Goal: Task Accomplishment & Management: Manage account settings

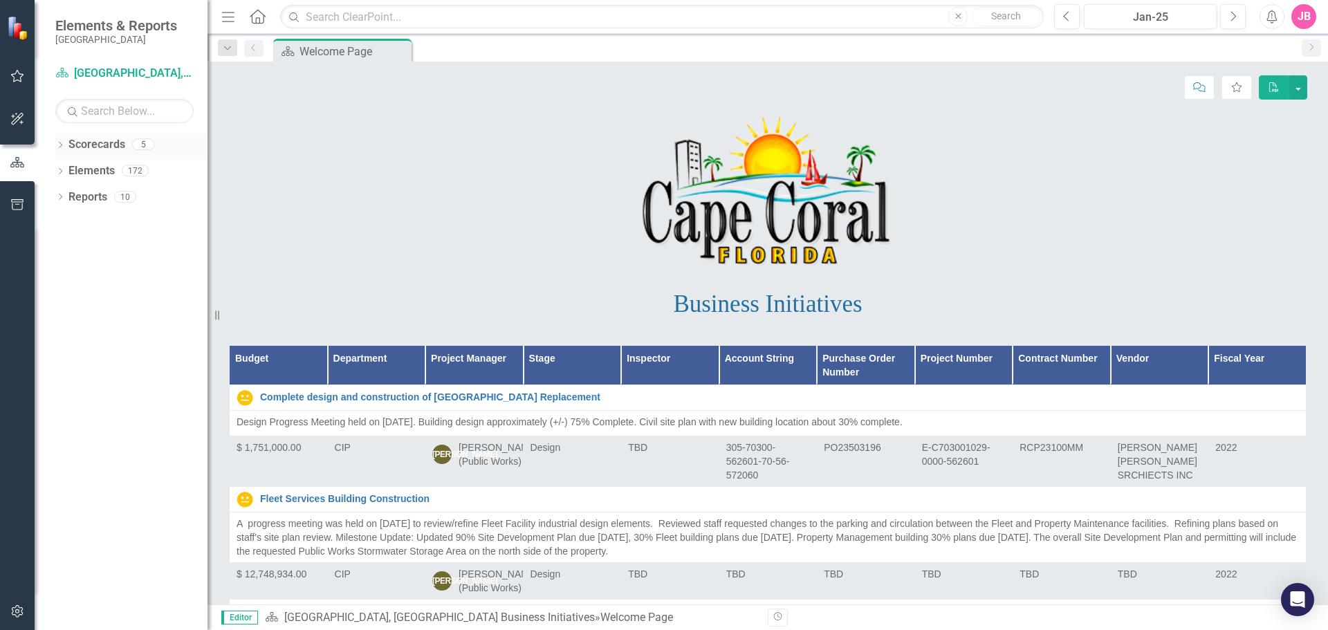
click at [83, 144] on link "Scorecards" at bounding box center [96, 145] width 57 height 16
click at [14, 122] on icon "button" at bounding box center [17, 118] width 15 height 11
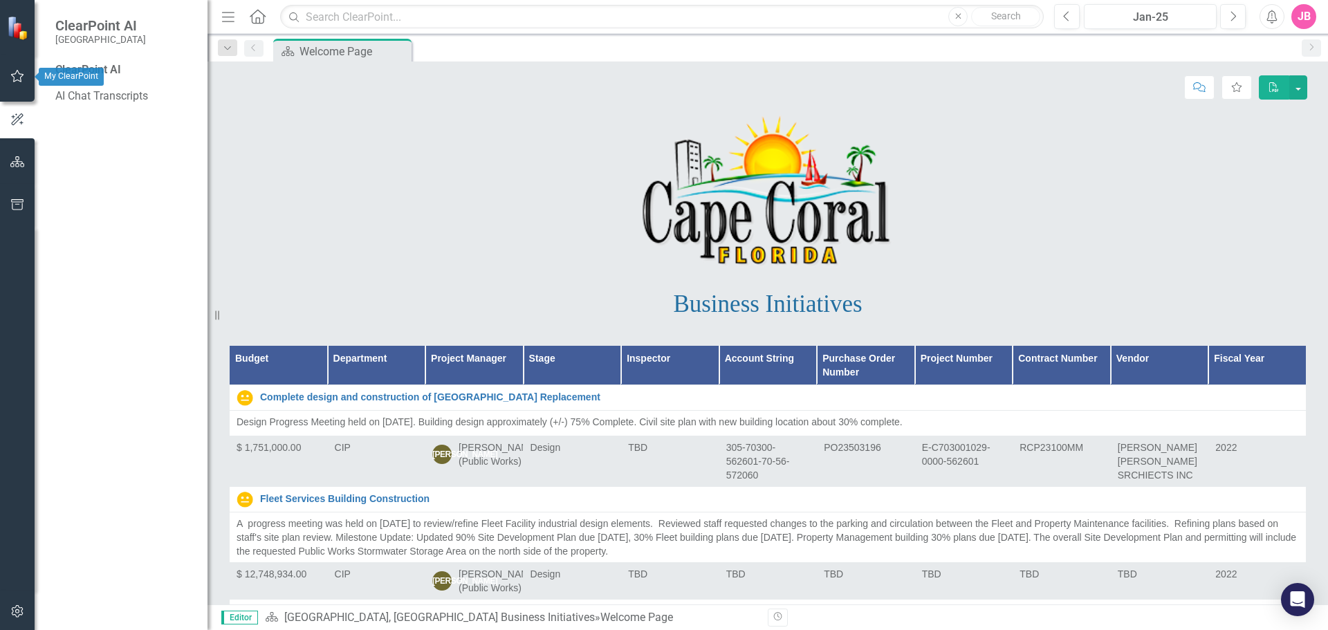
click at [18, 77] on icon "button" at bounding box center [17, 76] width 15 height 11
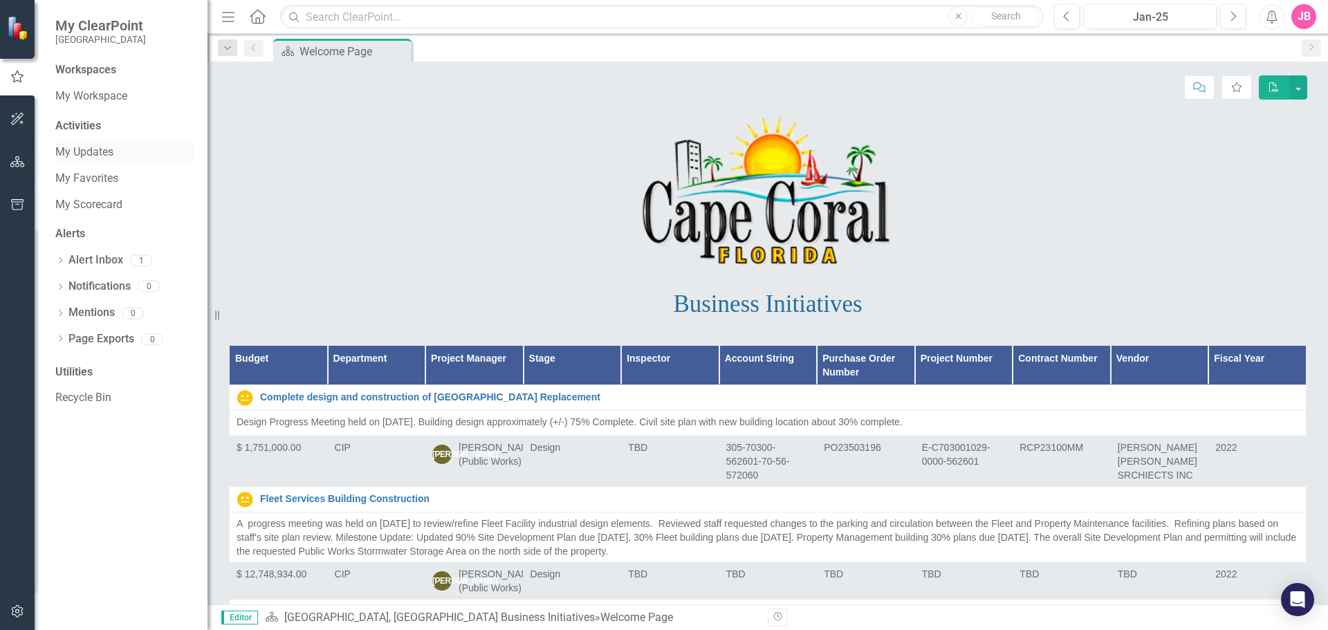
click at [75, 152] on link "My Updates" at bounding box center [124, 153] width 138 height 16
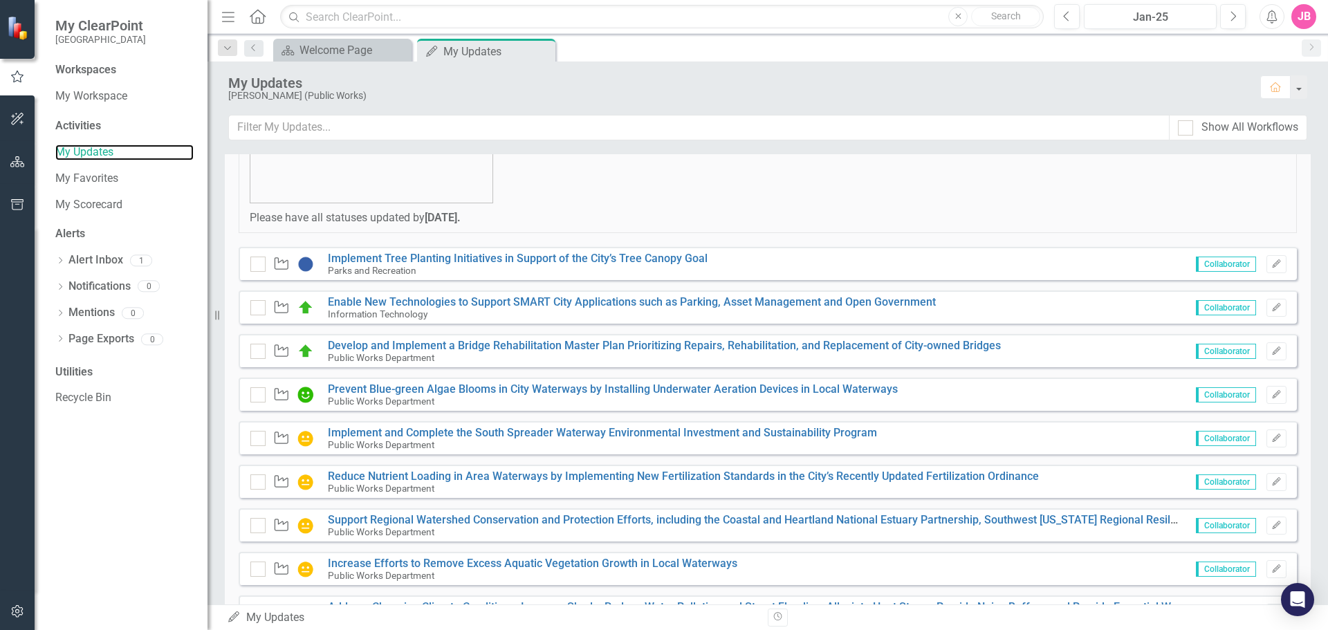
scroll to position [208, 0]
click at [1232, 15] on icon "Next" at bounding box center [1233, 16] width 8 height 12
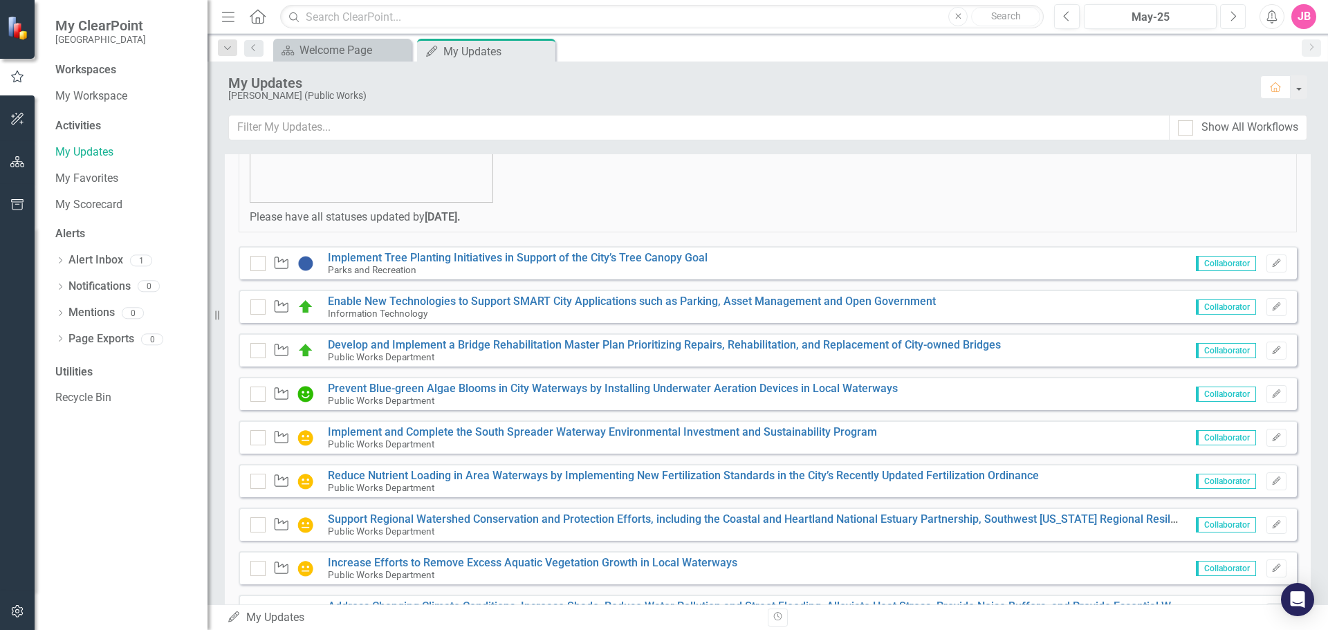
click at [1232, 15] on icon "Next" at bounding box center [1233, 16] width 8 height 12
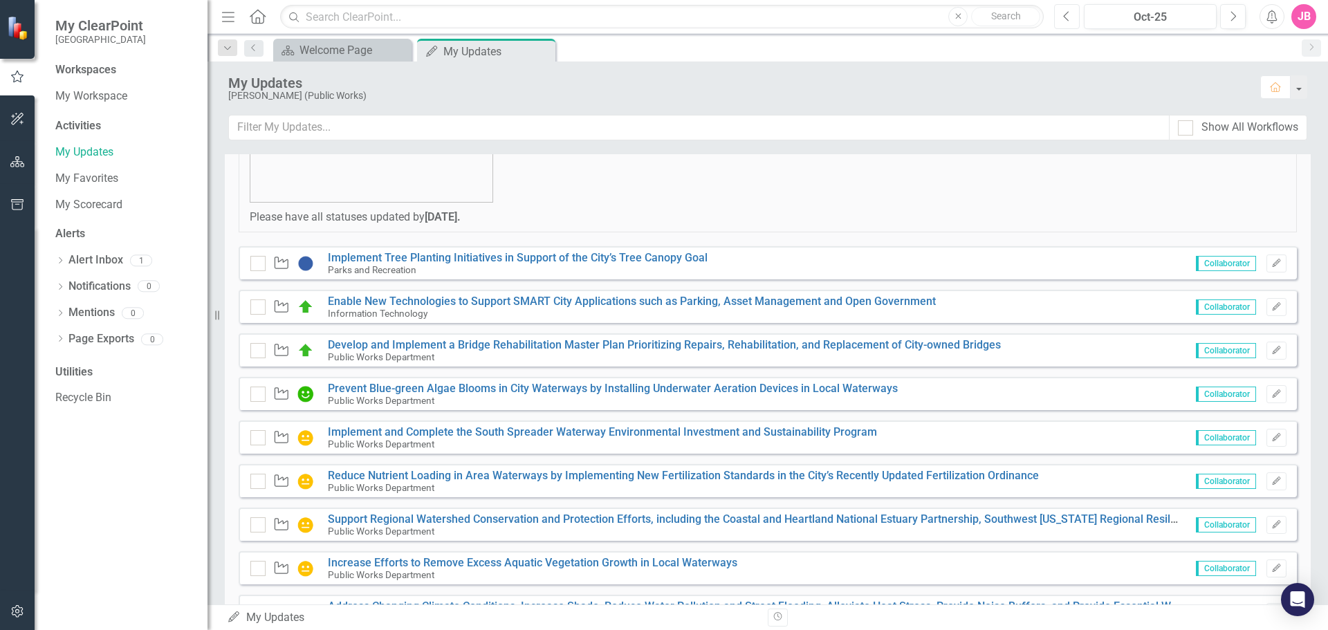
drag, startPoint x: 1063, startPoint y: 23, endPoint x: 1060, endPoint y: 30, distance: 7.7
click at [1063, 22] on button "Previous" at bounding box center [1067, 16] width 26 height 25
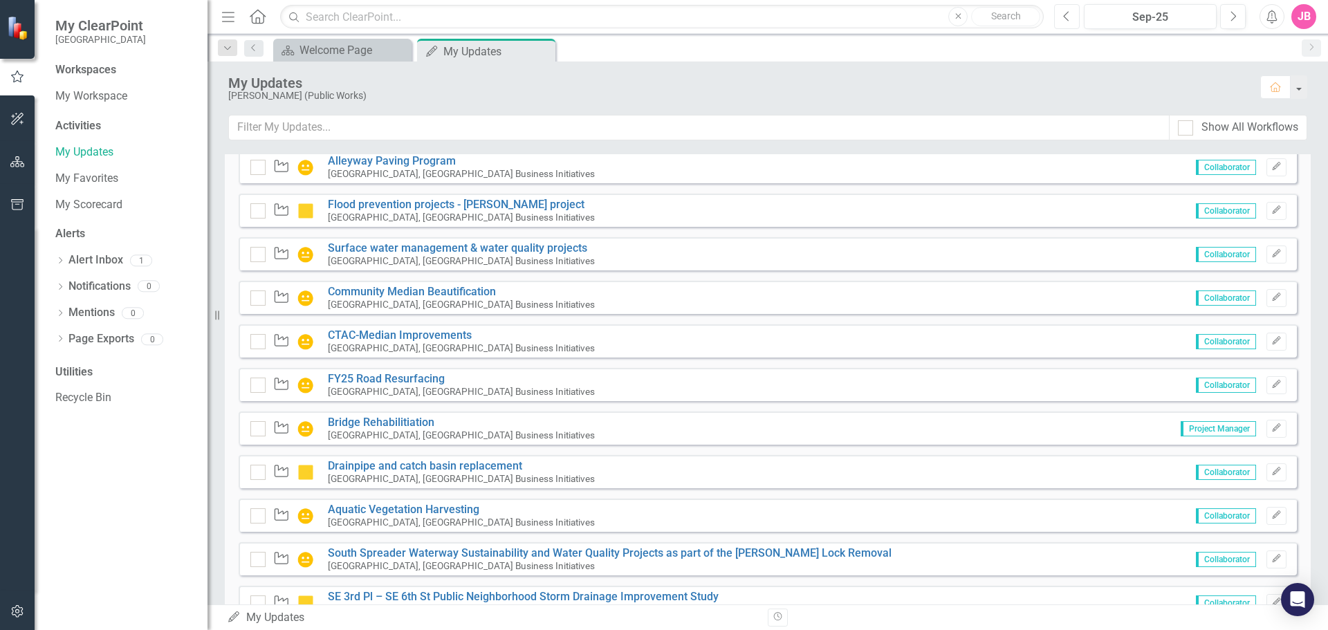
scroll to position [1278, 0]
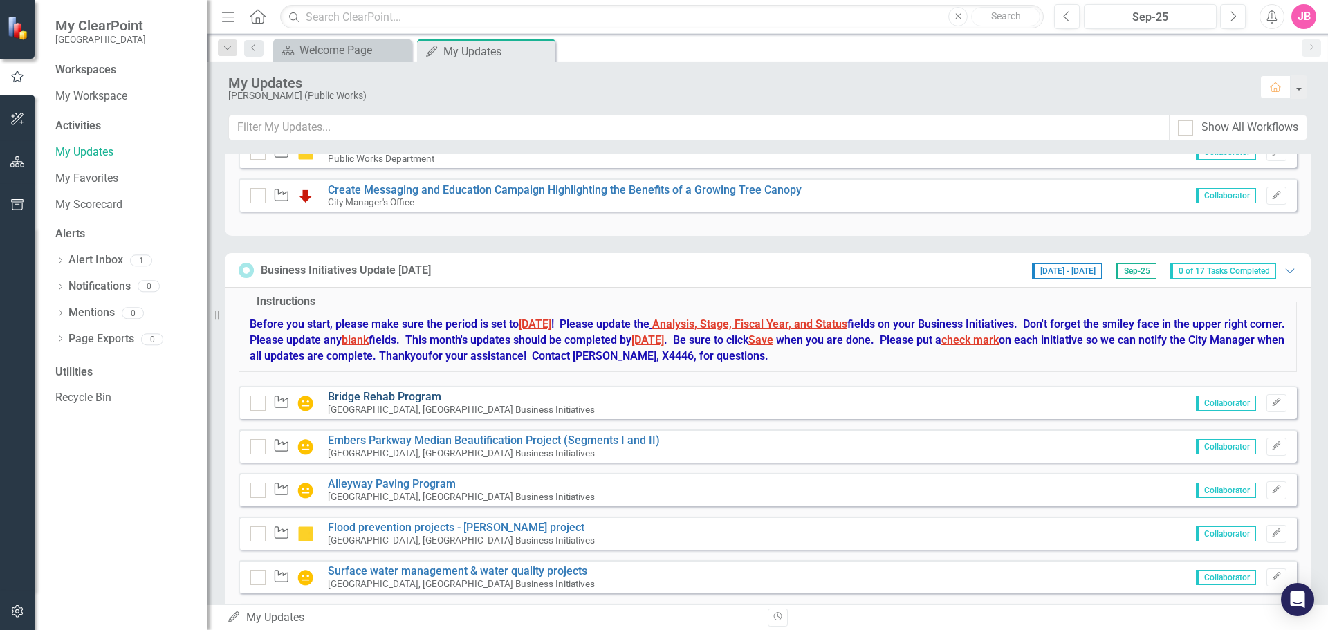
click at [390, 395] on link "Bridge Rehab Program" at bounding box center [384, 396] width 113 height 13
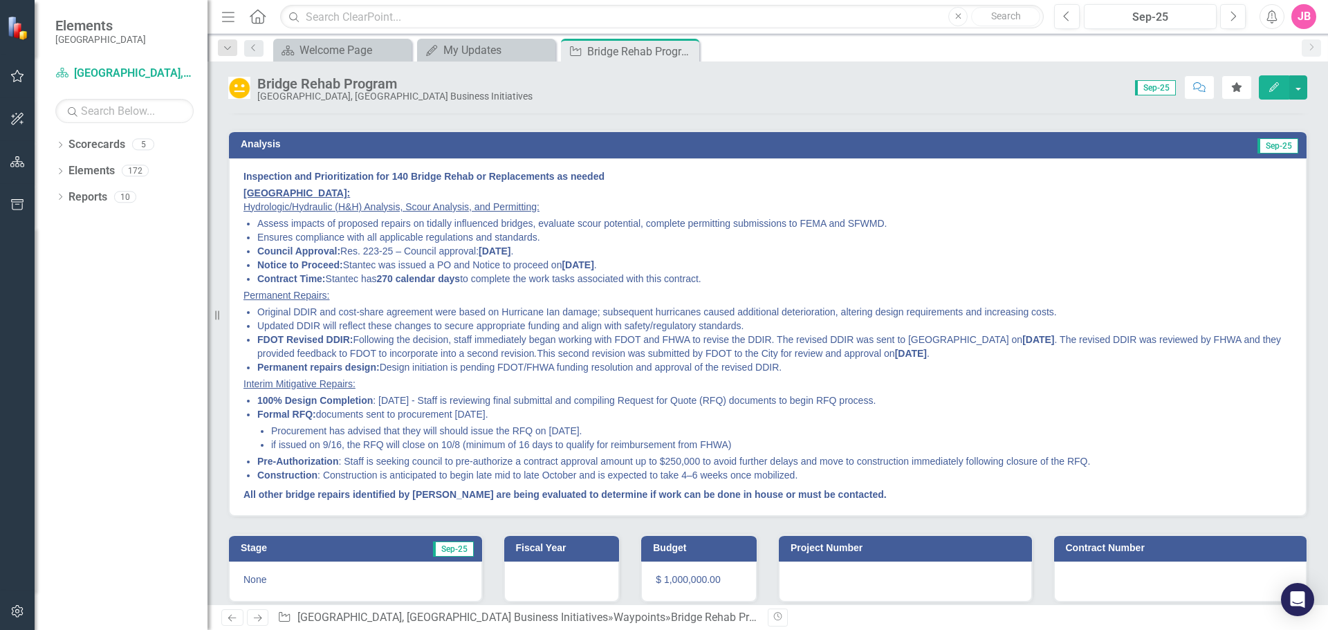
scroll to position [138, 0]
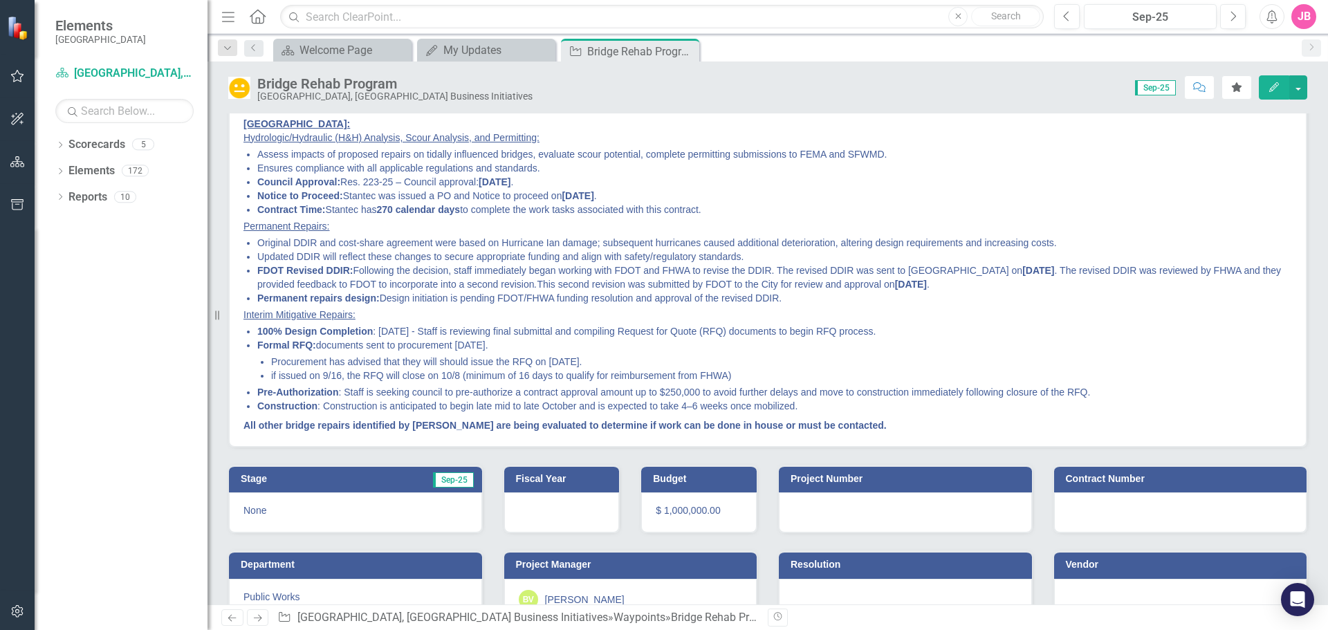
click at [500, 363] on li "Procurement has advised that they will should issue the RFQ on [DATE]." at bounding box center [781, 362] width 1021 height 14
click at [1279, 94] on button "Edit" at bounding box center [1274, 87] width 30 height 24
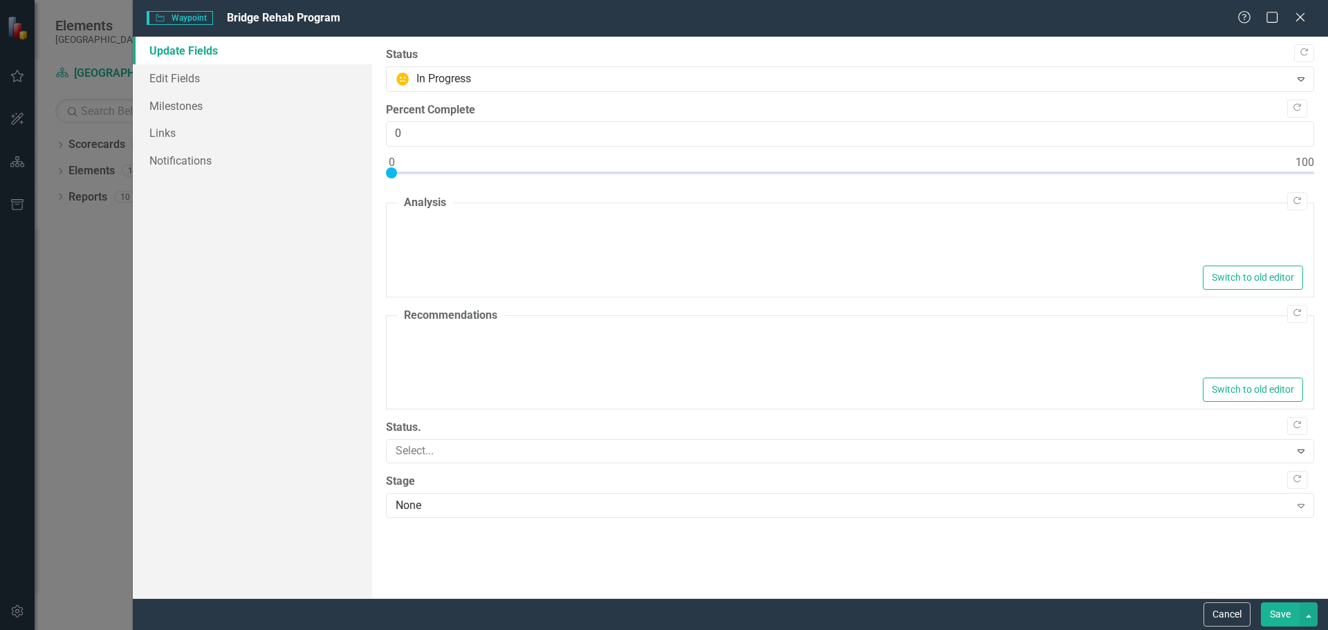
type textarea "<p><strong>Inspection and Prioritization for 140 Bridge Rehab or Replacements a…"
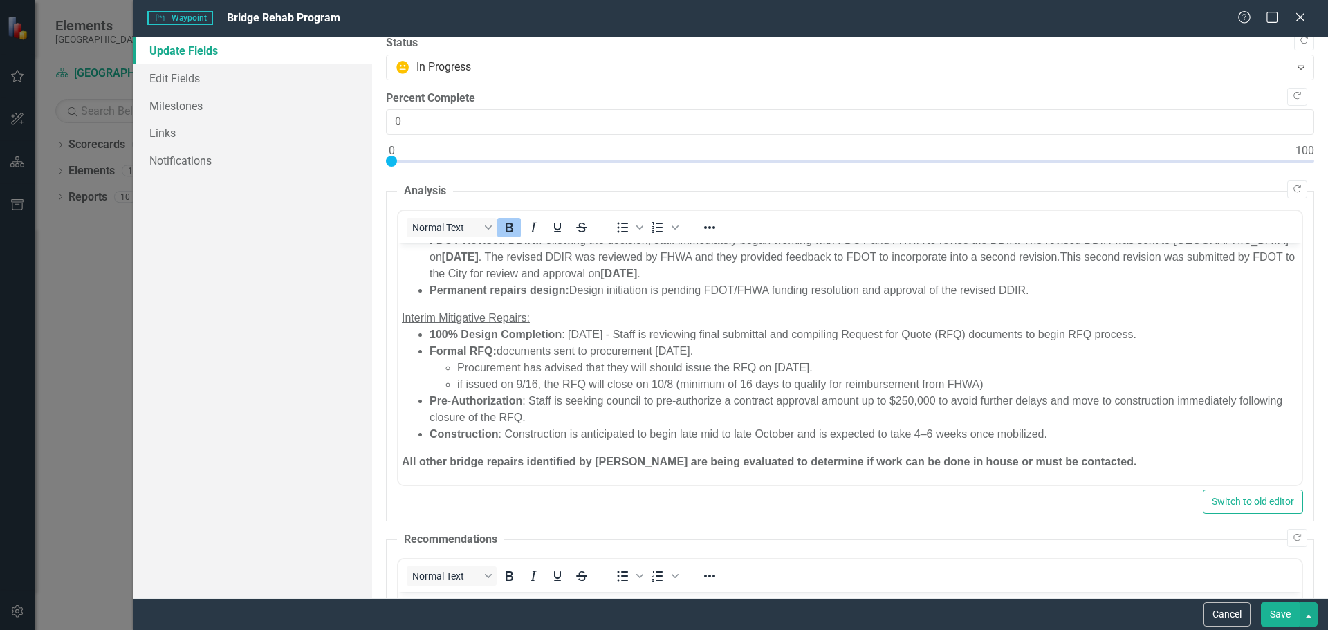
scroll to position [0, 0]
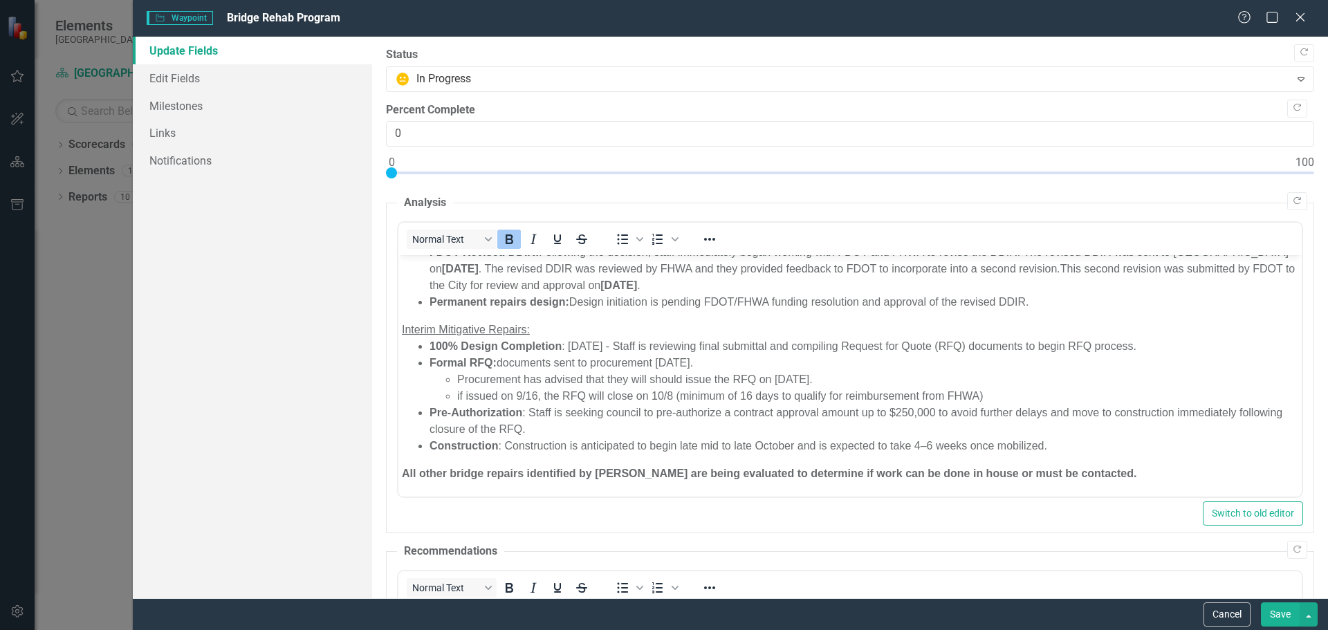
click at [720, 366] on li "Formal RFQ: documents sent to procurement [DATE]. Procurement has advised that …" at bounding box center [863, 380] width 869 height 50
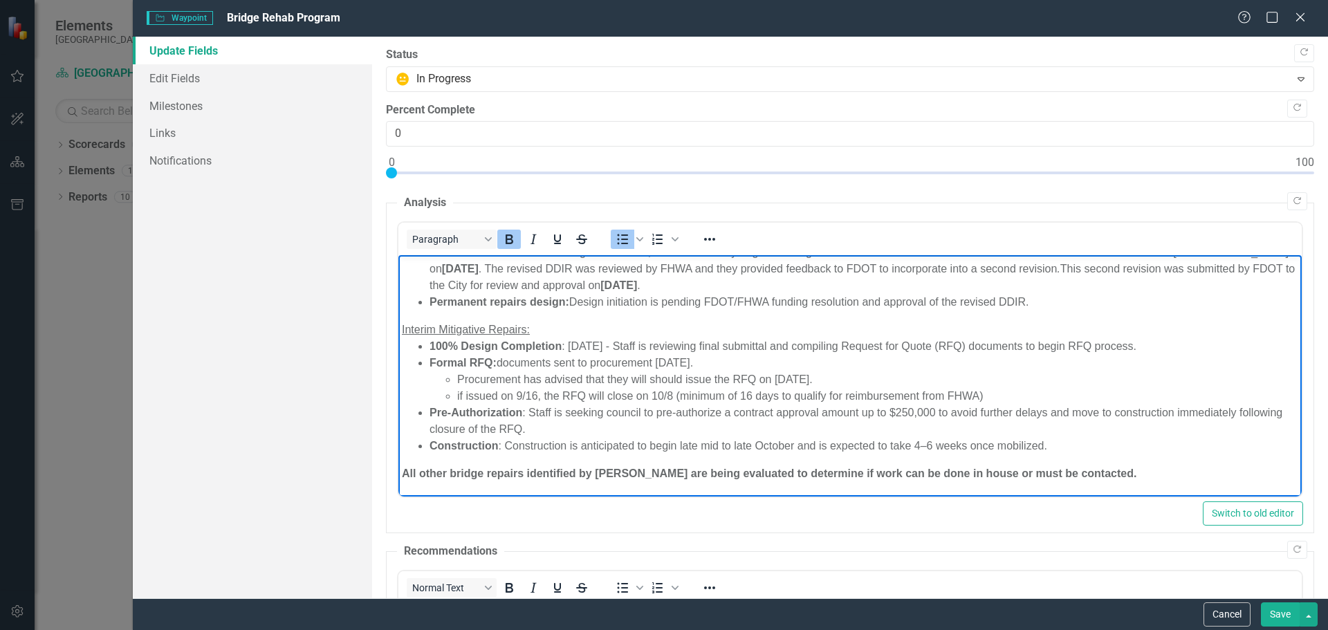
click at [714, 356] on li "Formal RFQ: documents sent to procurement [DATE]. Procurement has advised that …" at bounding box center [863, 380] width 869 height 50
click at [684, 362] on li "Formal RFQ: documents sent to procurement [DATE]. Procurement has advised that …" at bounding box center [863, 380] width 869 height 50
click at [709, 363] on li "Formal RFQ: documents sent to procurement [DATE]. Procurement has advised that …" at bounding box center [863, 380] width 869 height 50
click at [704, 359] on li "Formal RFQ: documents sent to procurement [DATE]. Procurement has advised that …" at bounding box center [863, 380] width 869 height 50
click at [695, 361] on li "Formal RFQ: documents sent to procurement [DATE]. Procurement has advised that …" at bounding box center [863, 380] width 869 height 50
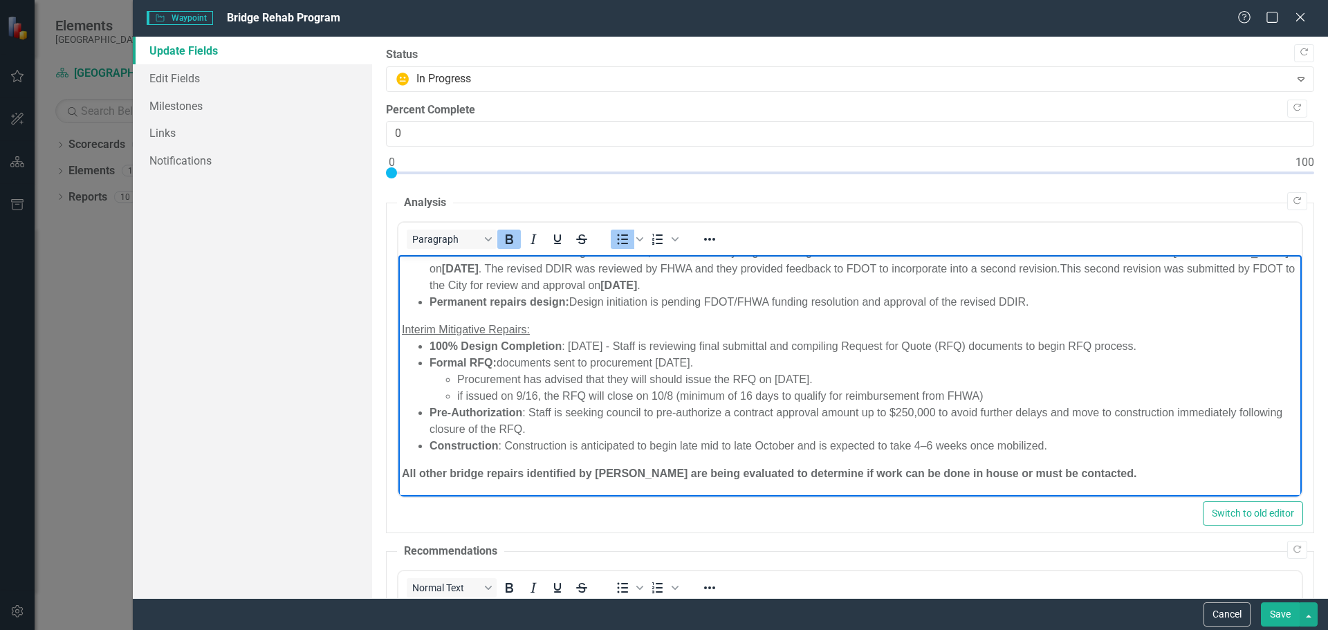
click at [692, 364] on li "Formal RFQ: documents sent to procurement [DATE]. Procurement has advised that …" at bounding box center [863, 380] width 869 height 50
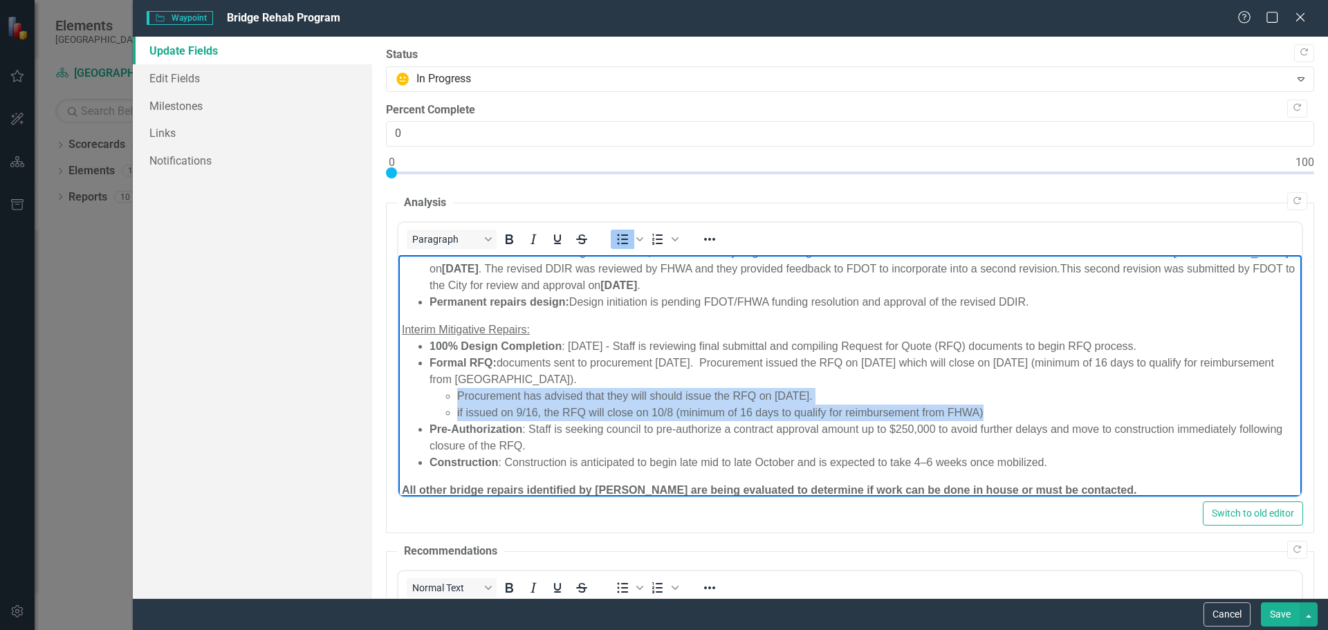
drag, startPoint x: 443, startPoint y: 394, endPoint x: 989, endPoint y: 409, distance: 546.8
click at [989, 409] on ul "Procurement has advised that they will should issue the RFQ on [DATE]. if issue…" at bounding box center [863, 404] width 869 height 33
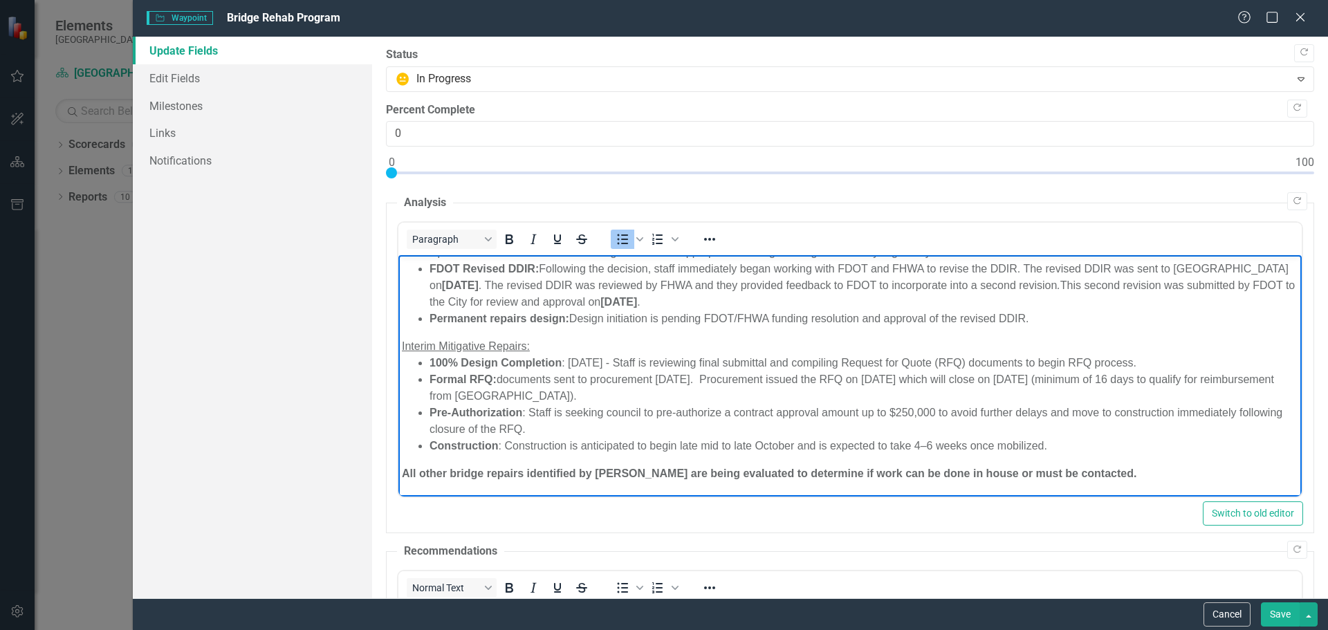
scroll to position [230, 0]
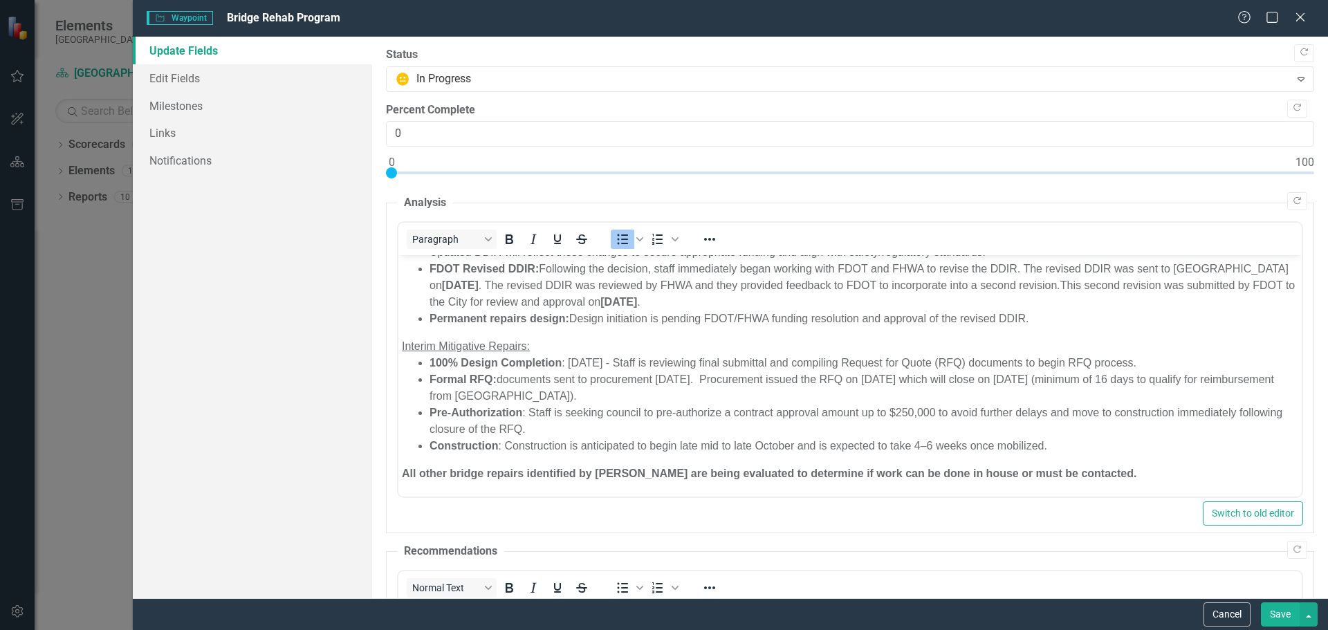
click at [1285, 614] on button "Save" at bounding box center [1280, 615] width 39 height 24
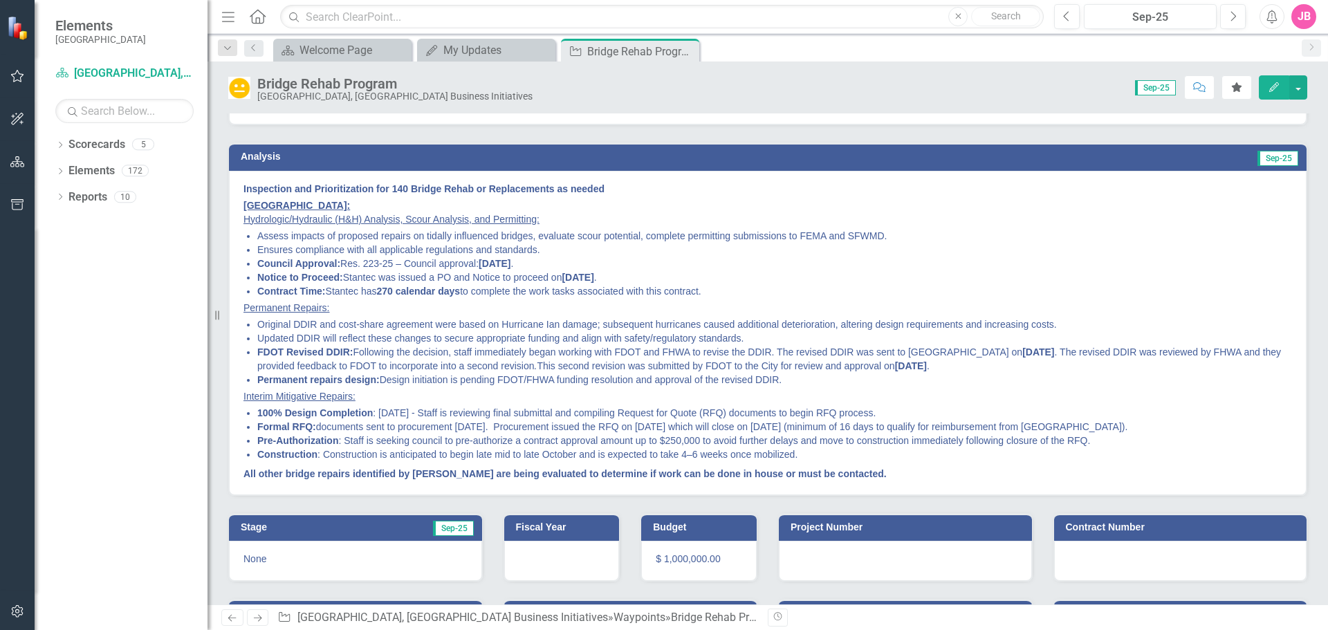
scroll to position [0, 0]
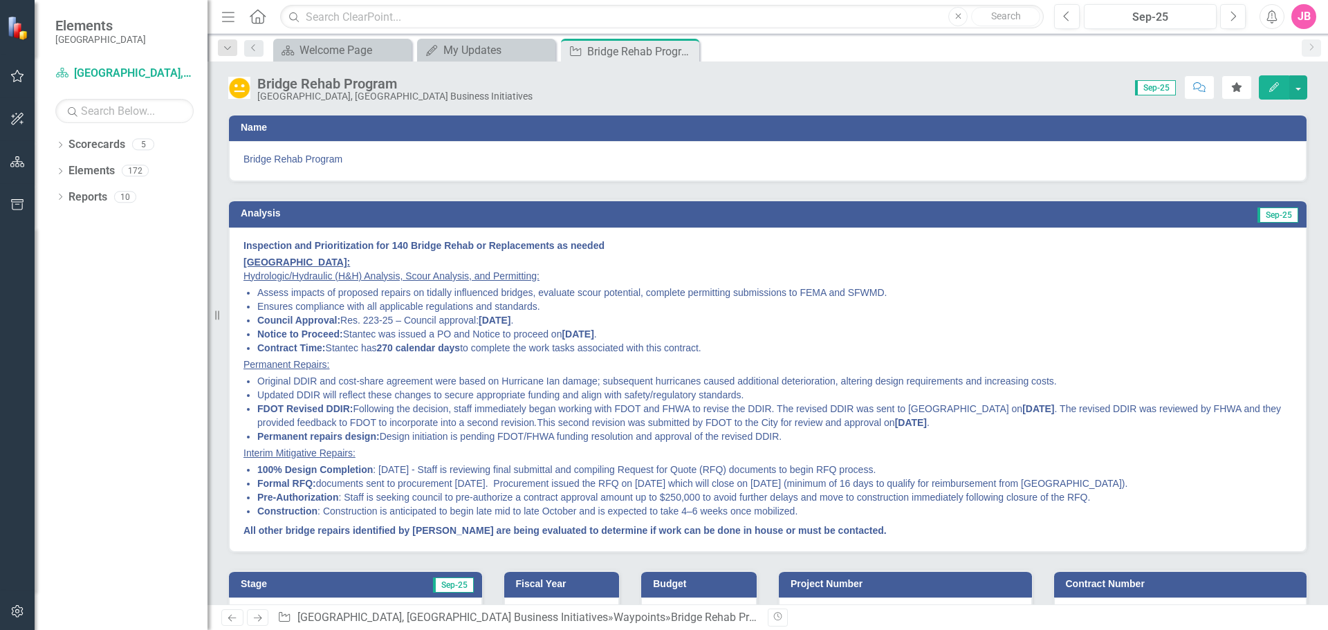
drag, startPoint x: 687, startPoint y: 52, endPoint x: 675, endPoint y: 57, distance: 13.6
click at [0, 0] on icon "Close" at bounding box center [0, 0] width 0 height 0
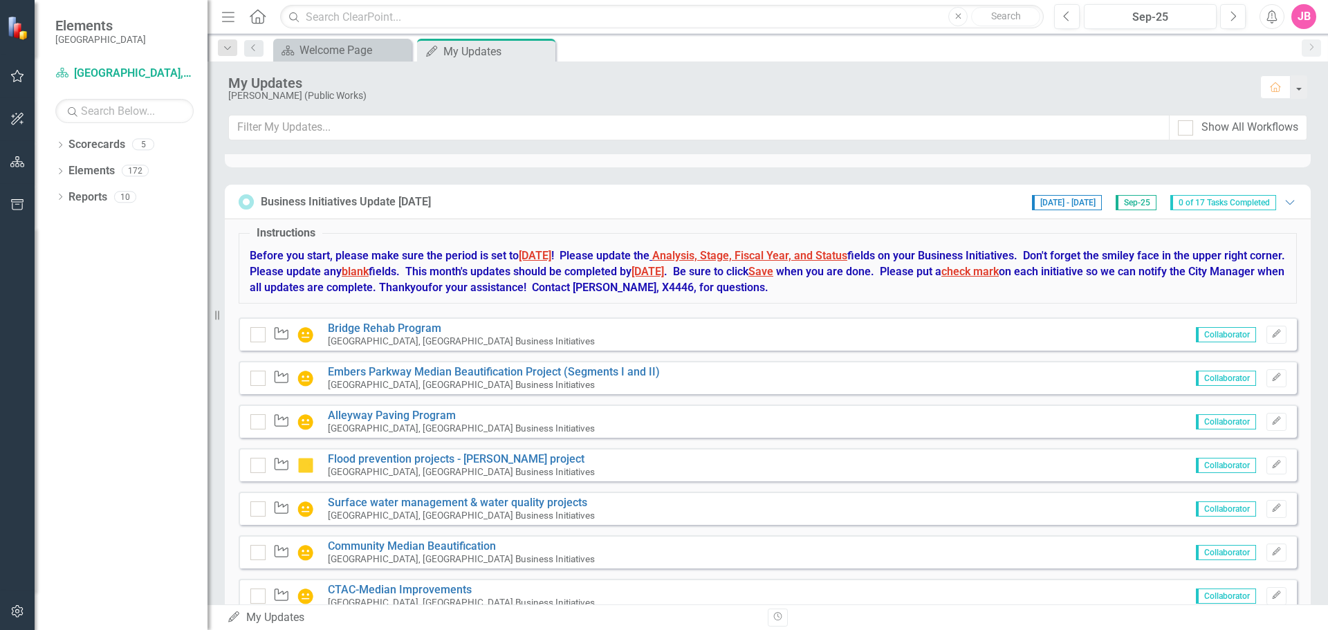
scroll to position [1453, 0]
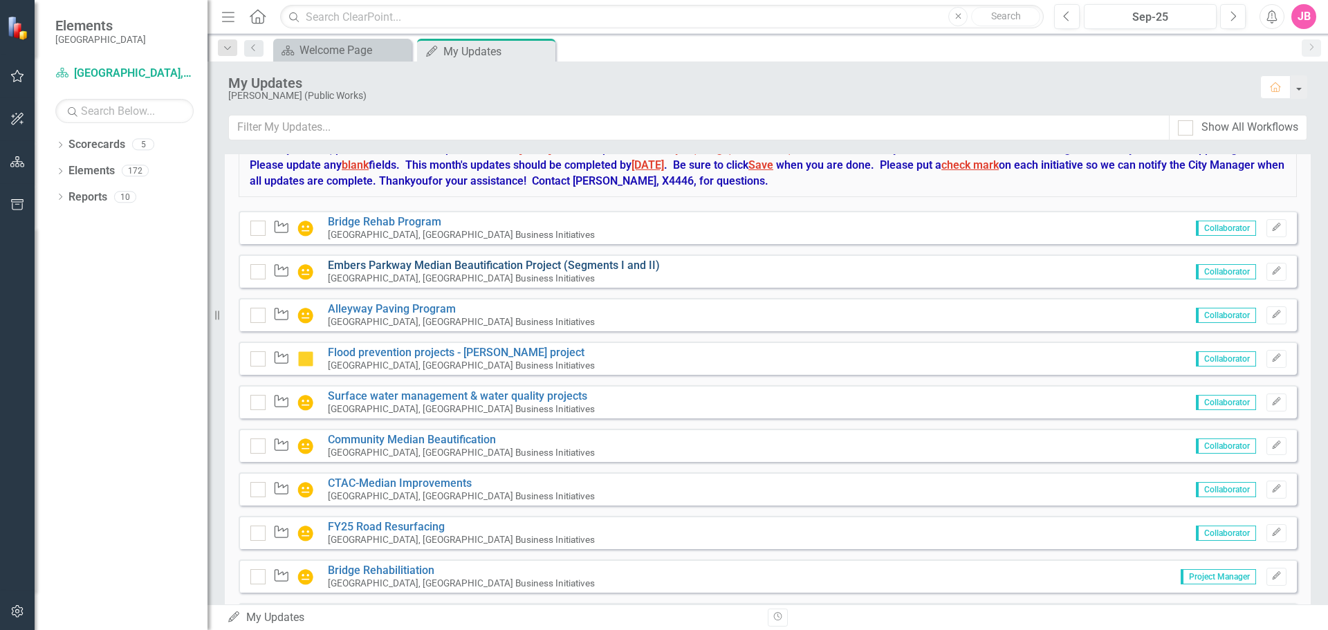
click at [422, 269] on link "Embers Parkway Median Beautification Project (Segments I and II)" at bounding box center [494, 265] width 332 height 13
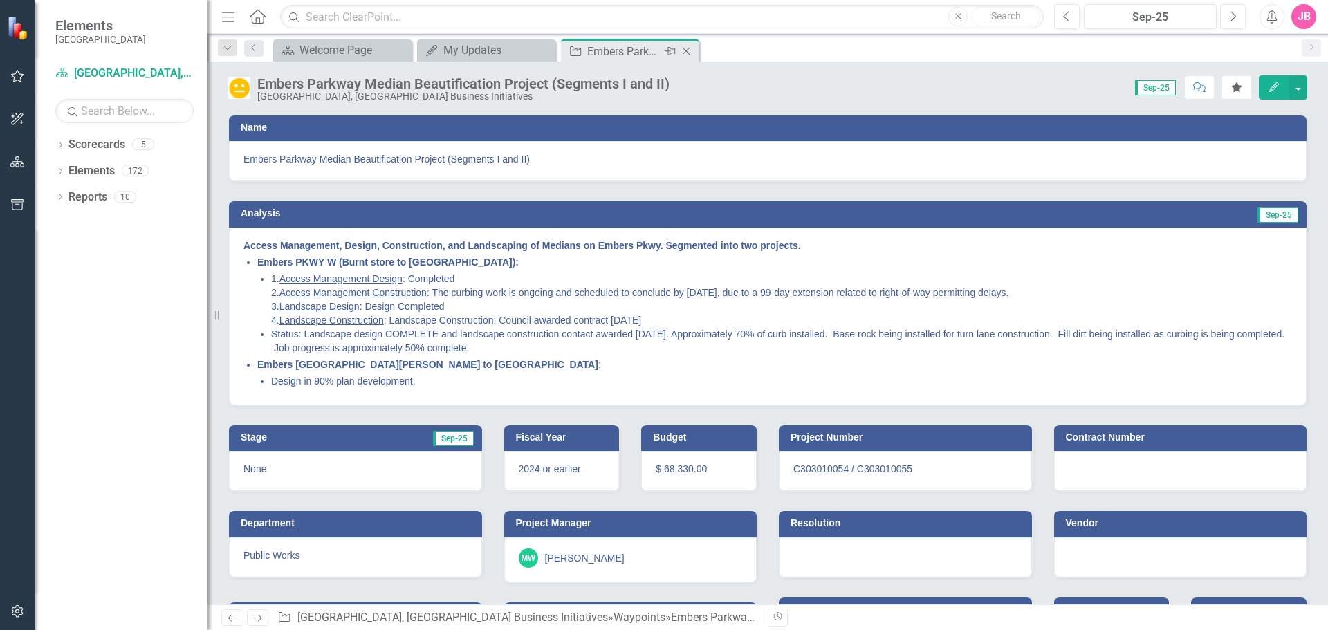
click at [688, 51] on icon "Close" at bounding box center [686, 51] width 14 height 11
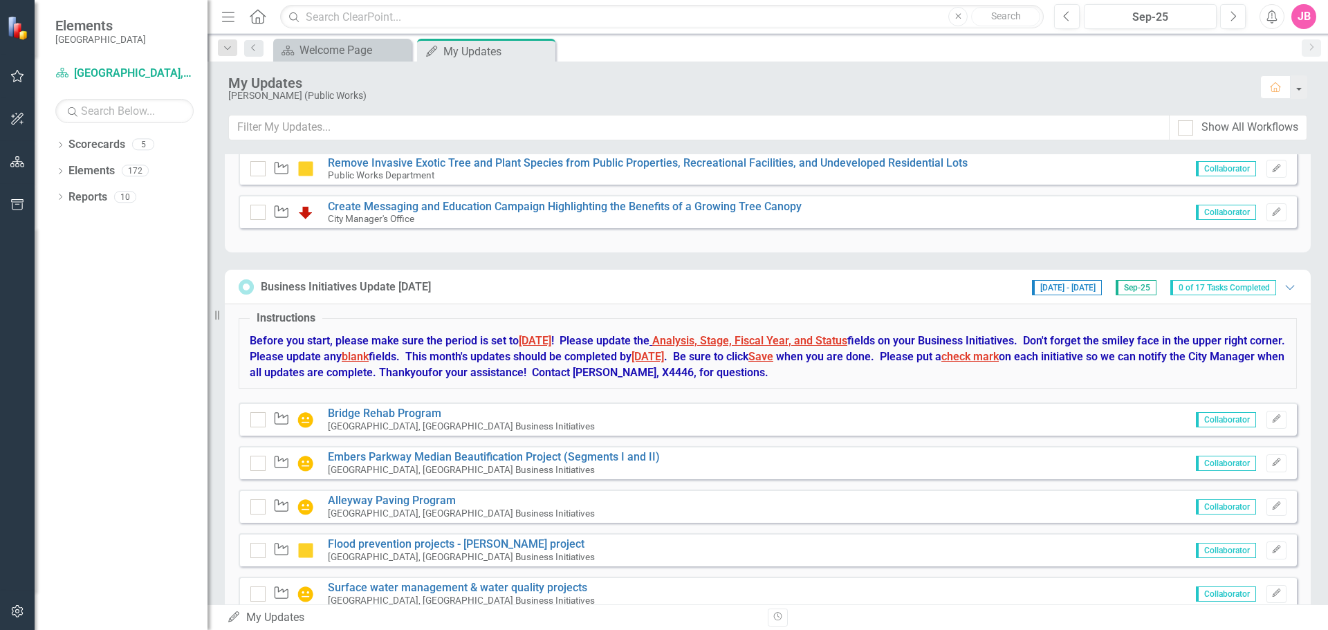
scroll to position [1384, 0]
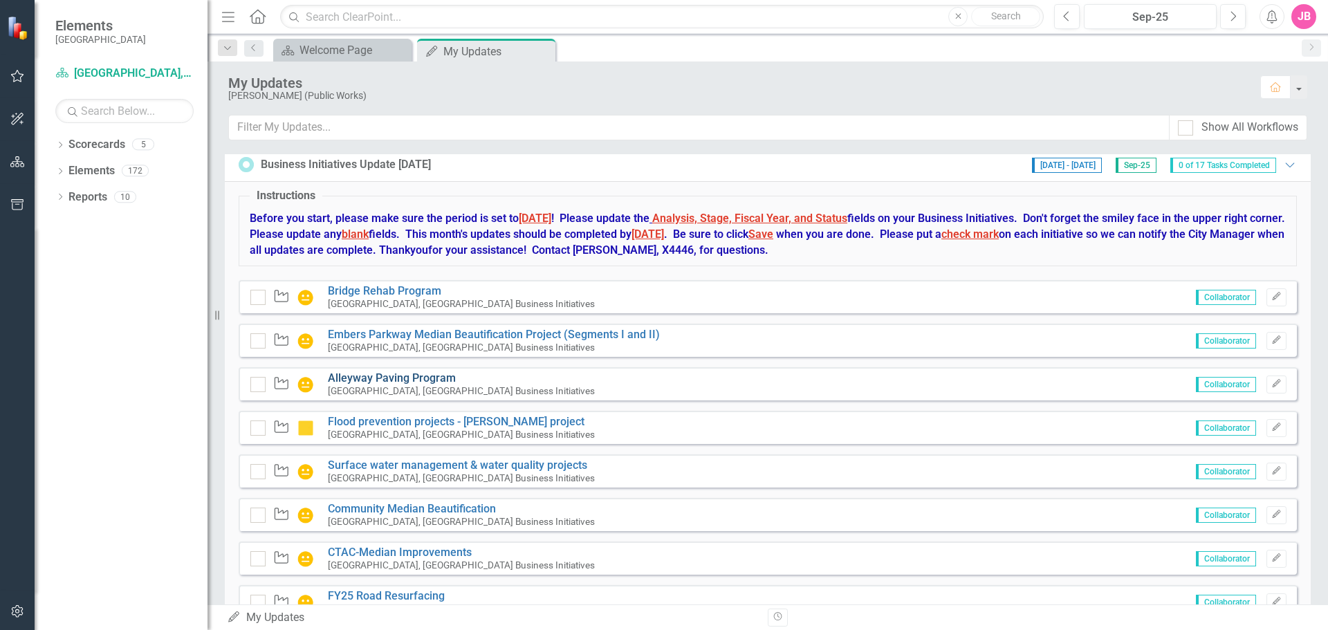
click at [396, 381] on link "Alleyway Paving Program" at bounding box center [392, 378] width 128 height 13
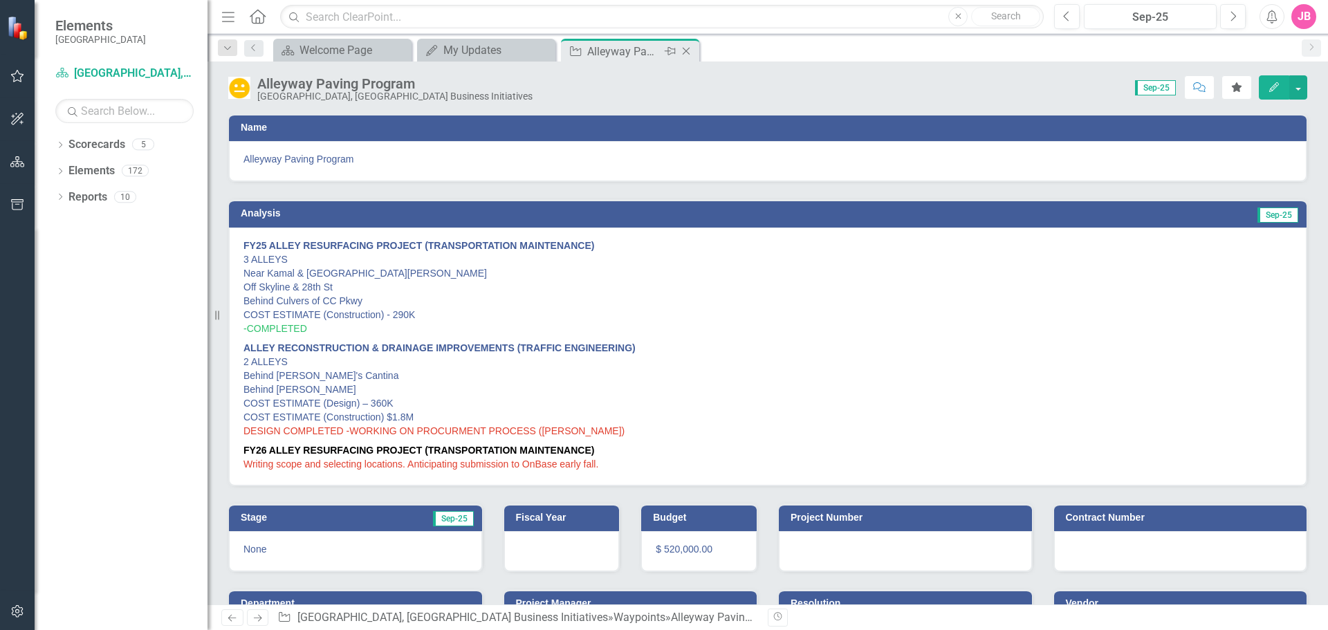
click at [688, 53] on icon at bounding box center [687, 52] width 8 height 8
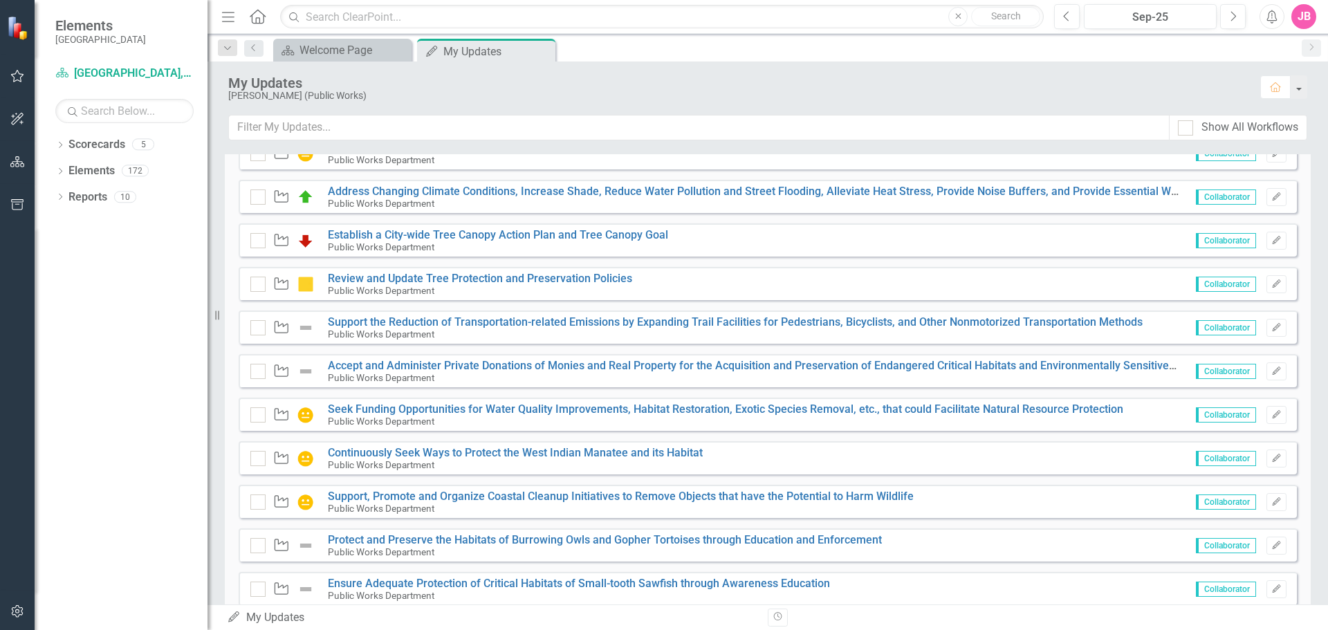
scroll to position [1245, 0]
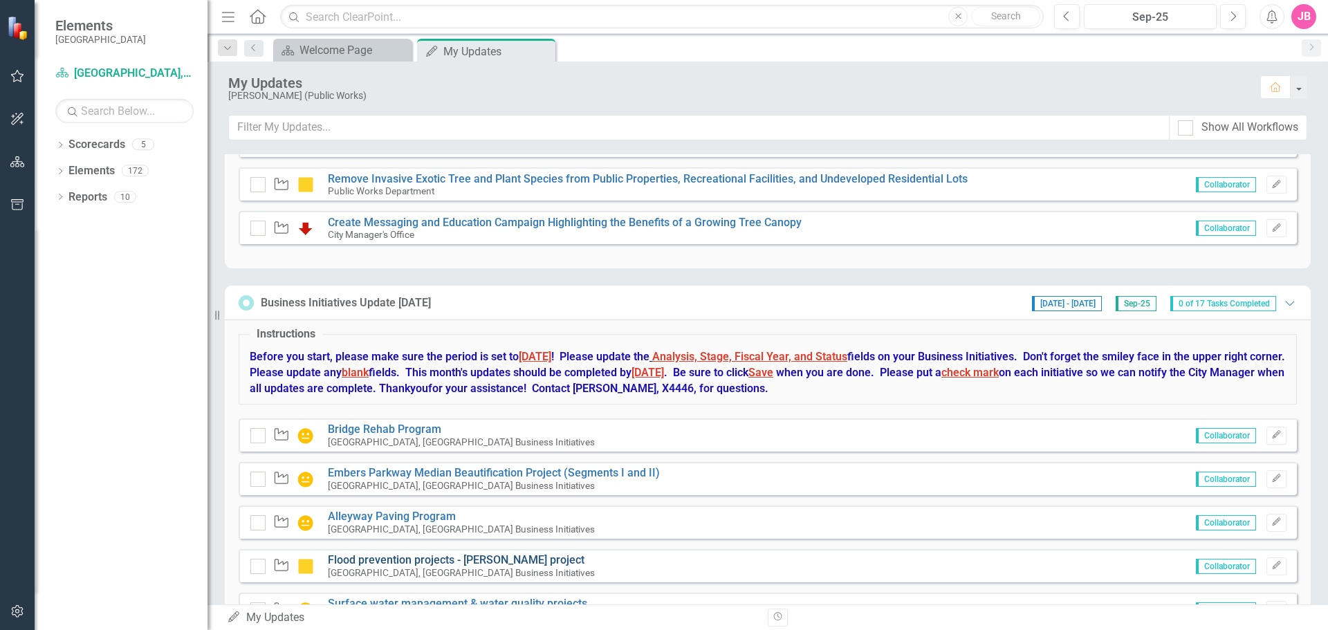
click at [363, 556] on link "Flood prevention projects - [PERSON_NAME] project" at bounding box center [456, 560] width 257 height 13
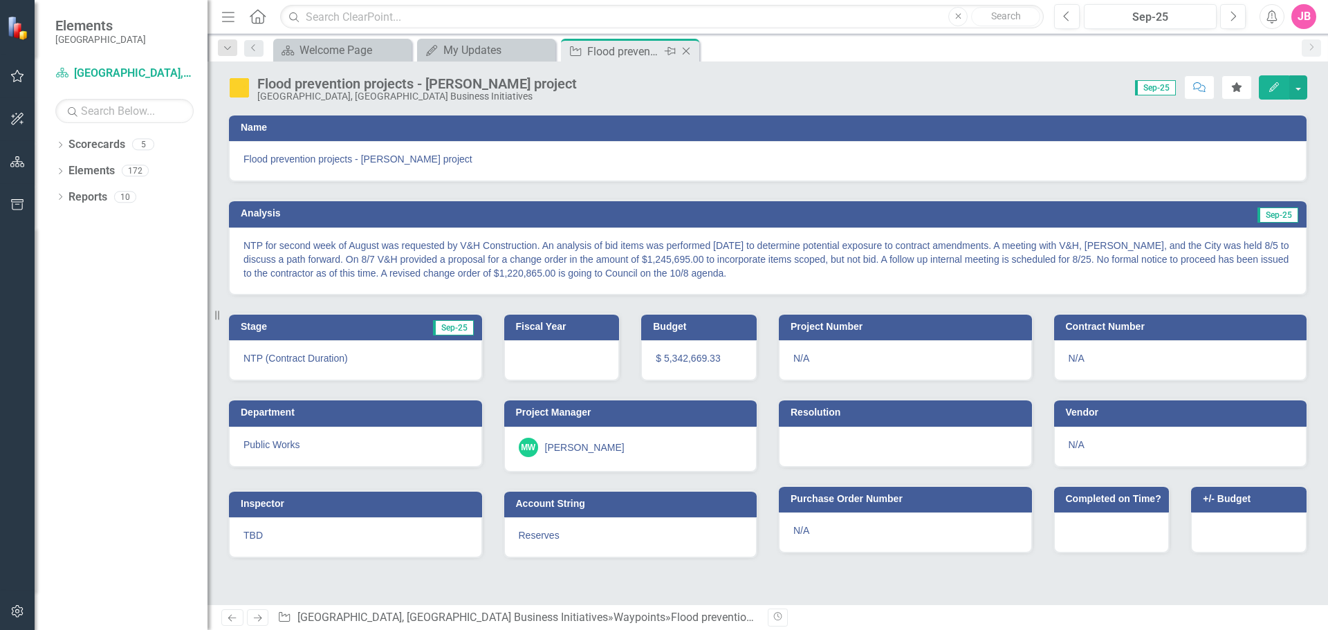
click at [686, 52] on icon "Close" at bounding box center [686, 51] width 14 height 11
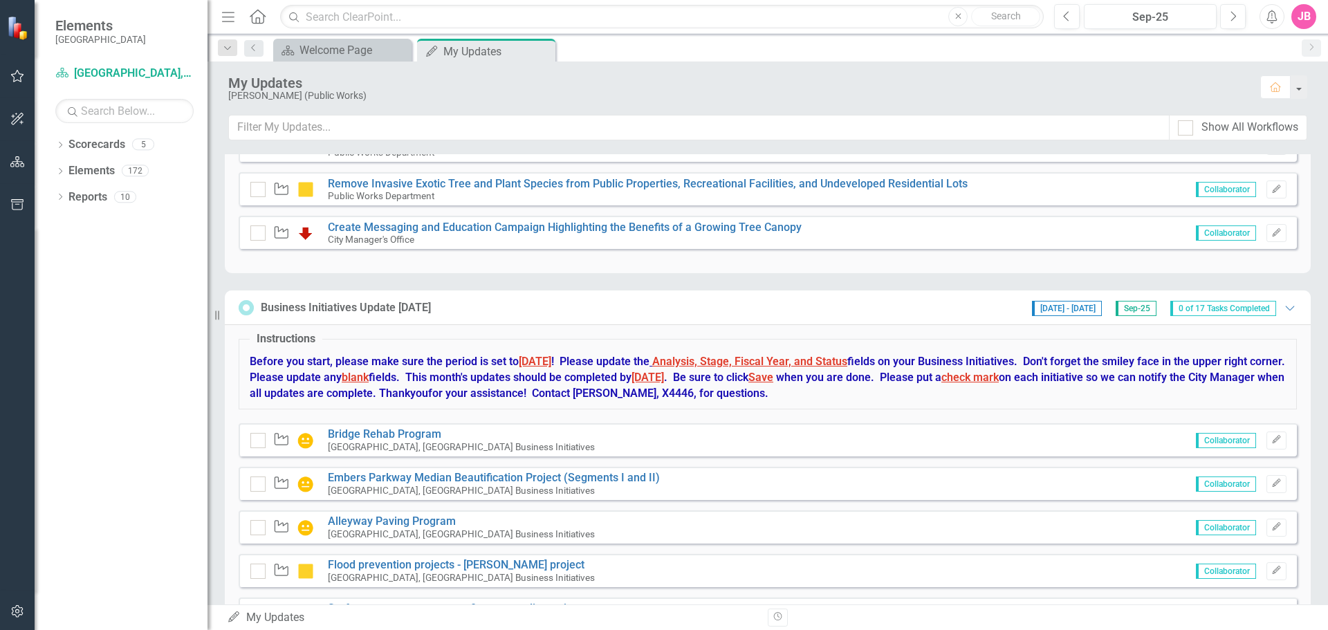
scroll to position [1453, 0]
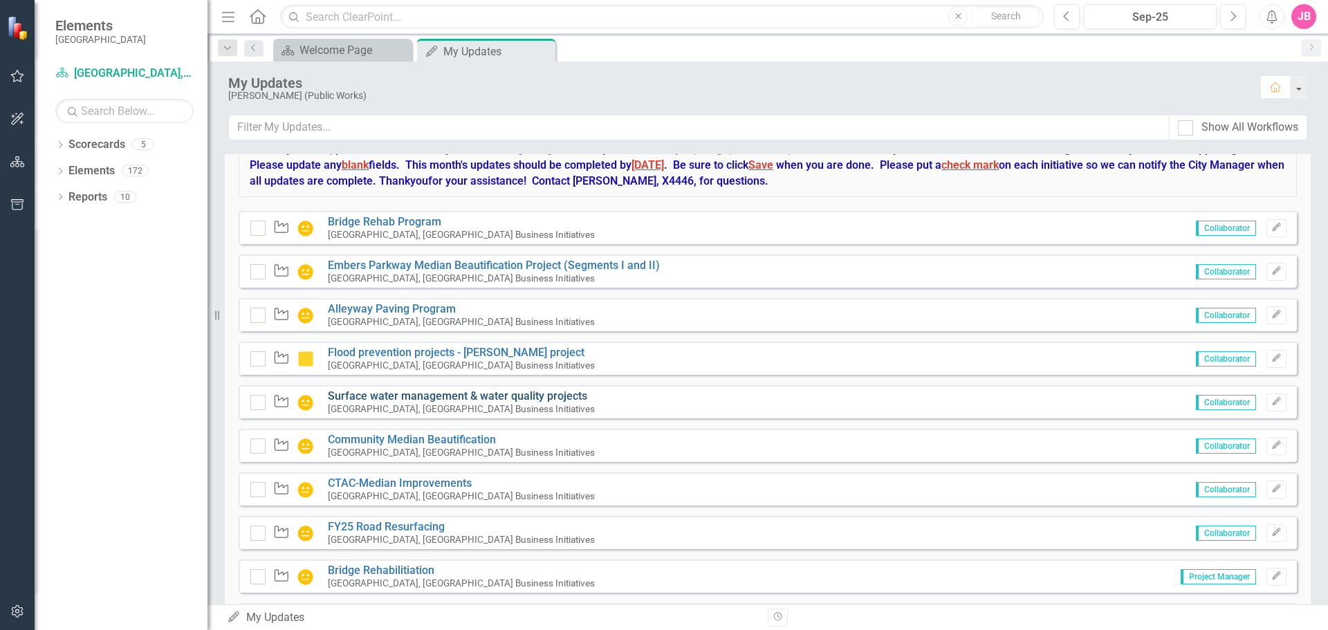
click at [386, 396] on link "Surface water management & water quality projects" at bounding box center [457, 396] width 259 height 13
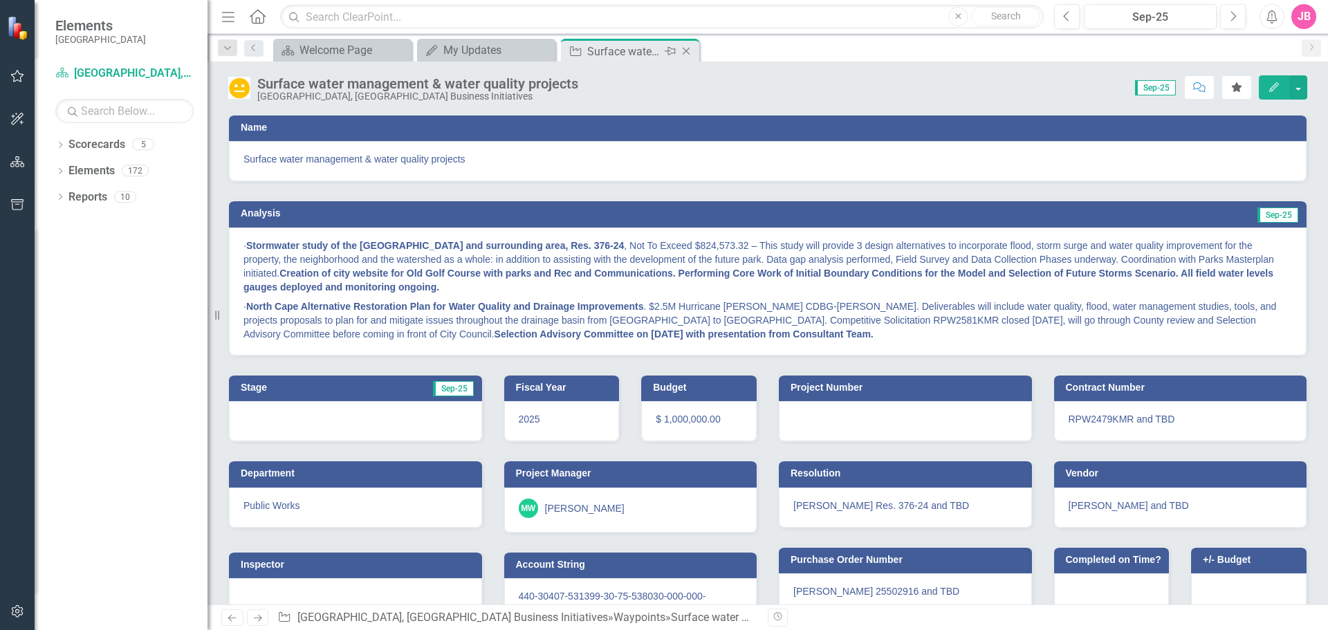
click at [688, 48] on icon "Close" at bounding box center [686, 51] width 14 height 11
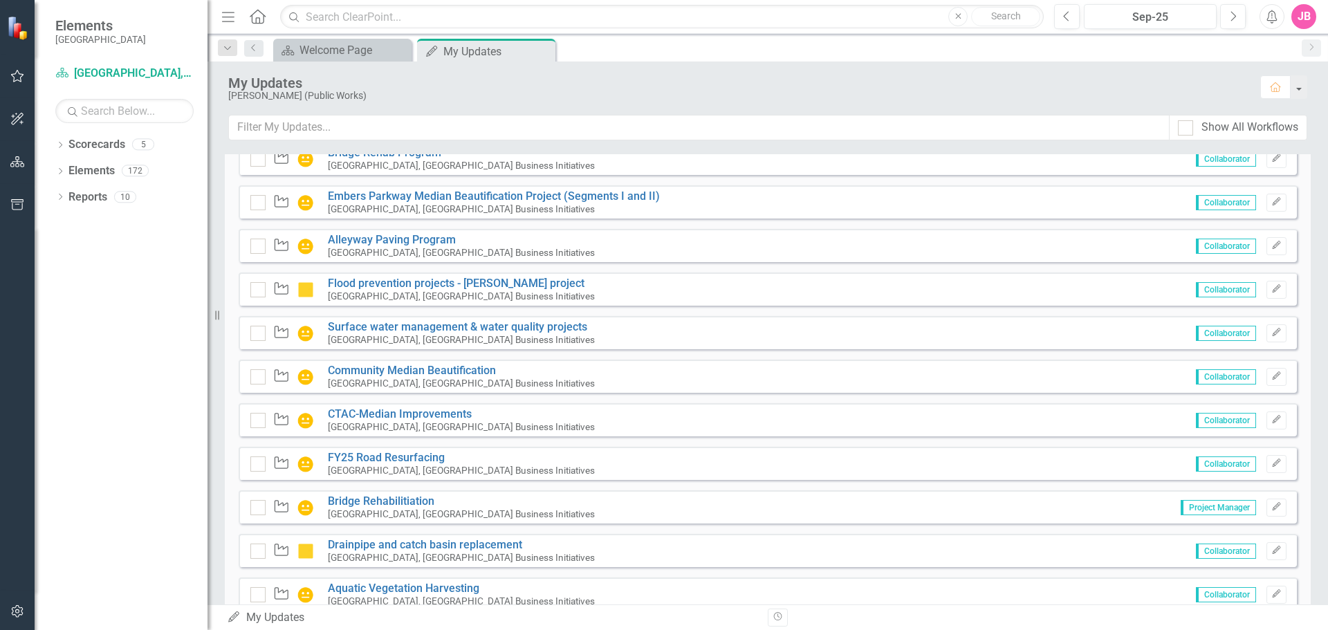
scroll to position [1453, 0]
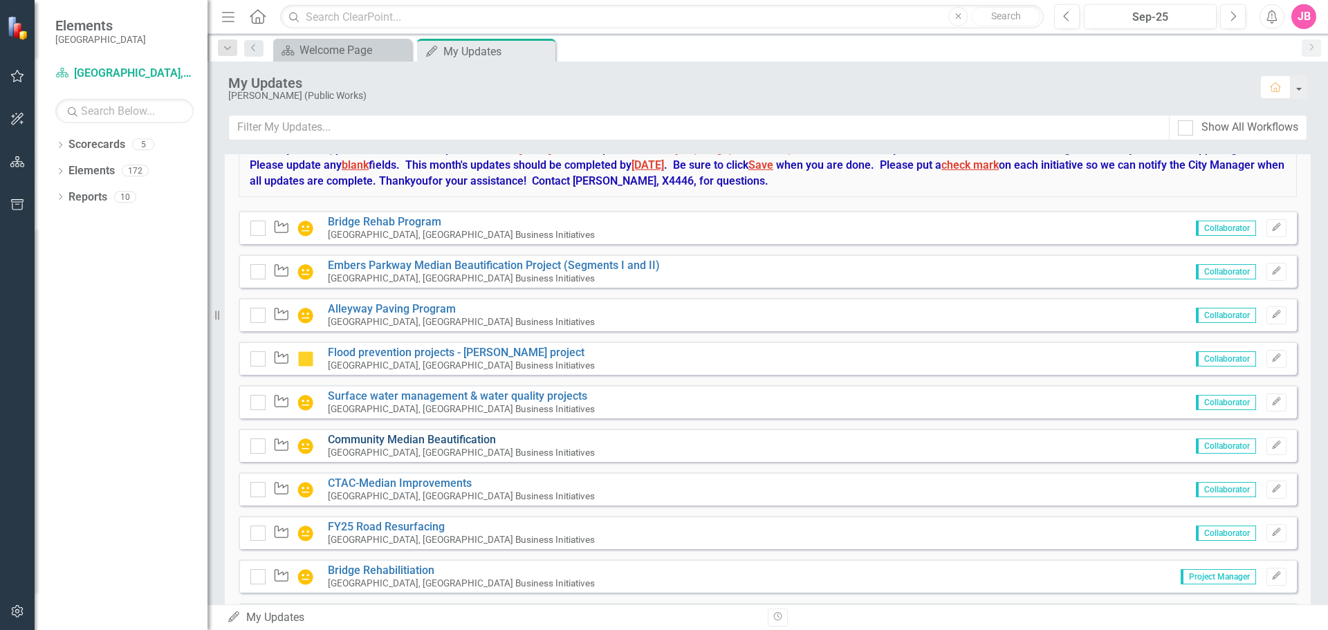
click at [391, 440] on link "Community Median Beautification" at bounding box center [412, 439] width 168 height 13
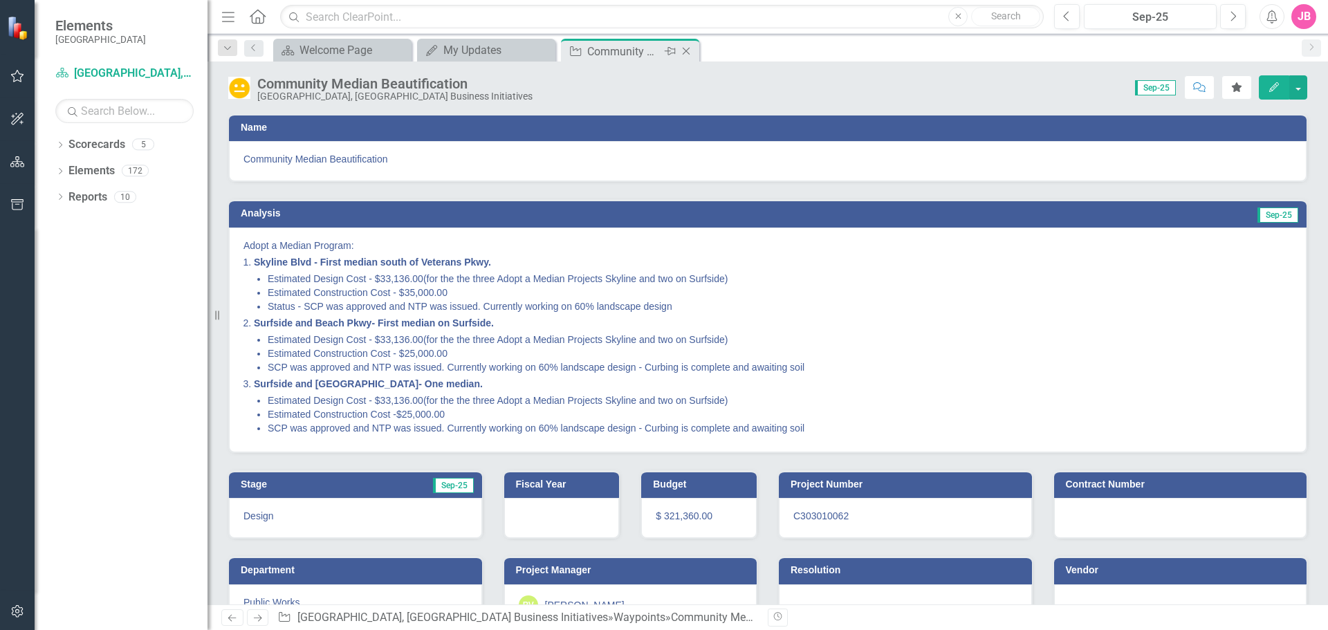
click at [688, 48] on icon "Close" at bounding box center [686, 51] width 14 height 11
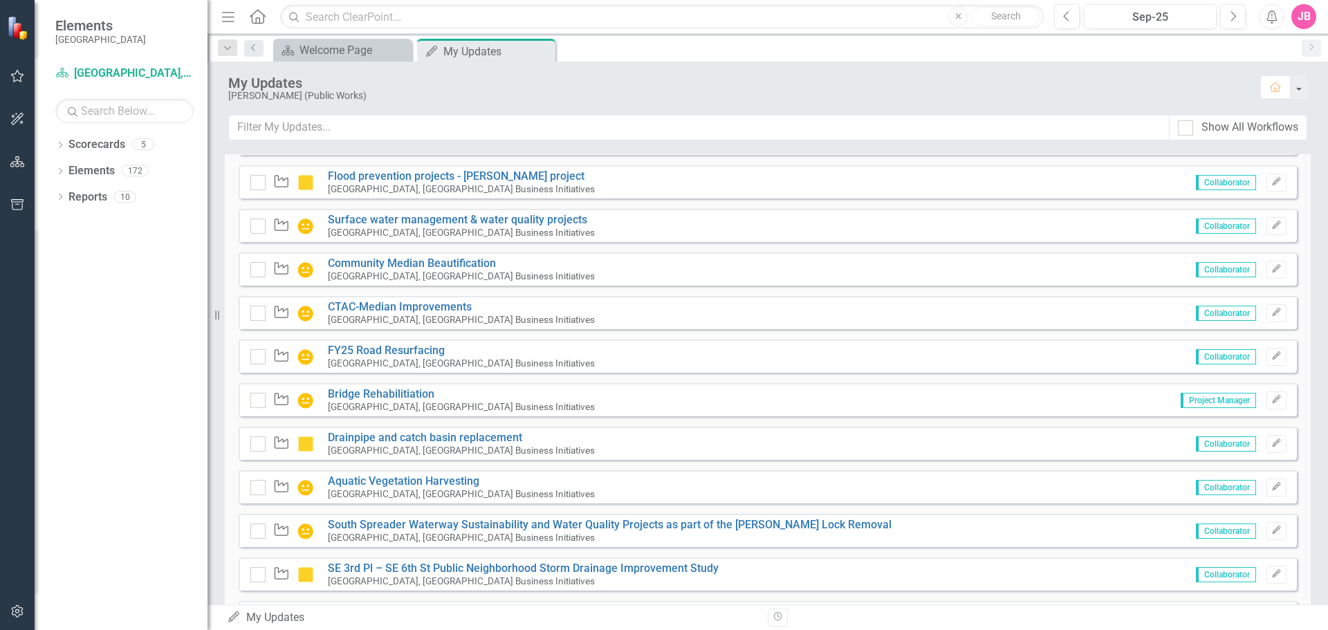
scroll to position [1661, 0]
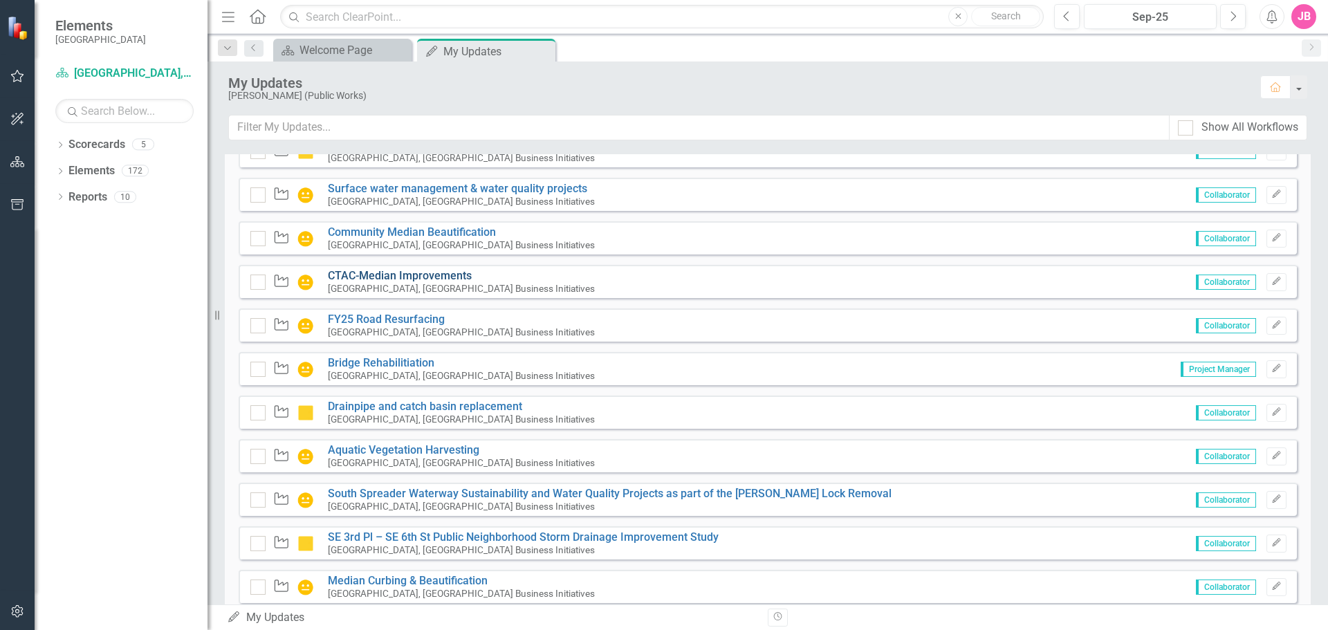
click at [400, 274] on link "CTAC-Median Improvements" at bounding box center [400, 275] width 144 height 13
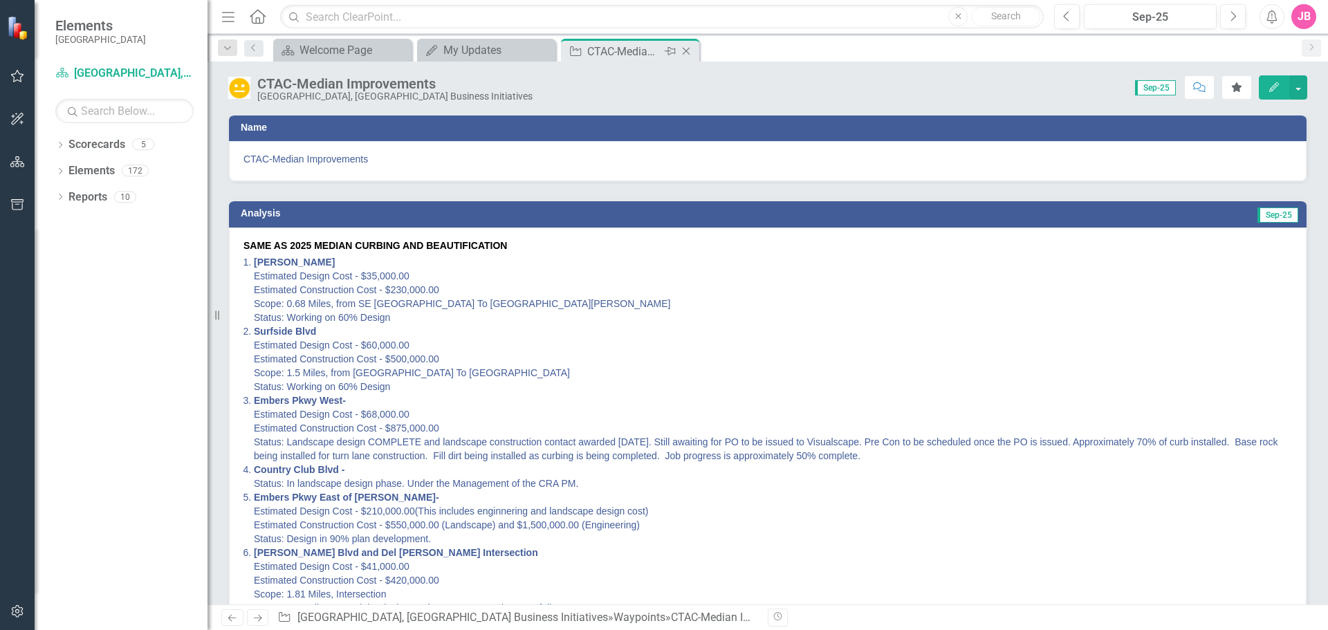
click at [688, 51] on icon "Close" at bounding box center [686, 51] width 14 height 11
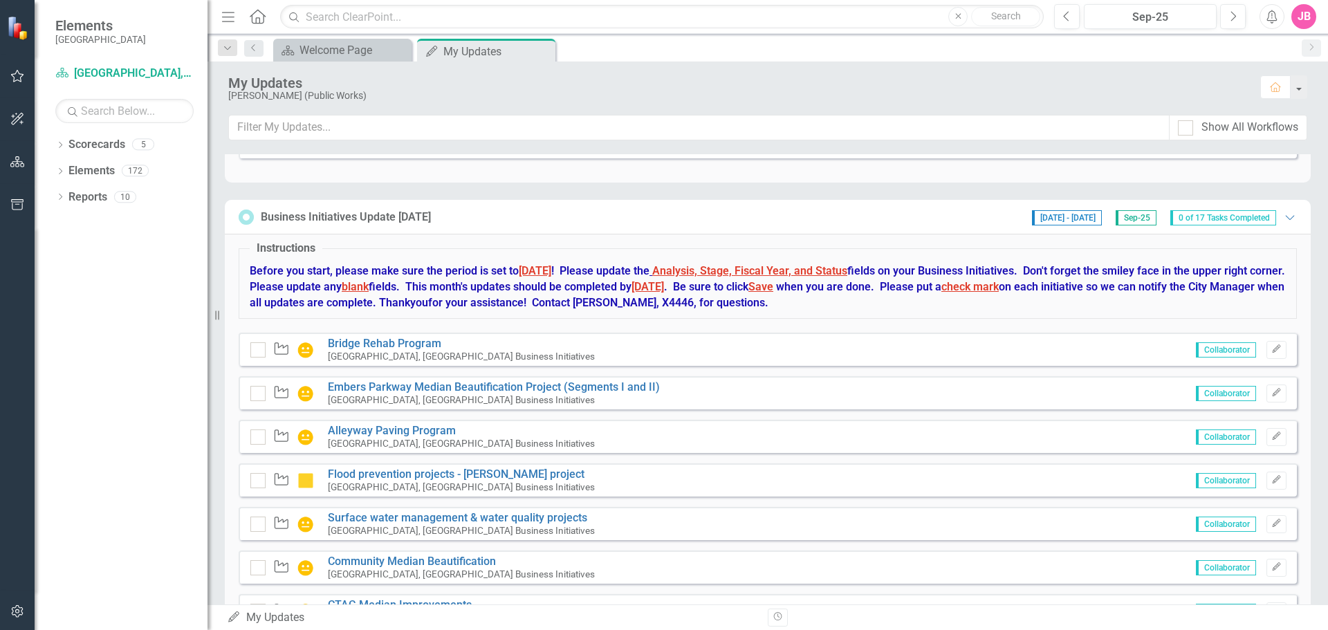
scroll to position [1591, 0]
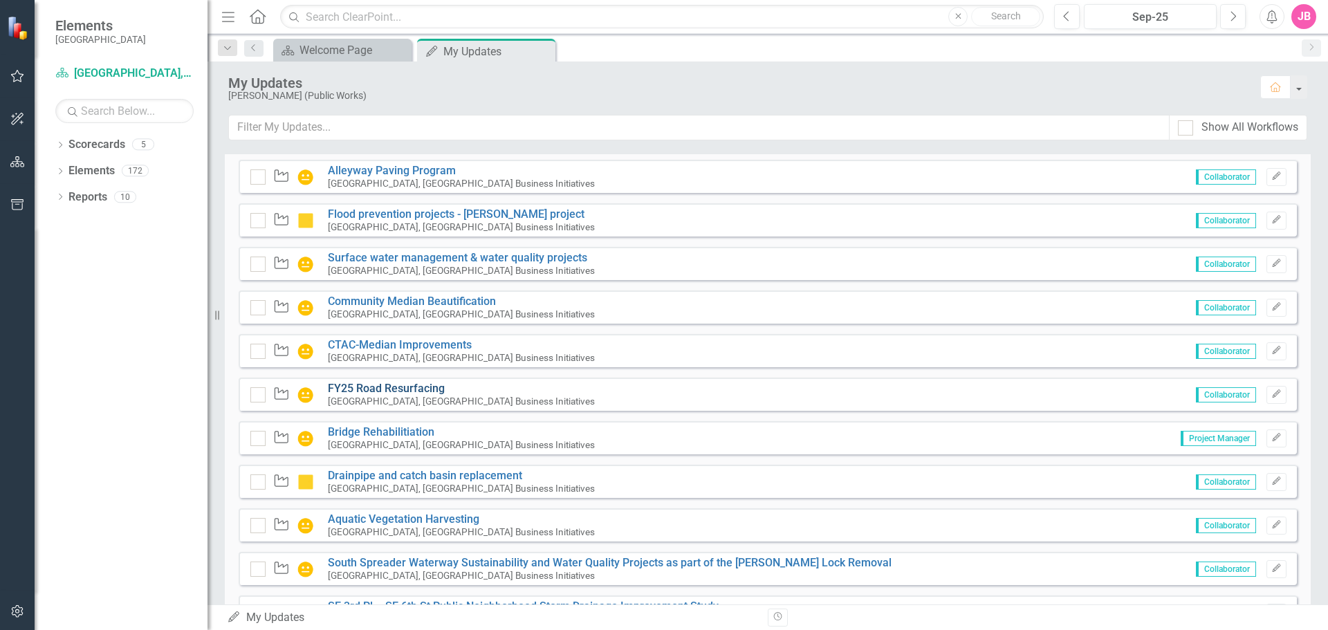
click at [388, 389] on link "FY25 Road Resurfacing" at bounding box center [386, 388] width 117 height 13
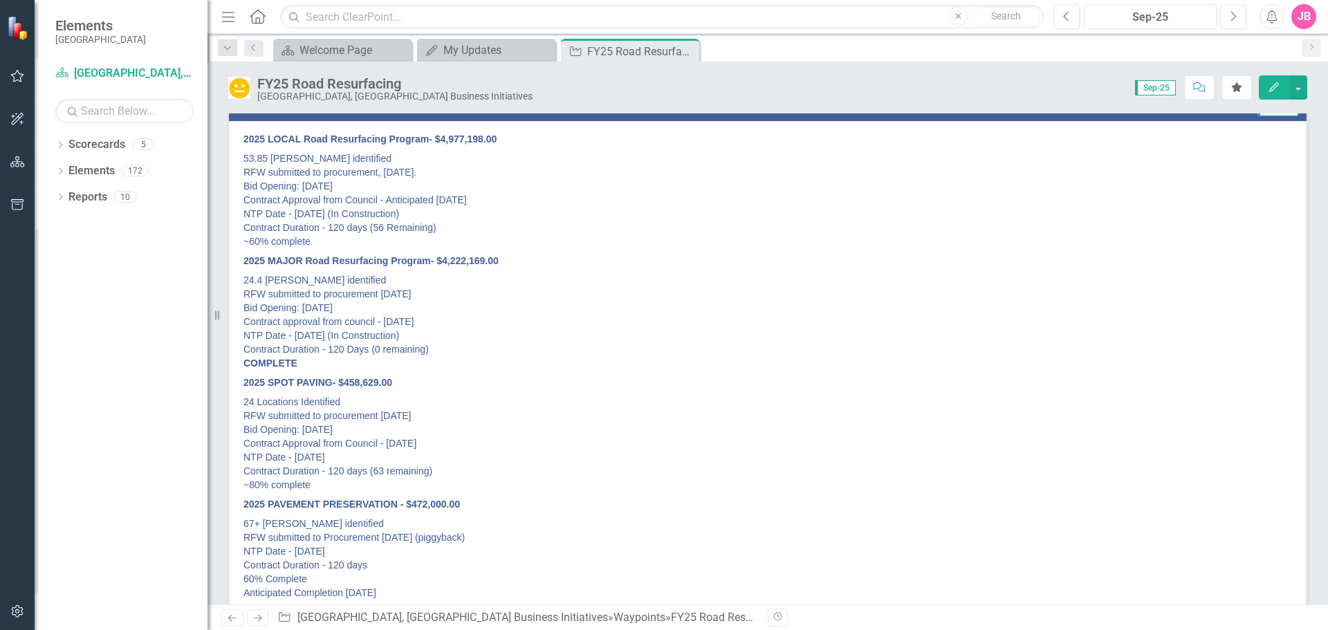
scroll to position [138, 0]
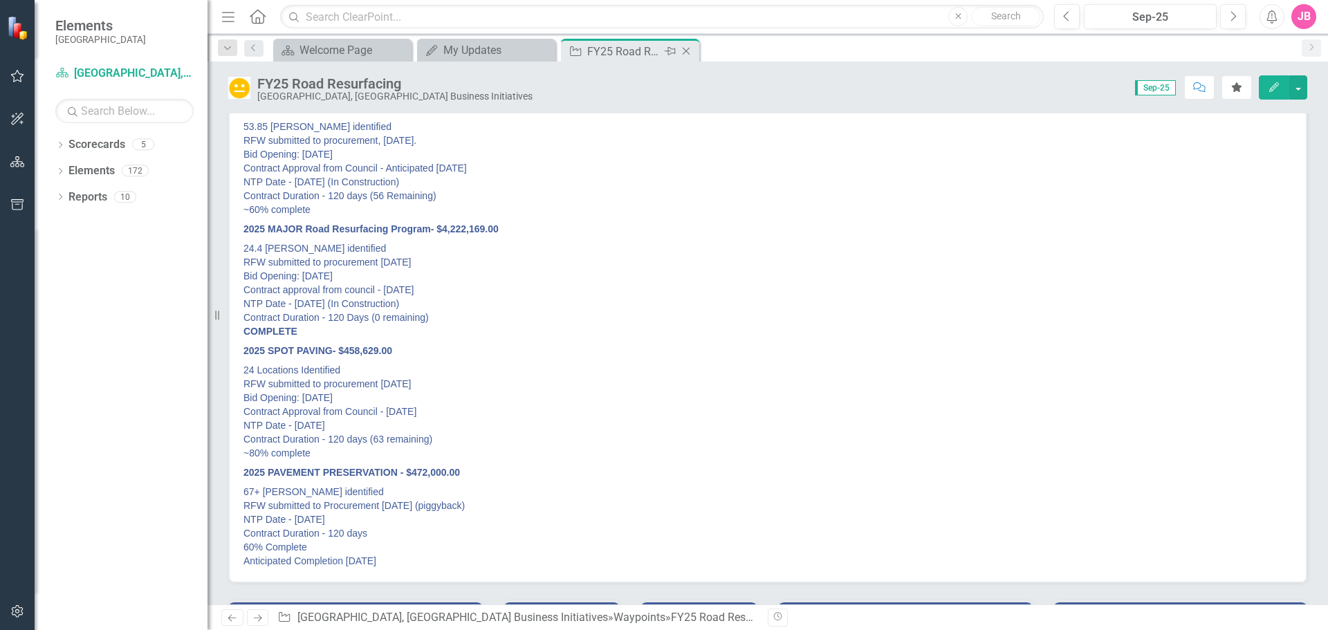
click at [685, 51] on icon "Close" at bounding box center [686, 51] width 14 height 11
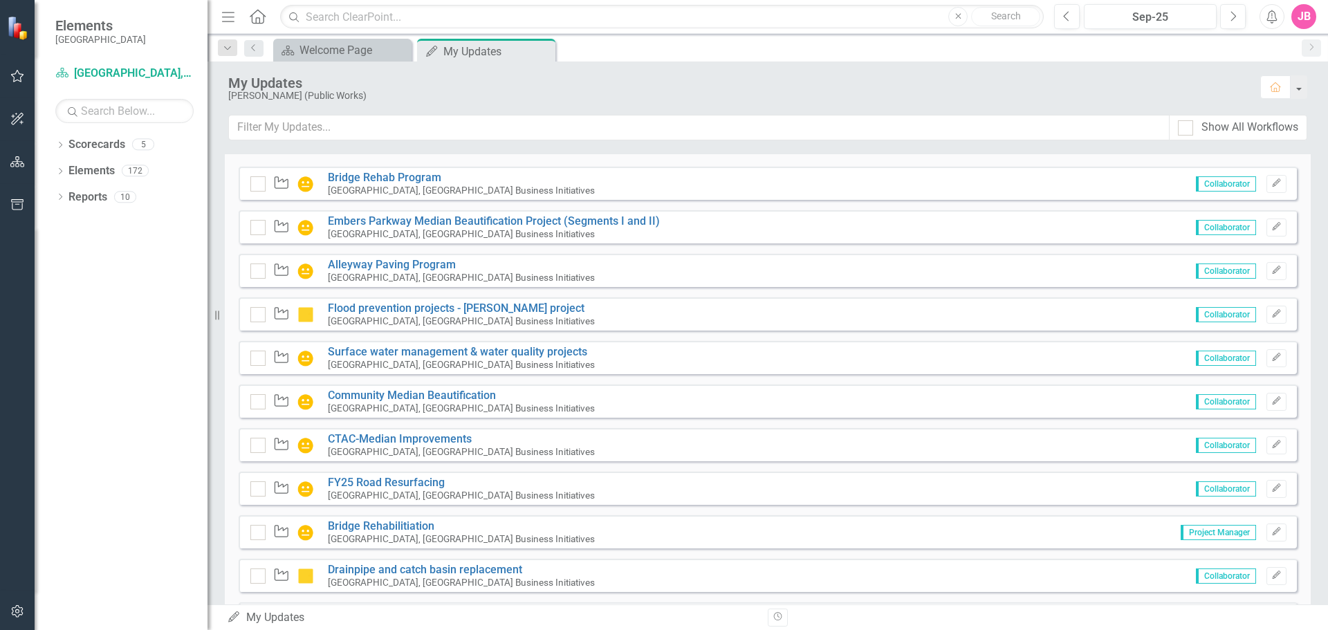
scroll to position [1522, 0]
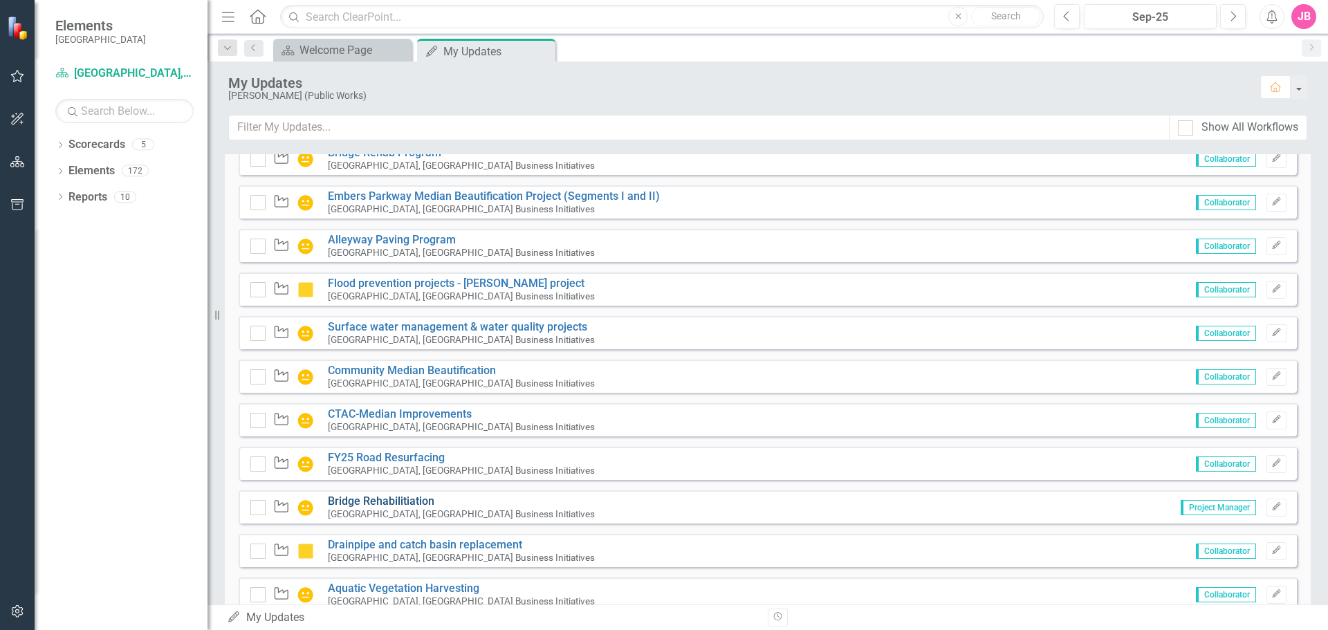
click at [376, 500] on link "Bridge Rehabilitiation" at bounding box center [381, 501] width 107 height 13
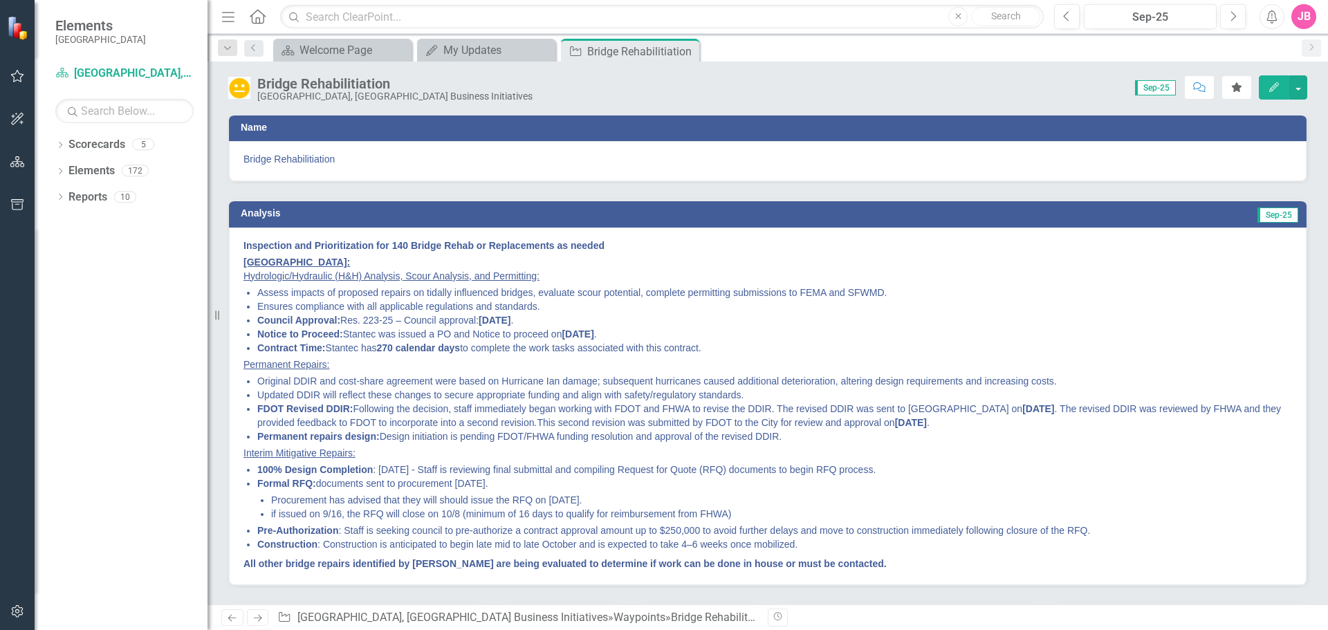
scroll to position [138, 0]
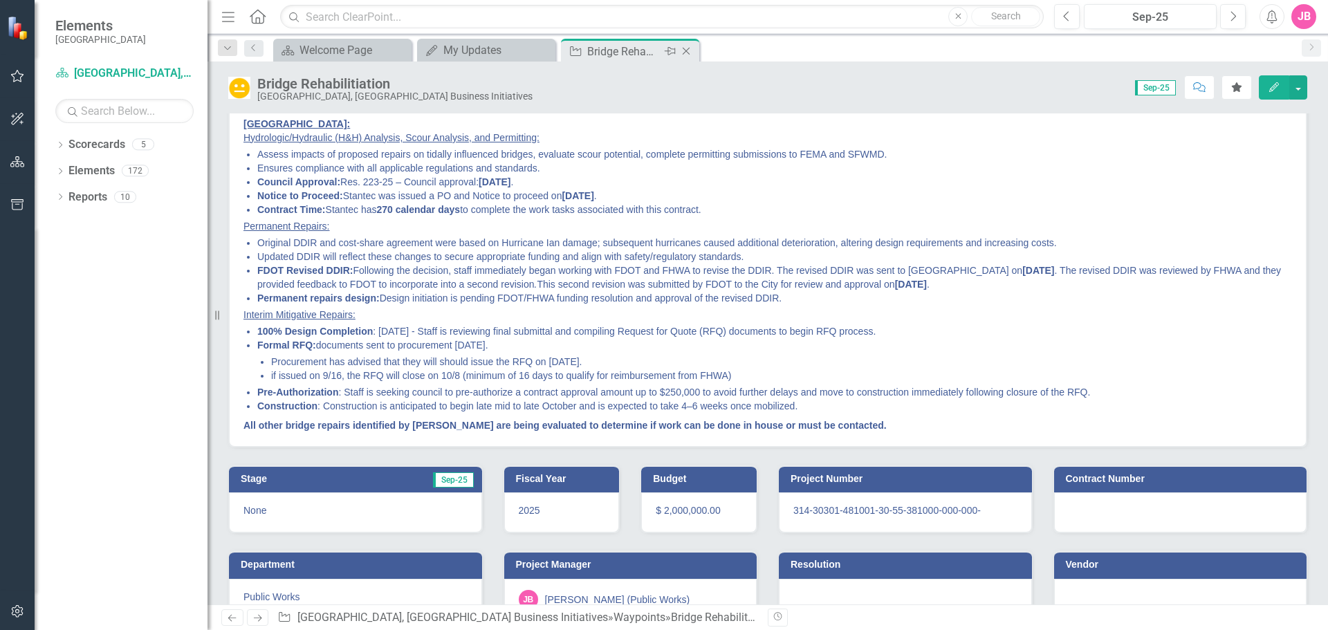
click at [690, 52] on icon "Close" at bounding box center [686, 51] width 14 height 11
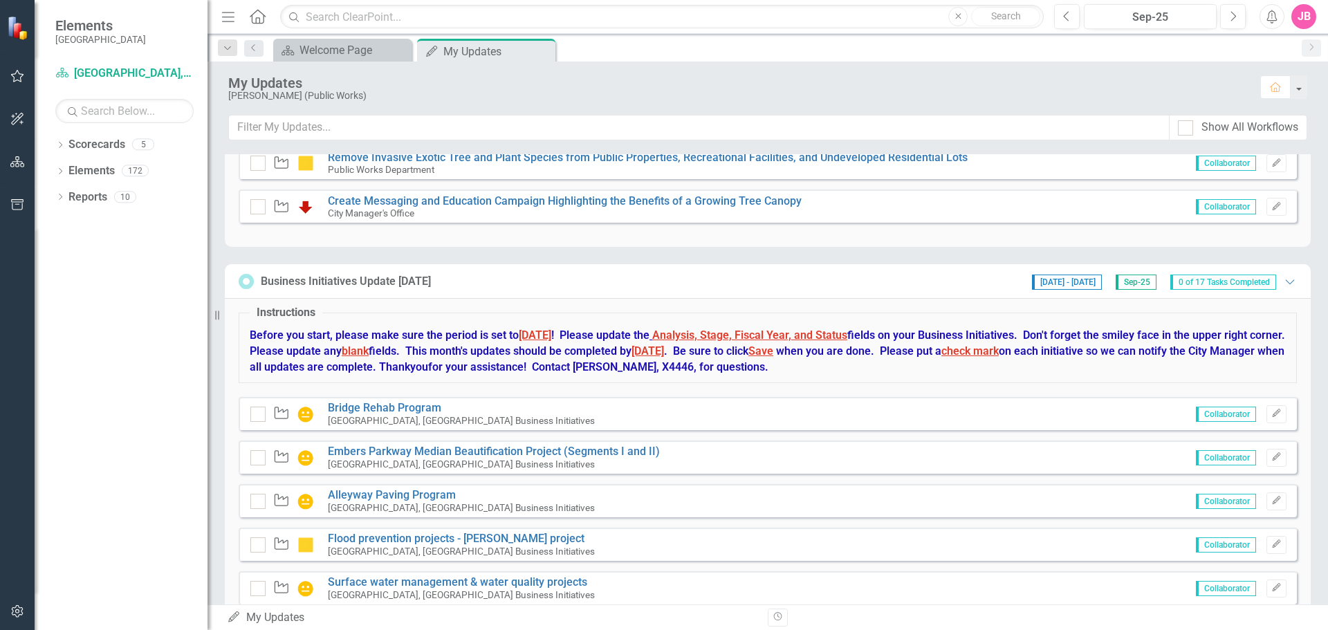
scroll to position [1384, 0]
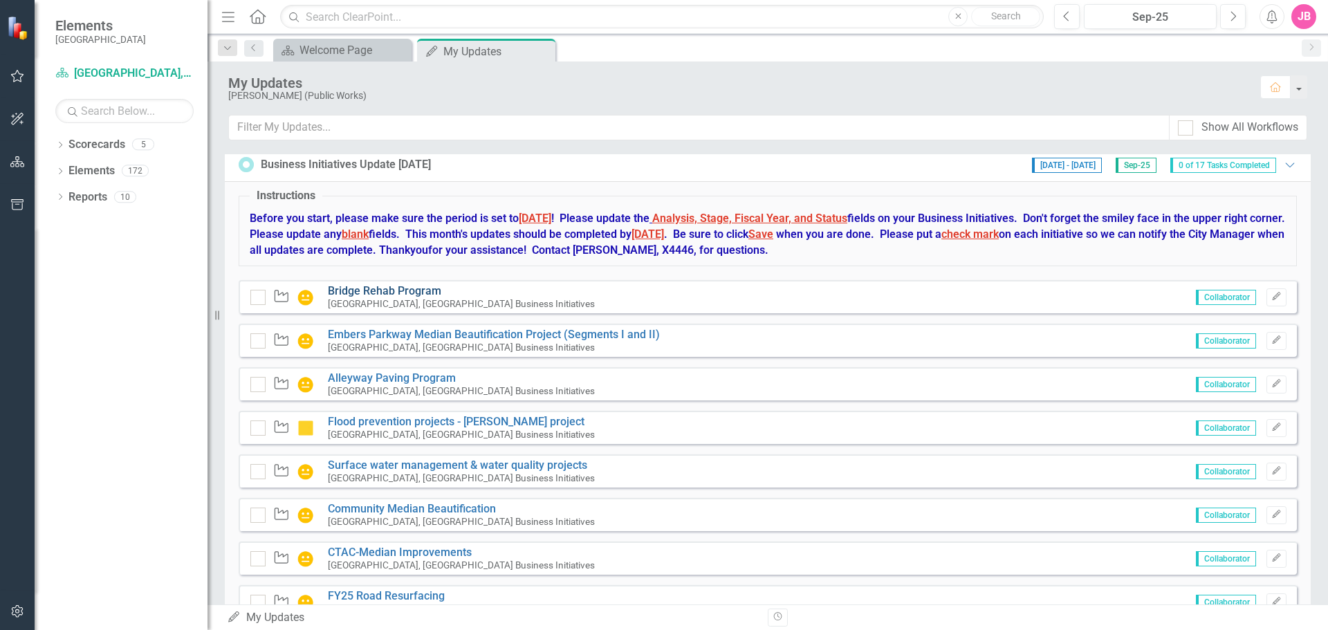
click at [384, 286] on link "Bridge Rehab Program" at bounding box center [384, 290] width 113 height 13
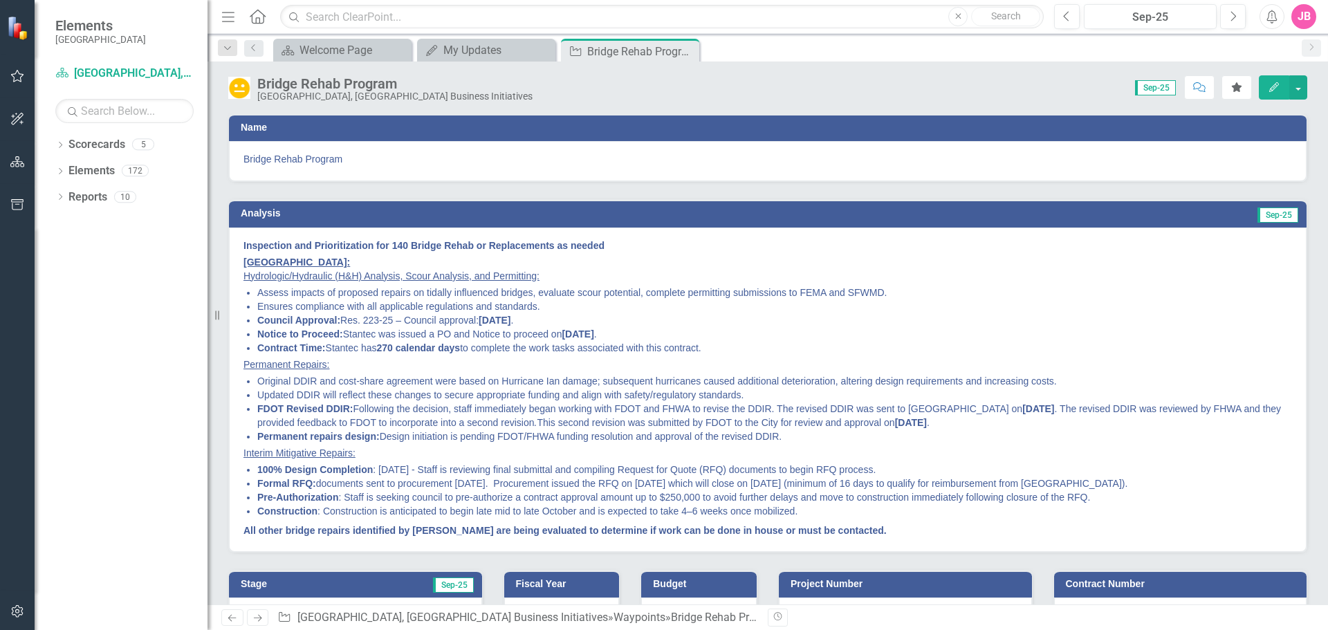
click at [408, 483] on li "Formal RFQ: documents sent to procurement [DATE]. Procurement issued the RFQ on…" at bounding box center [774, 484] width 1035 height 14
click at [426, 482] on li "Formal RFQ: documents sent to procurement [DATE]. Procurement issued the RFQ on…" at bounding box center [774, 484] width 1035 height 14
click at [492, 484] on li "Formal RFQ: documents sent to procurement [DATE]. Procurement issued the RFQ on…" at bounding box center [774, 484] width 1035 height 14
click at [1281, 86] on button "Edit" at bounding box center [1274, 87] width 30 height 24
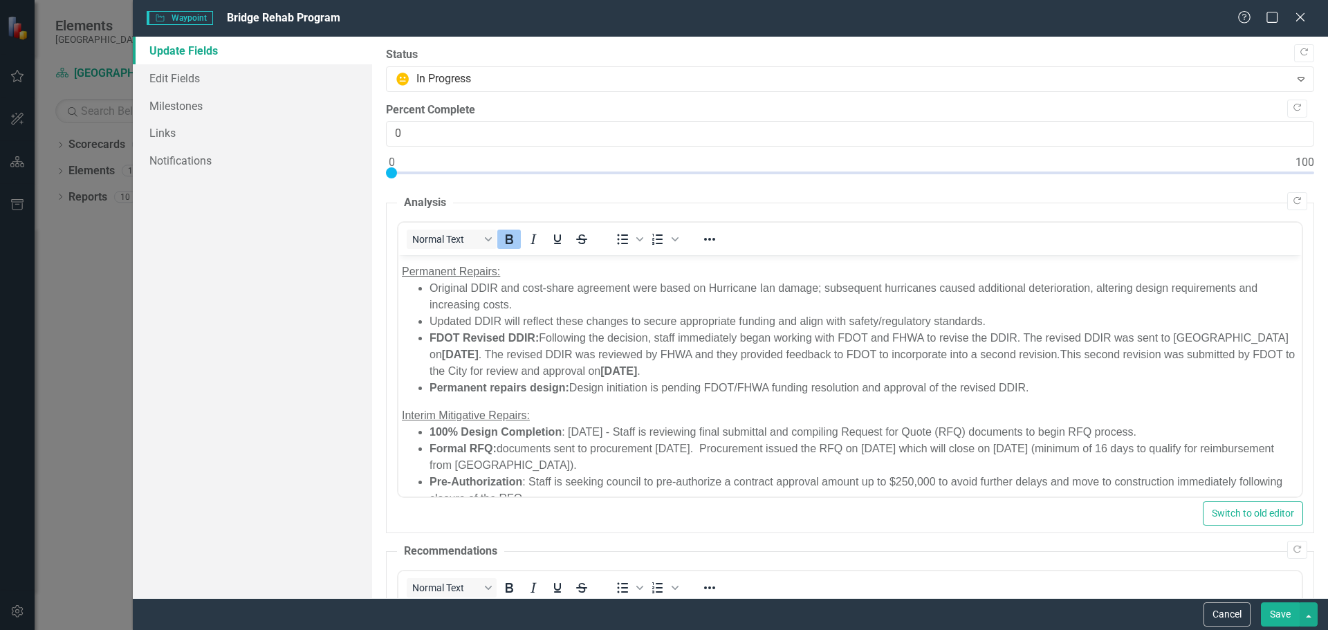
scroll to position [230, 0]
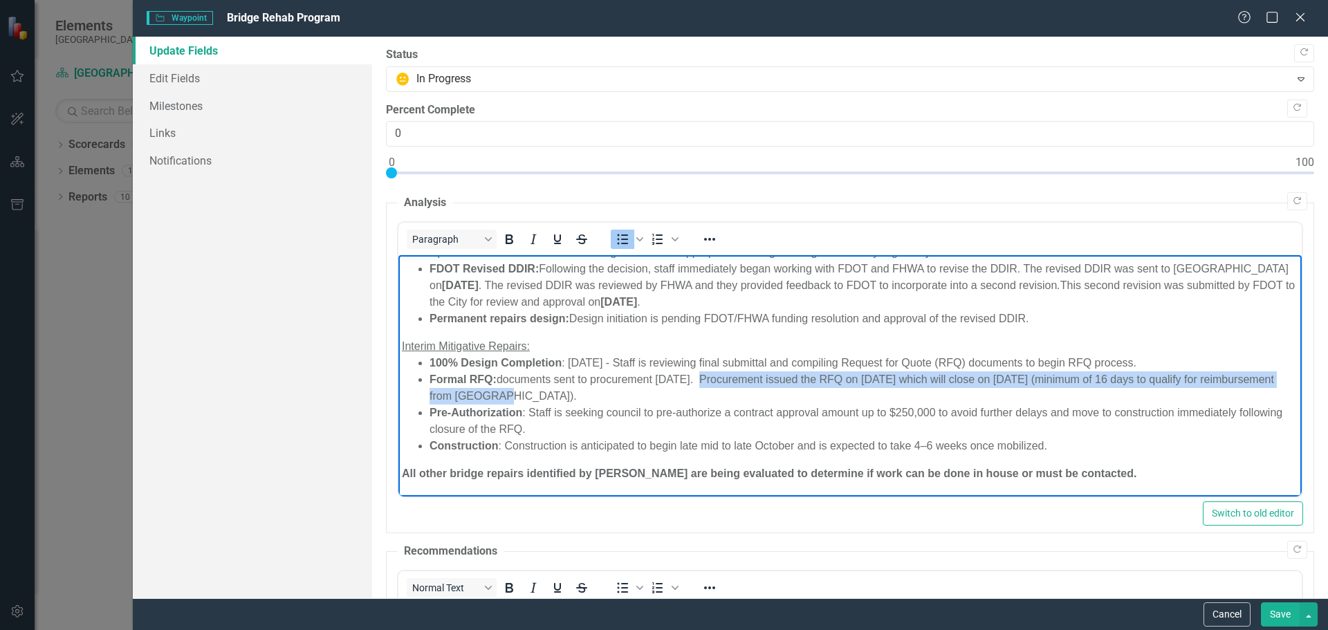
drag, startPoint x: 699, startPoint y: 378, endPoint x: 551, endPoint y: 395, distance: 149.1
click at [551, 395] on li "Formal RFQ: documents sent to procurement [DATE]. Procurement issued the RFQ on…" at bounding box center [863, 388] width 869 height 33
copy li "Procurement issued the RFQ on [DATE] which will close on [DATE] (minimum of 16 …"
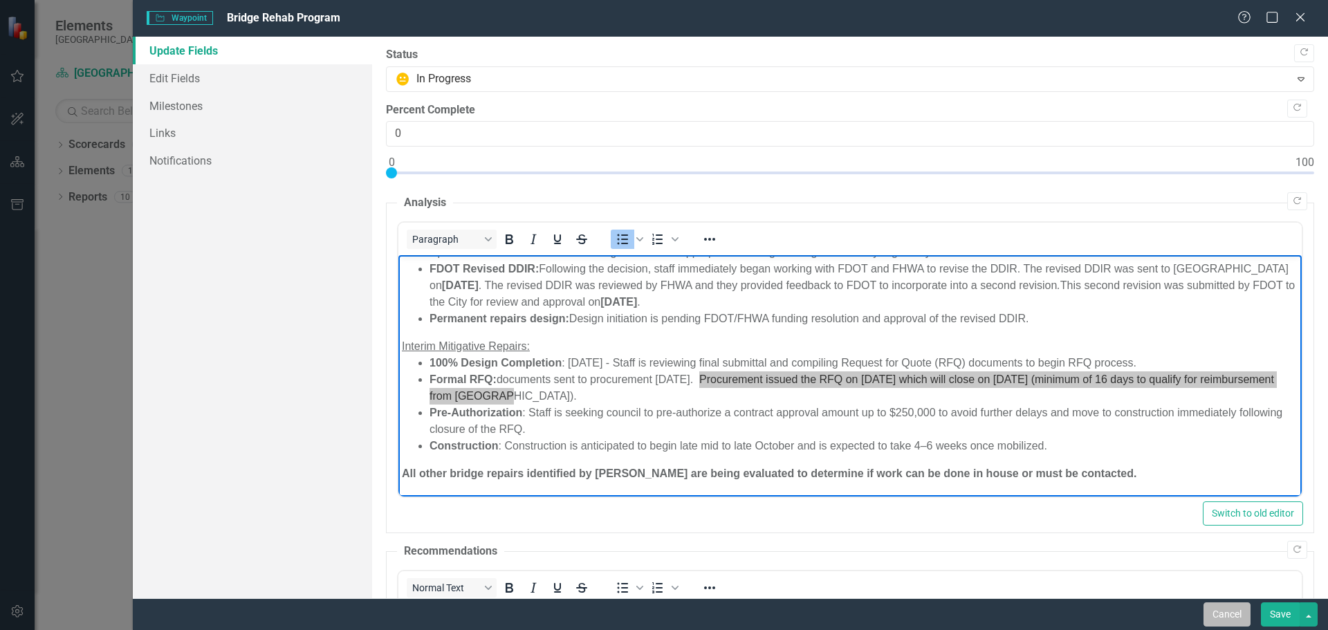
click at [1223, 611] on button "Cancel" at bounding box center [1227, 615] width 47 height 24
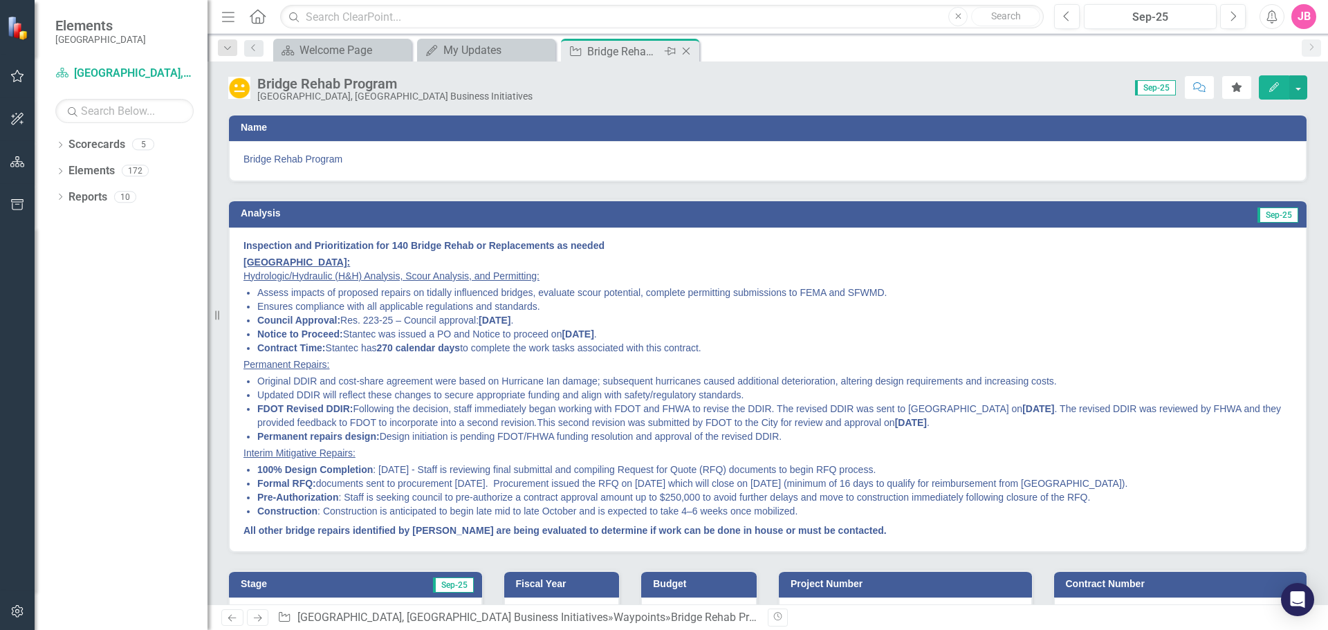
click at [691, 50] on icon "Close" at bounding box center [686, 51] width 14 height 11
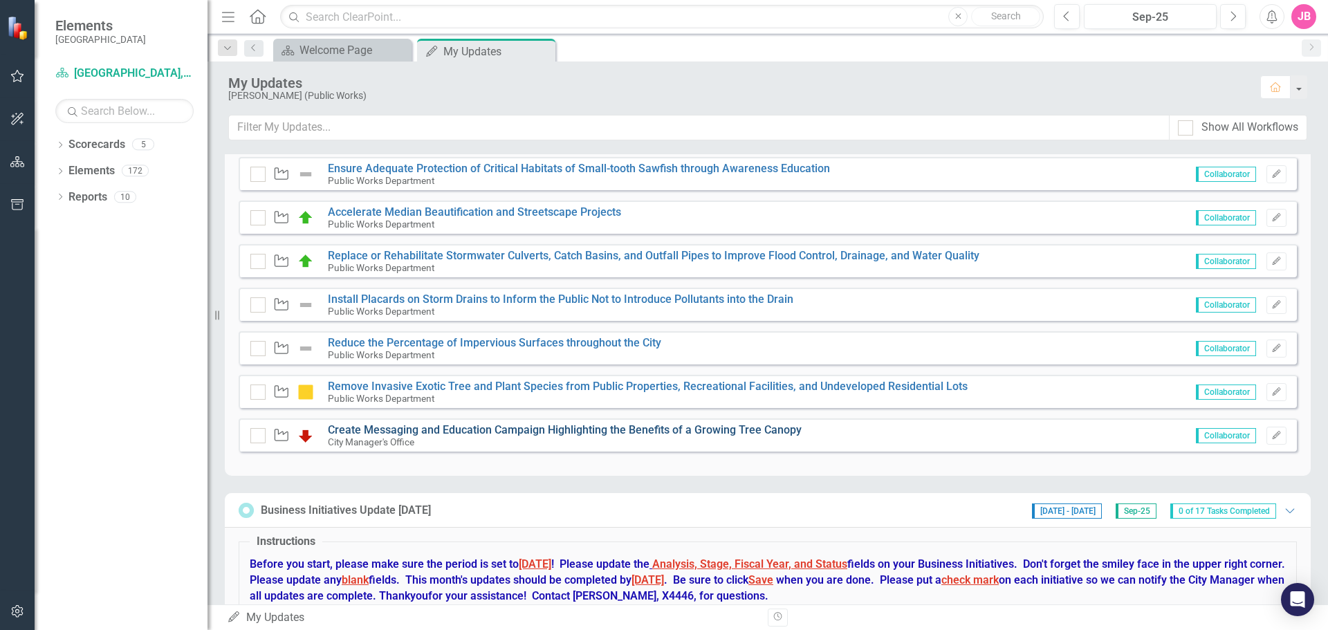
scroll to position [1591, 0]
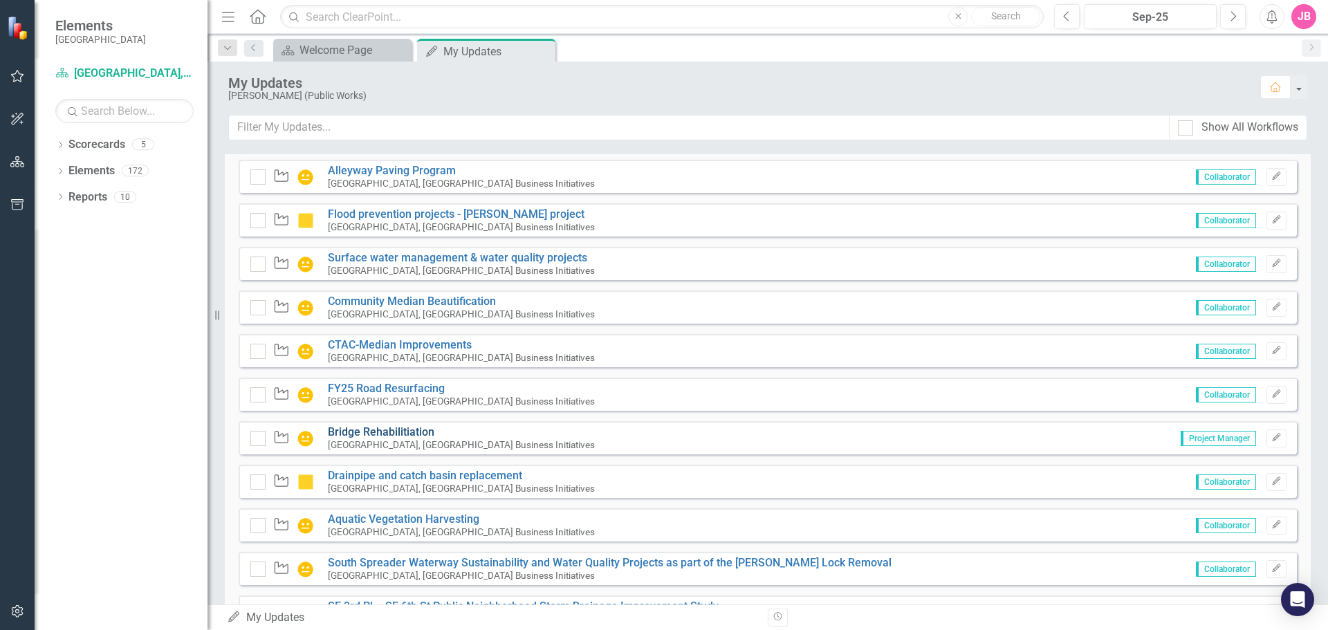
click at [386, 430] on link "Bridge Rehabilitiation" at bounding box center [381, 432] width 107 height 13
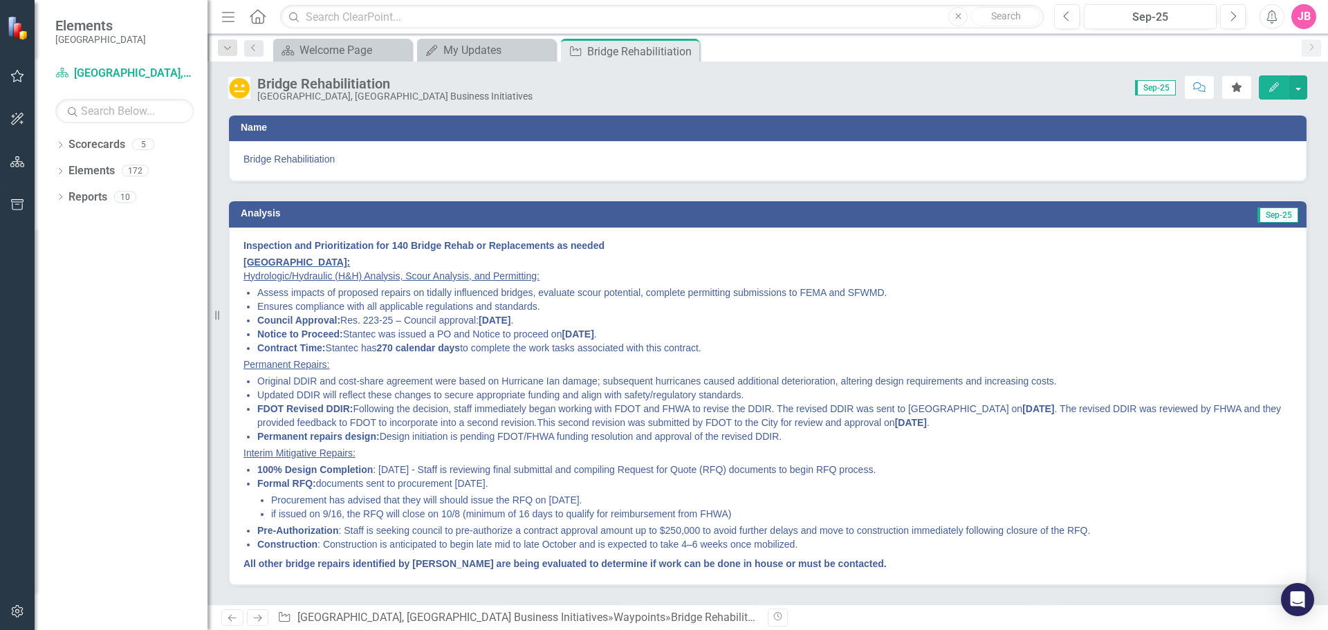
click at [1268, 85] on icon "Edit" at bounding box center [1274, 87] width 12 height 10
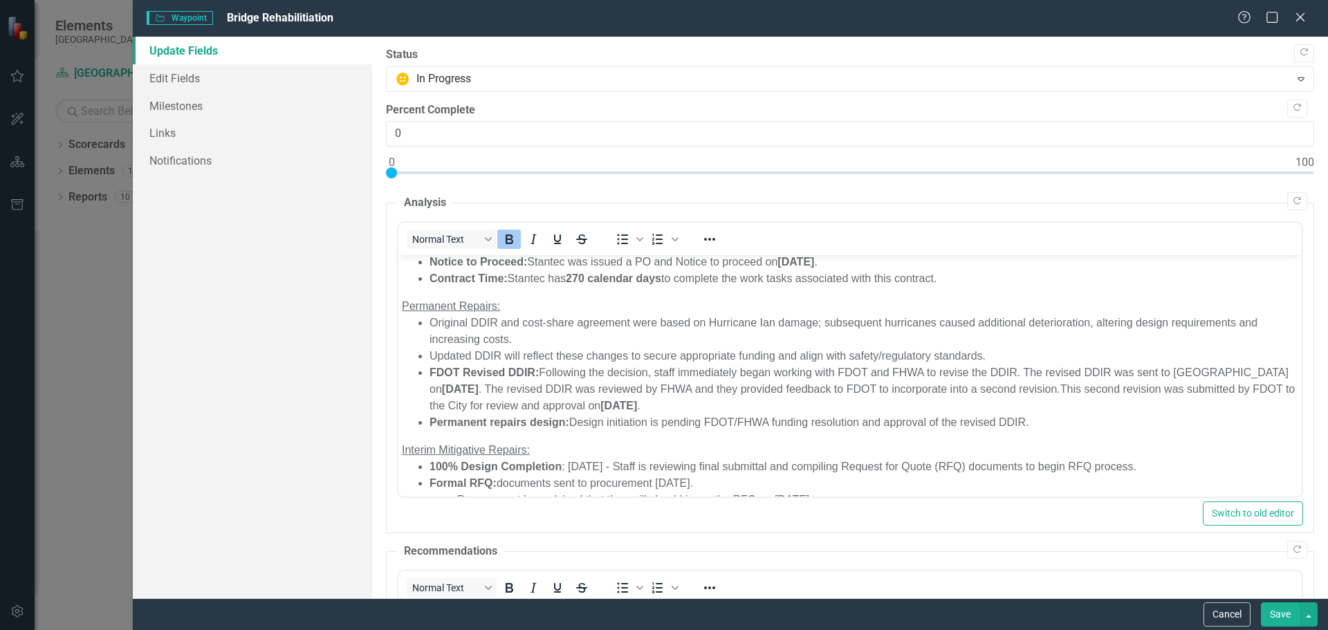
scroll to position [236, 0]
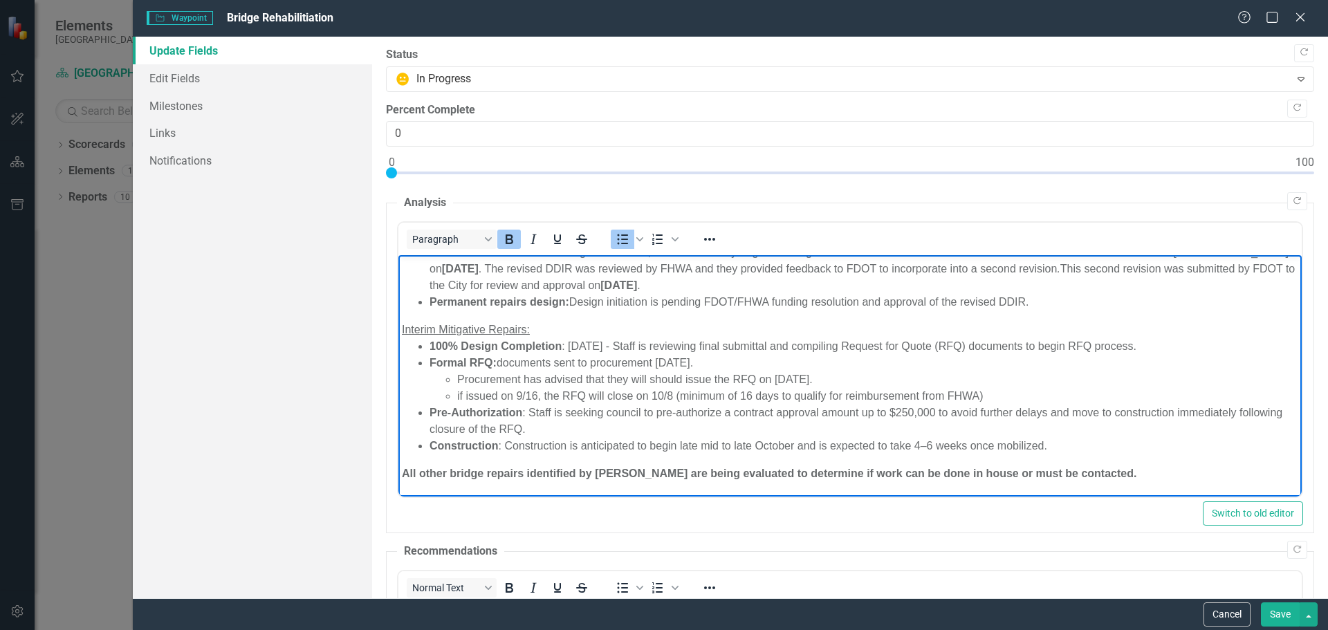
click at [714, 360] on li "Formal RFQ: documents sent to procurement [DATE]. Procurement has advised that …" at bounding box center [863, 380] width 869 height 50
click at [703, 360] on li "Formal RFQ: documents sent to procurement [DATE]. Procurement has advised that …" at bounding box center [863, 380] width 869 height 50
click at [685, 360] on li "Formal RFQ: documents sent to procurement [DATE]. Procurement has advised that …" at bounding box center [863, 380] width 869 height 50
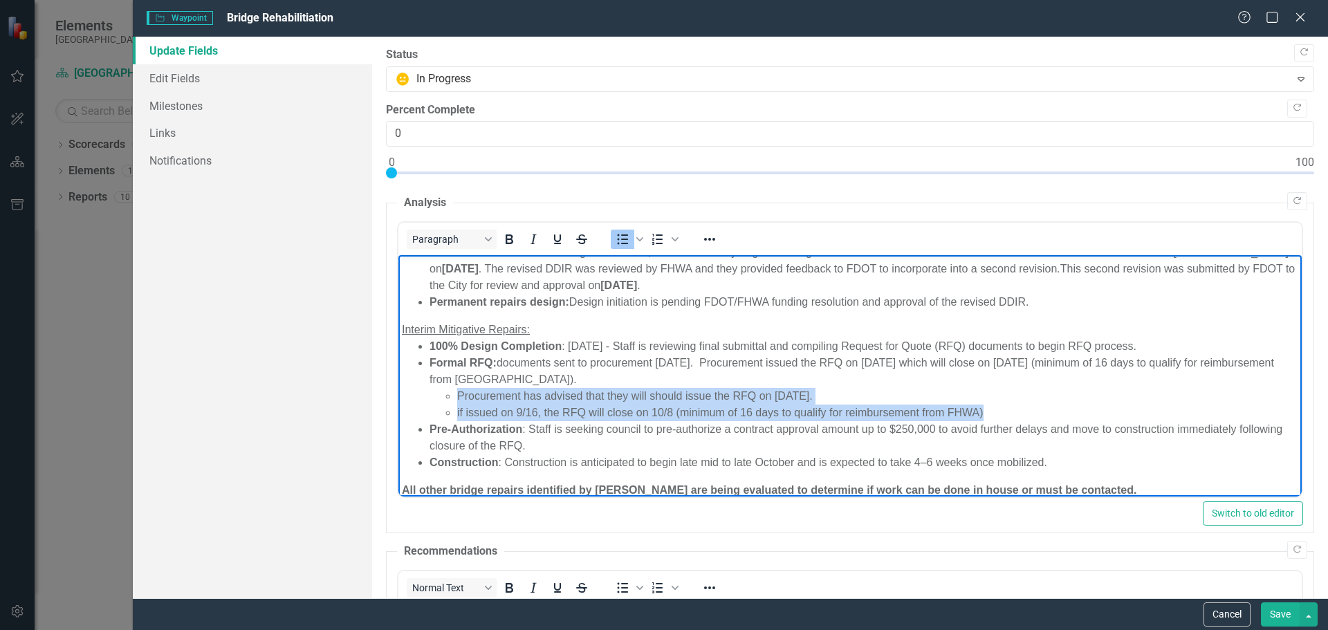
drag, startPoint x: 994, startPoint y: 412, endPoint x: 427, endPoint y: 399, distance: 566.8
click at [427, 399] on ul "100% Design Completion : [DATE] - Staff is reviewing final submittal and compil…" at bounding box center [849, 404] width 897 height 133
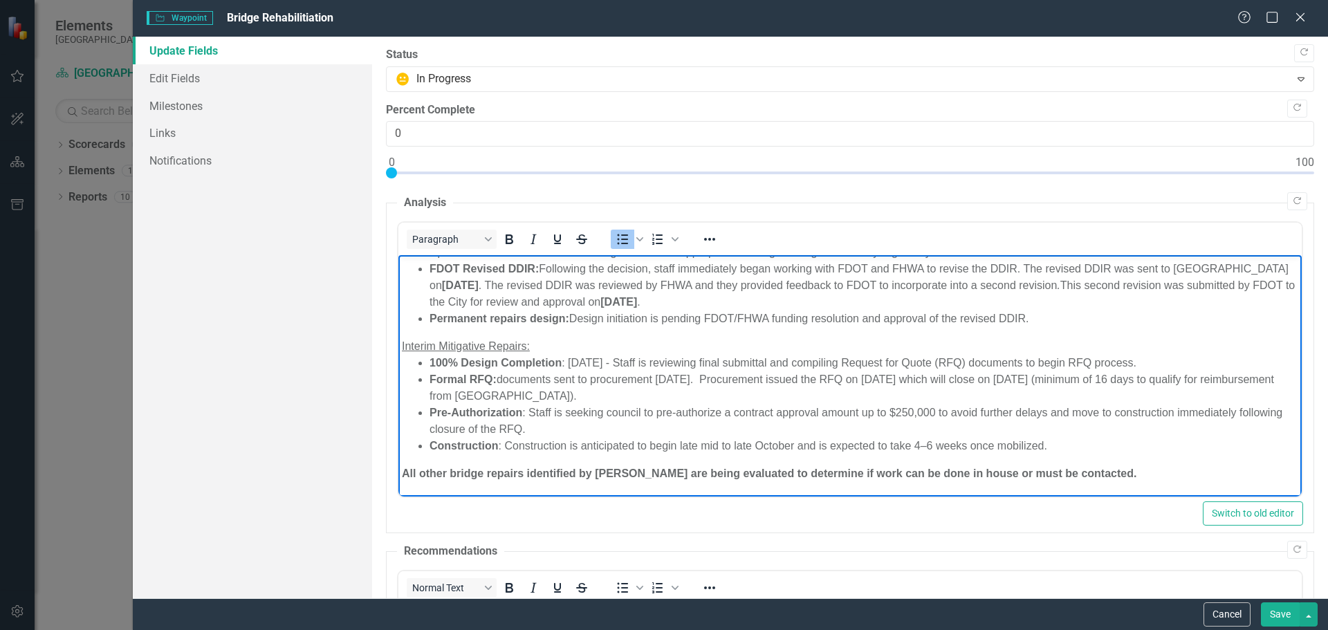
scroll to position [219, 0]
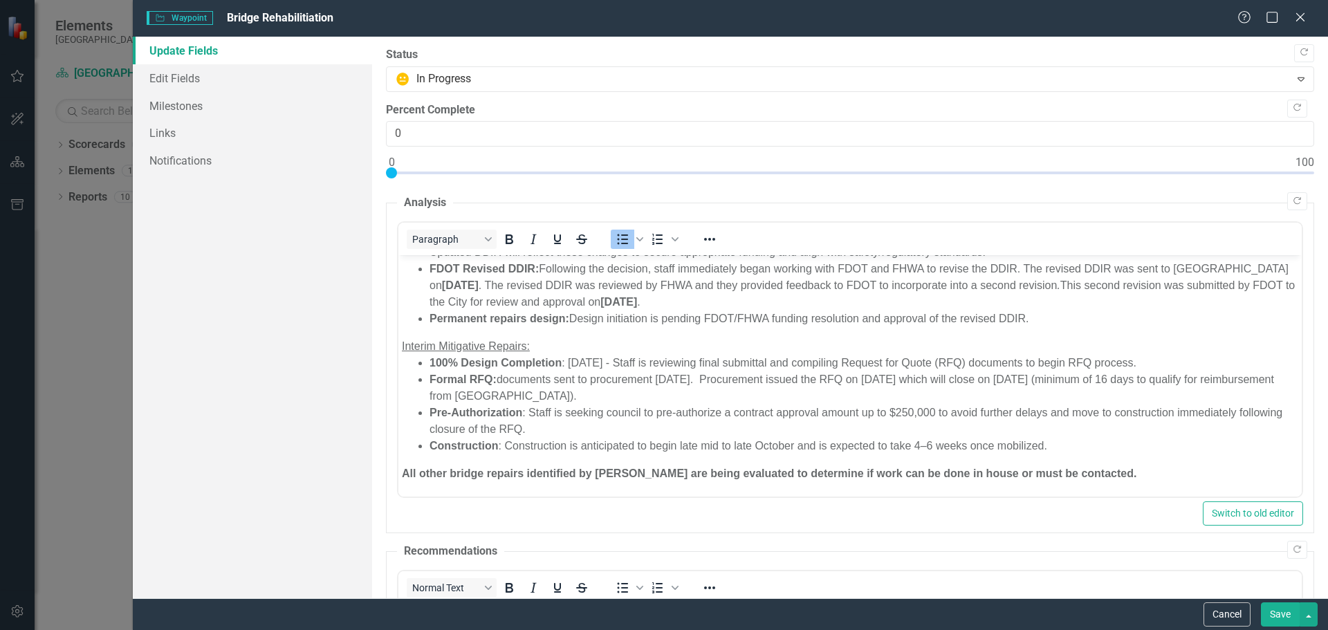
click at [1284, 616] on button "Save" at bounding box center [1280, 615] width 39 height 24
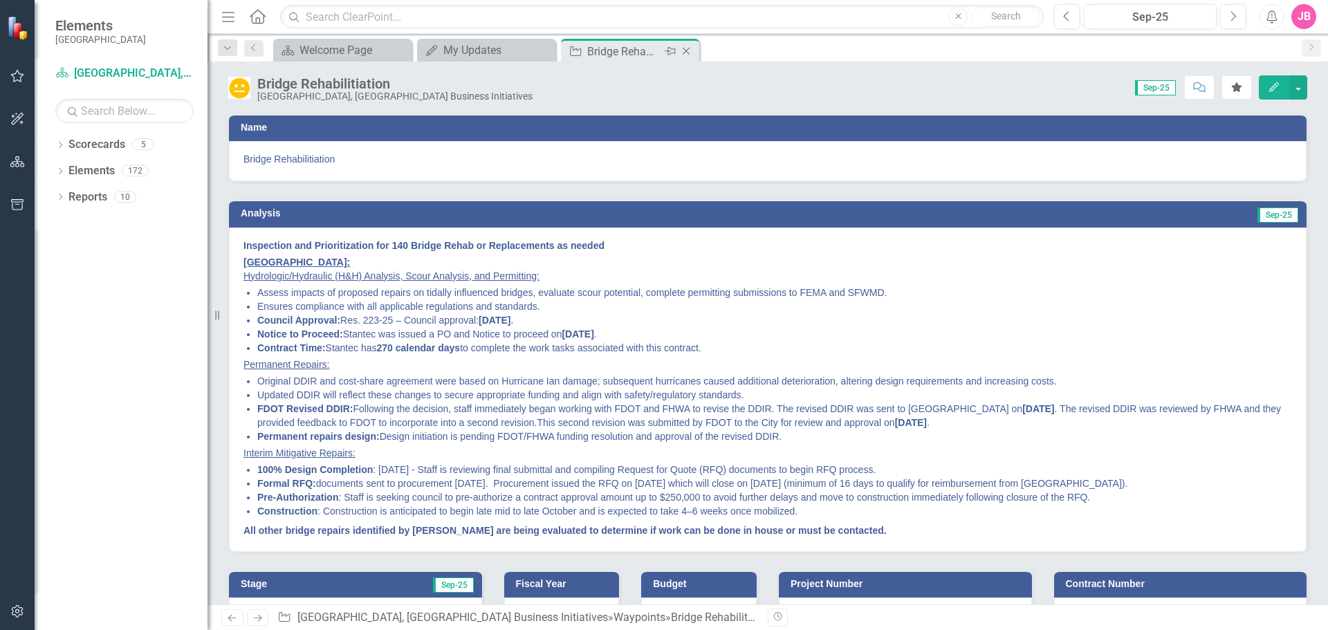
click at [689, 48] on icon at bounding box center [687, 52] width 8 height 8
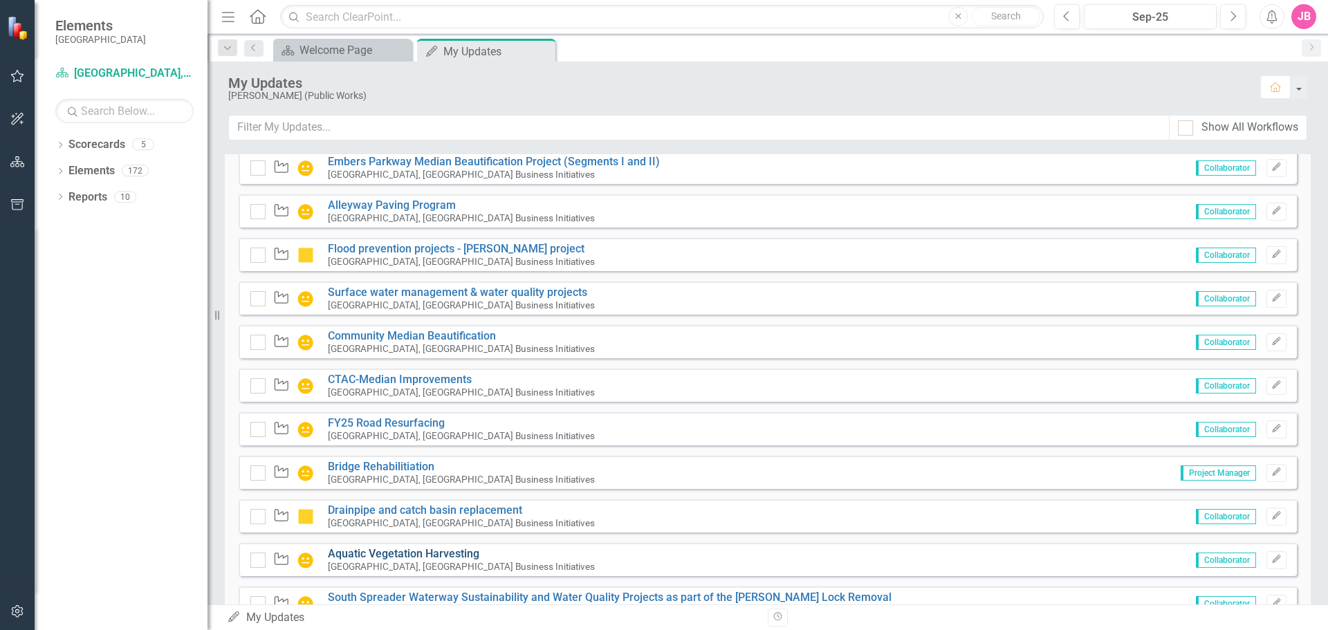
scroll to position [1661, 0]
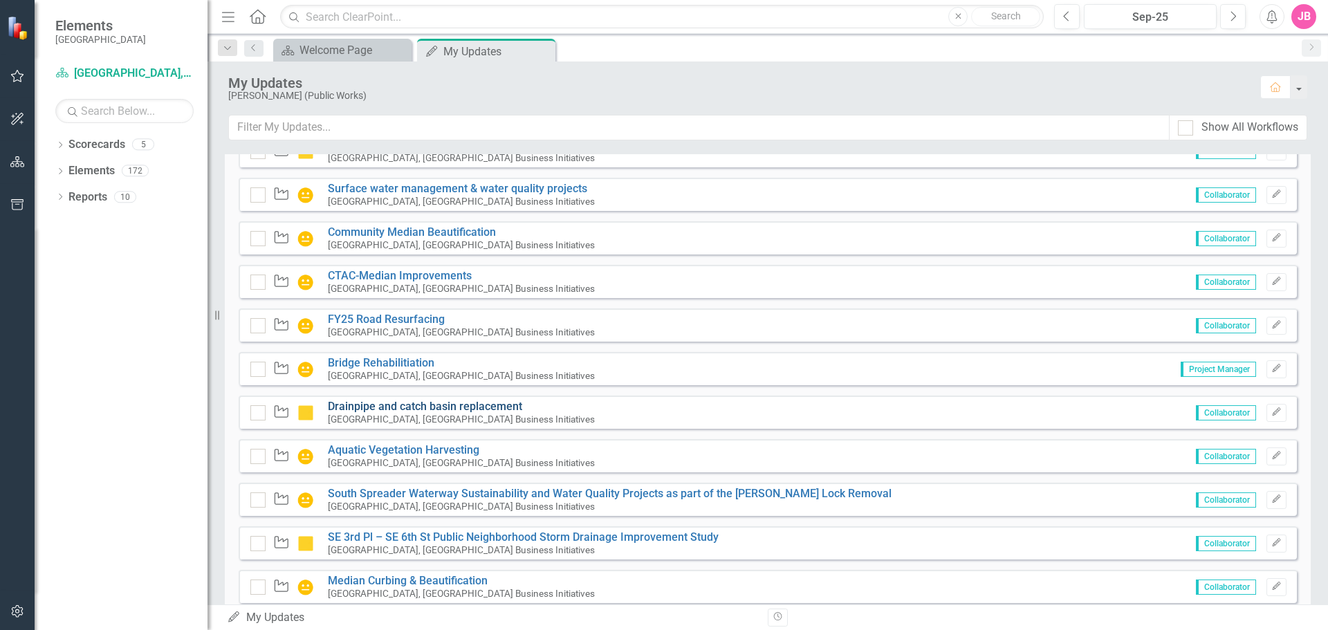
click at [349, 402] on link "Drainpipe and catch basin replacement" at bounding box center [425, 406] width 194 height 13
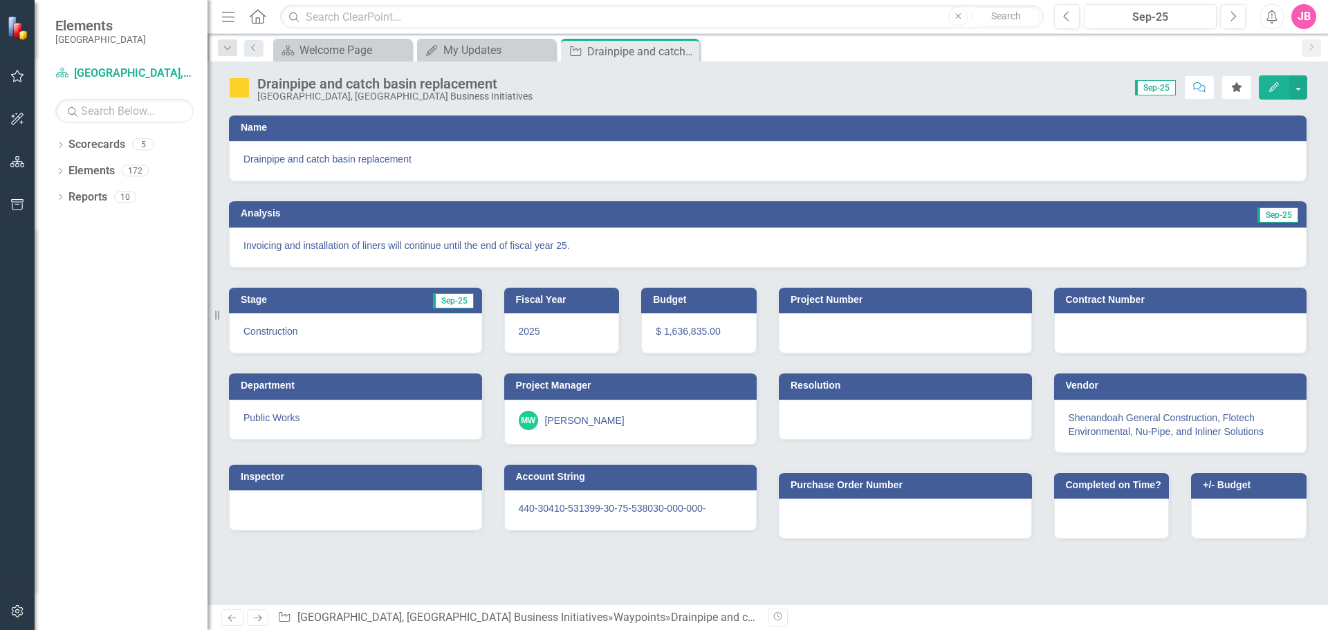
click at [0, 0] on icon at bounding box center [0, 0] width 0 height 0
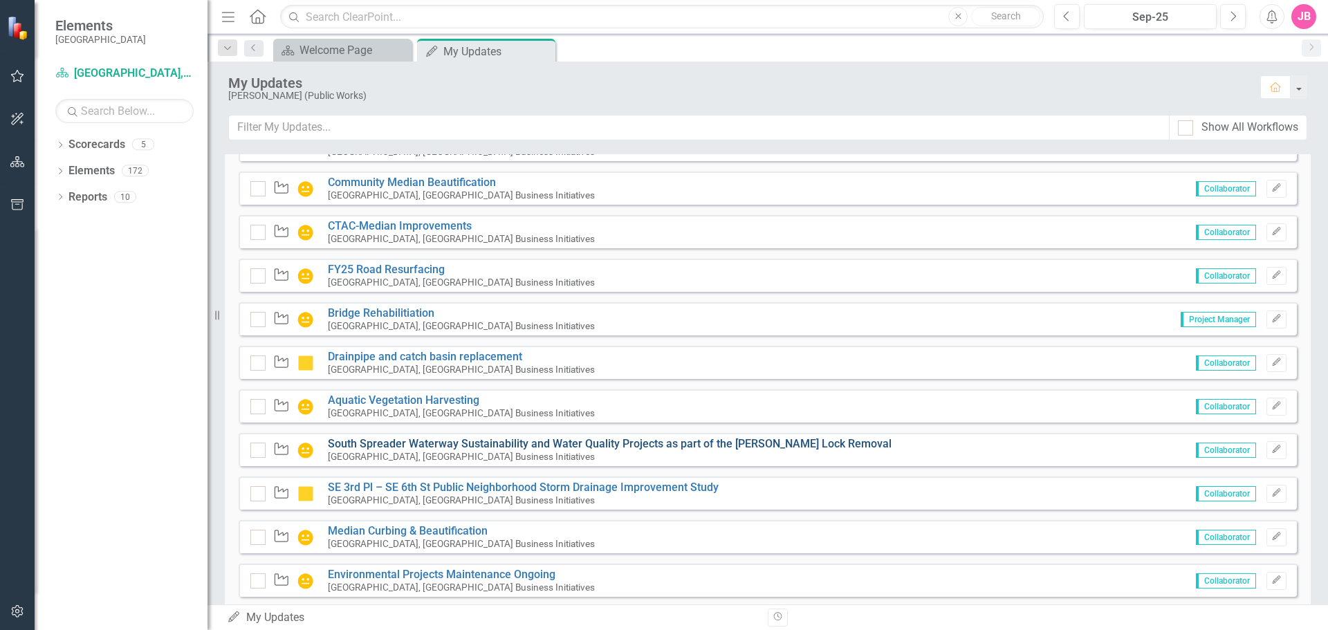
scroll to position [1730, 0]
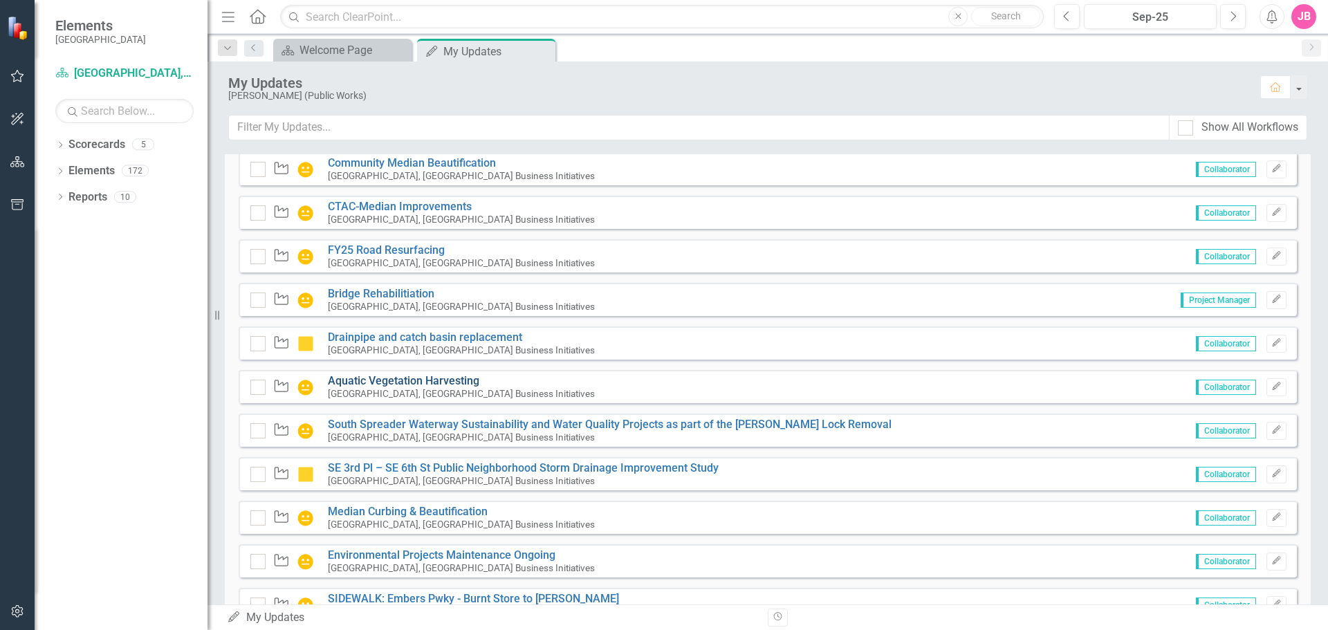
click at [414, 380] on link "Aquatic Vegetation Harvesting" at bounding box center [404, 380] width 152 height 13
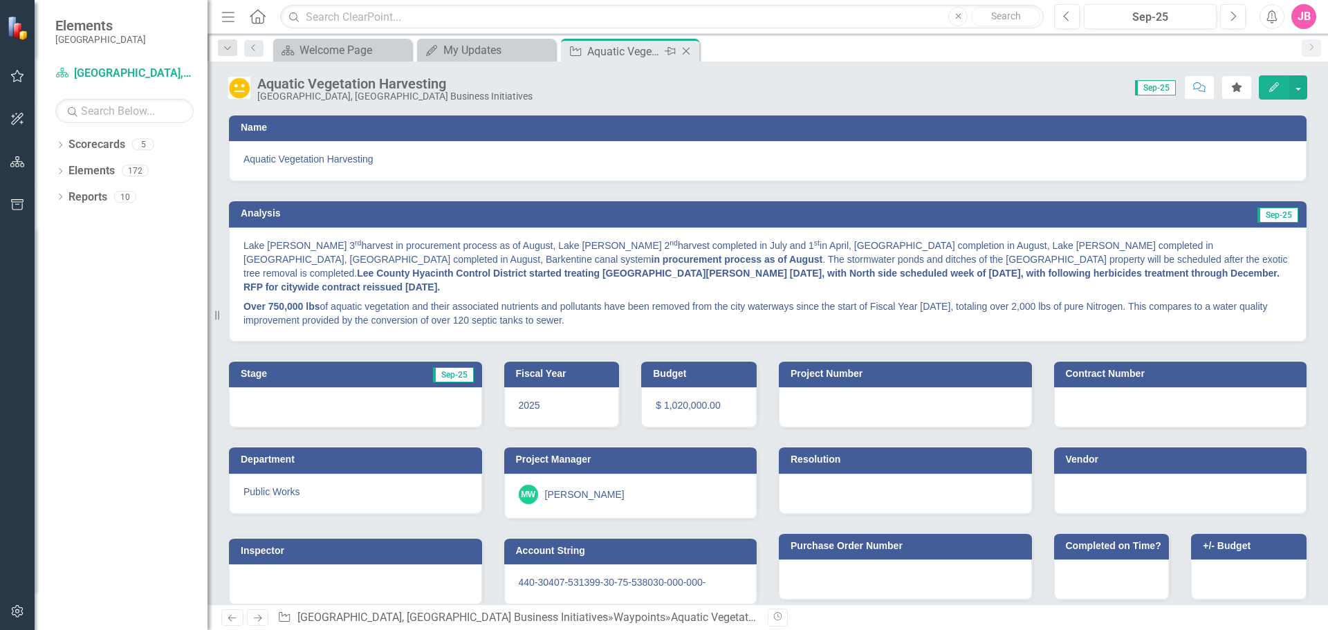
click at [686, 48] on icon "Close" at bounding box center [686, 51] width 14 height 11
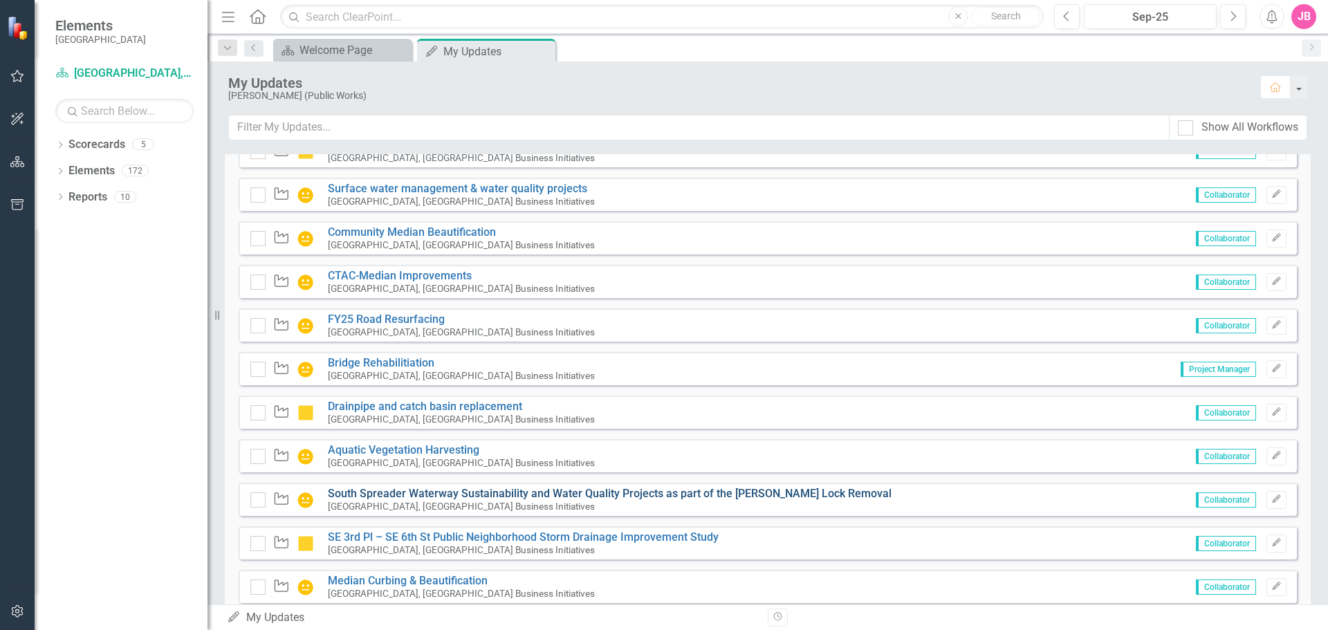
scroll to position [1831, 0]
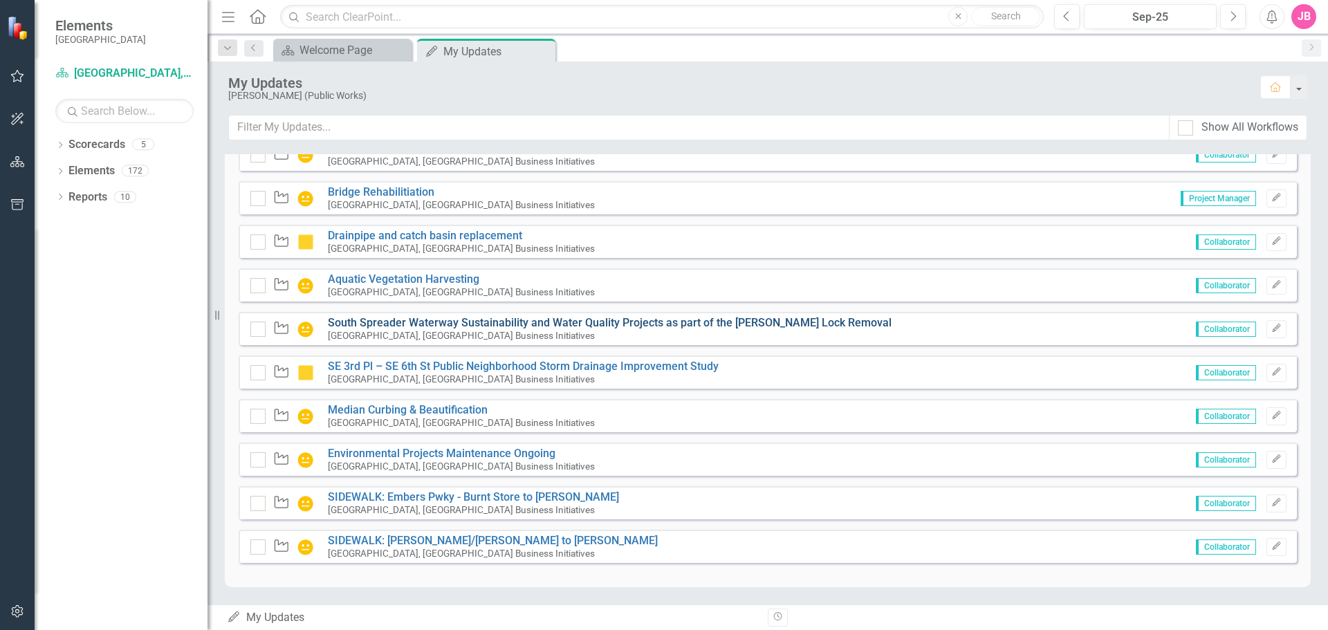
click at [393, 323] on link "South Spreader Waterway Sustainability and Water Quality Projects as part of th…" at bounding box center [610, 322] width 564 height 13
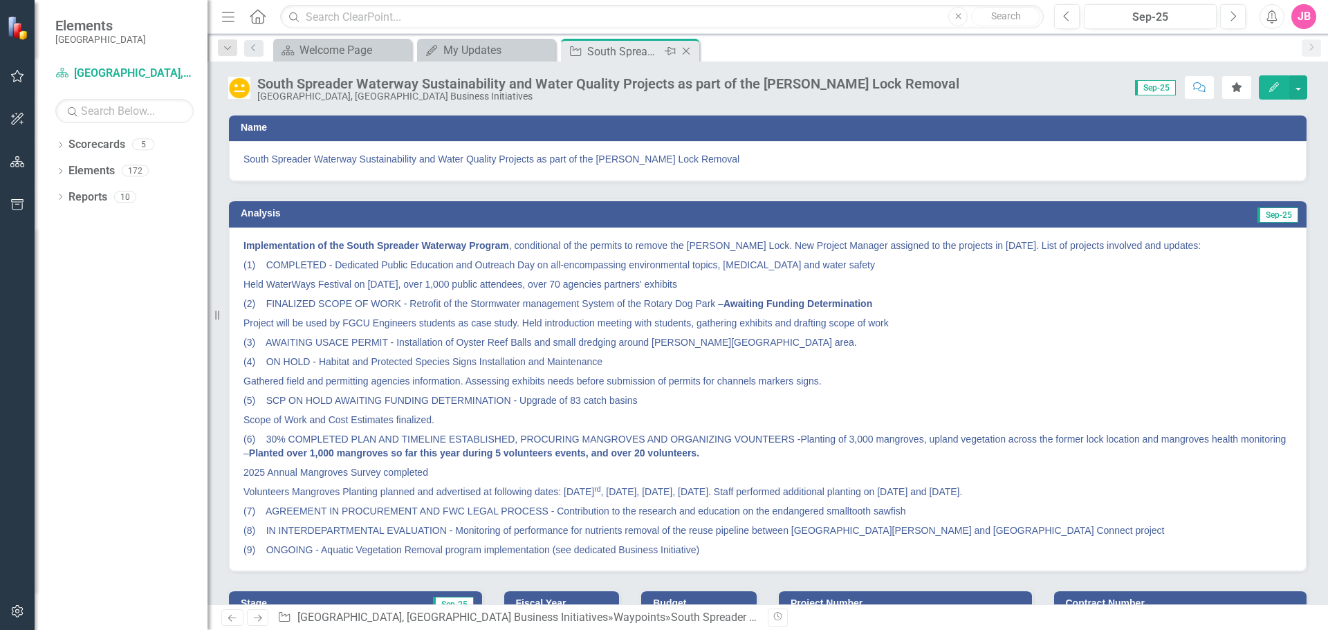
click at [688, 49] on icon "Close" at bounding box center [686, 51] width 14 height 11
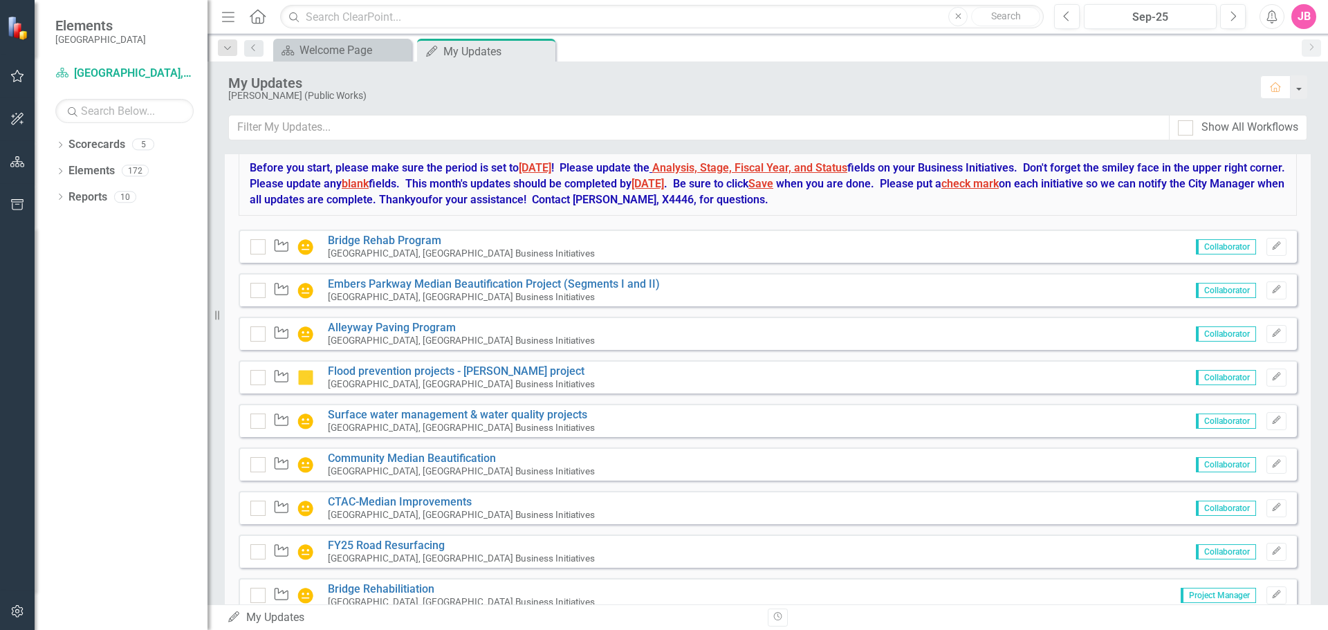
scroll to position [1730, 0]
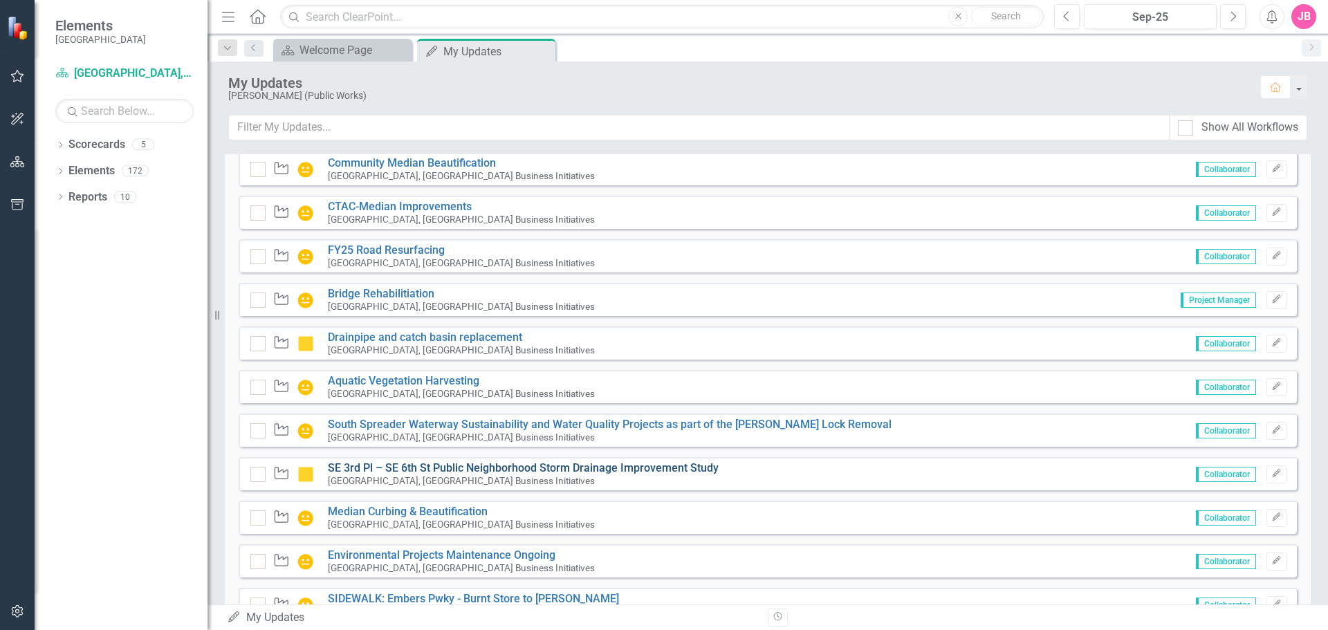
click at [423, 466] on link "SE 3rd Pl – SE 6th St Public Neighborhood Storm Drainage Improvement Study" at bounding box center [523, 467] width 391 height 13
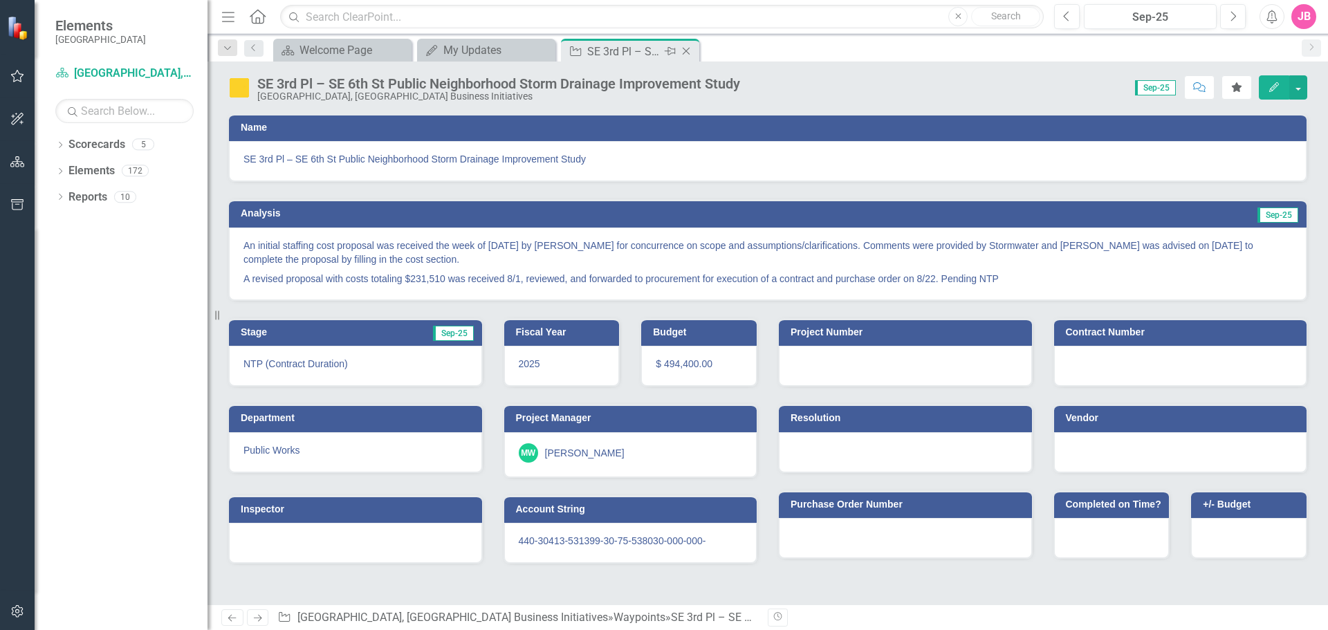
click at [688, 50] on icon at bounding box center [687, 52] width 8 height 8
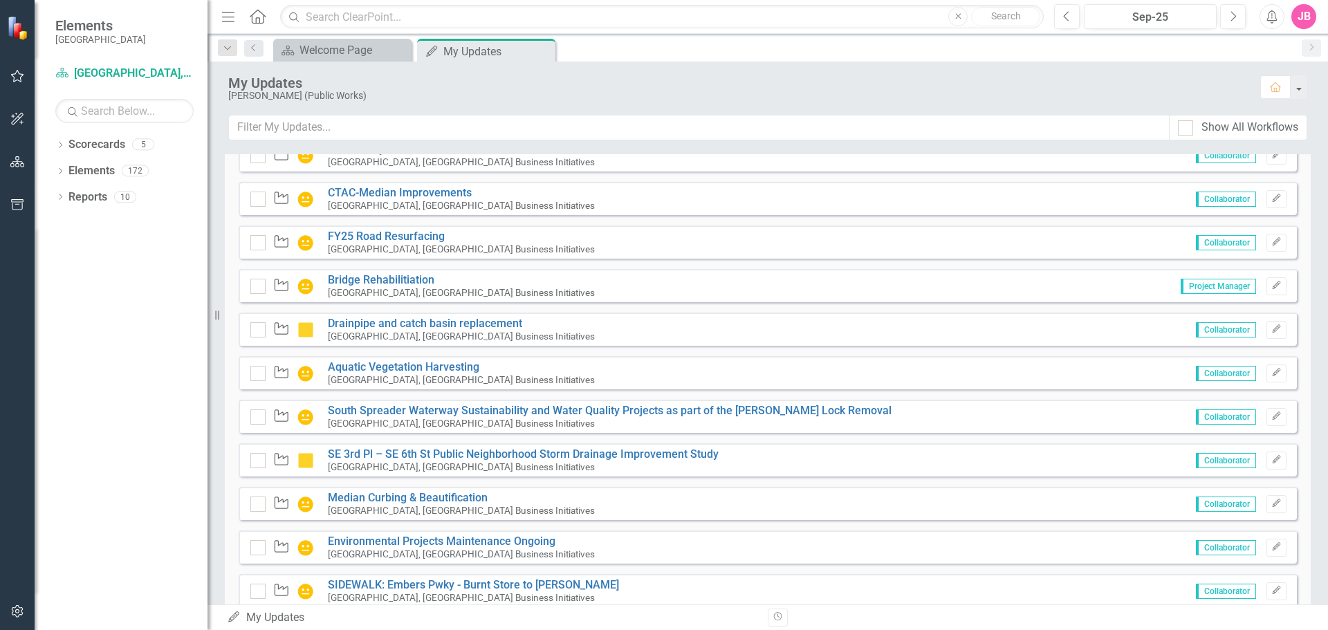
scroll to position [1831, 0]
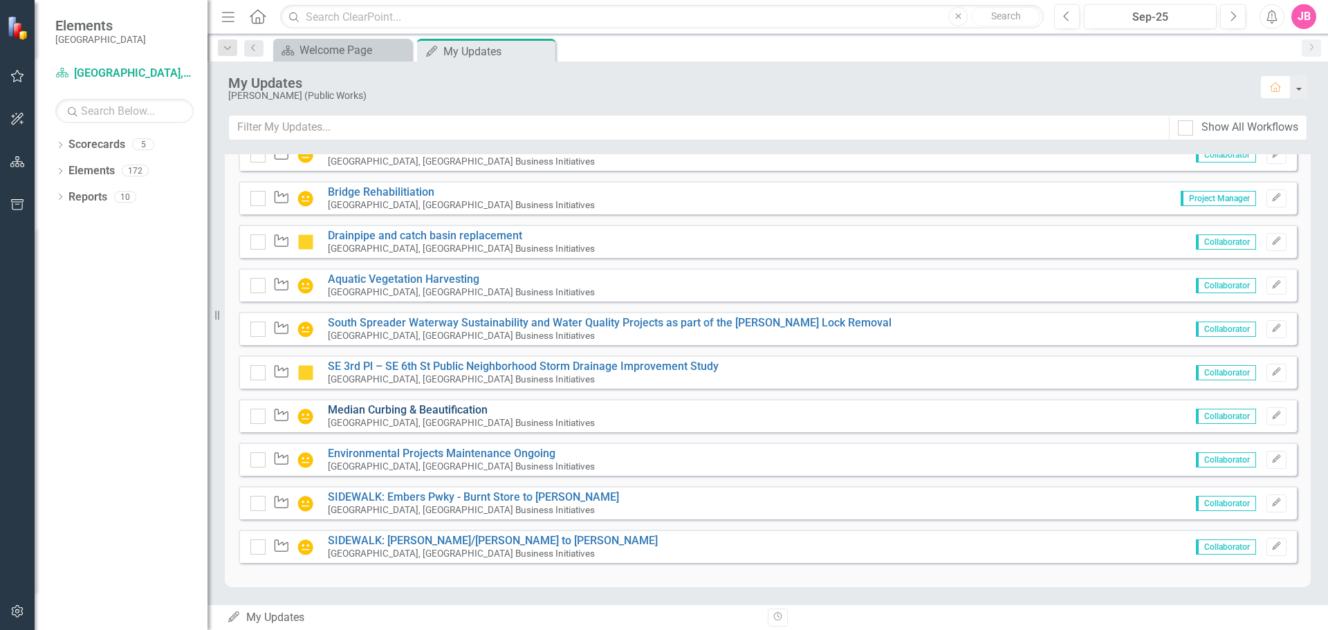
click at [381, 410] on link "Median Curbing & Beautification" at bounding box center [408, 409] width 160 height 13
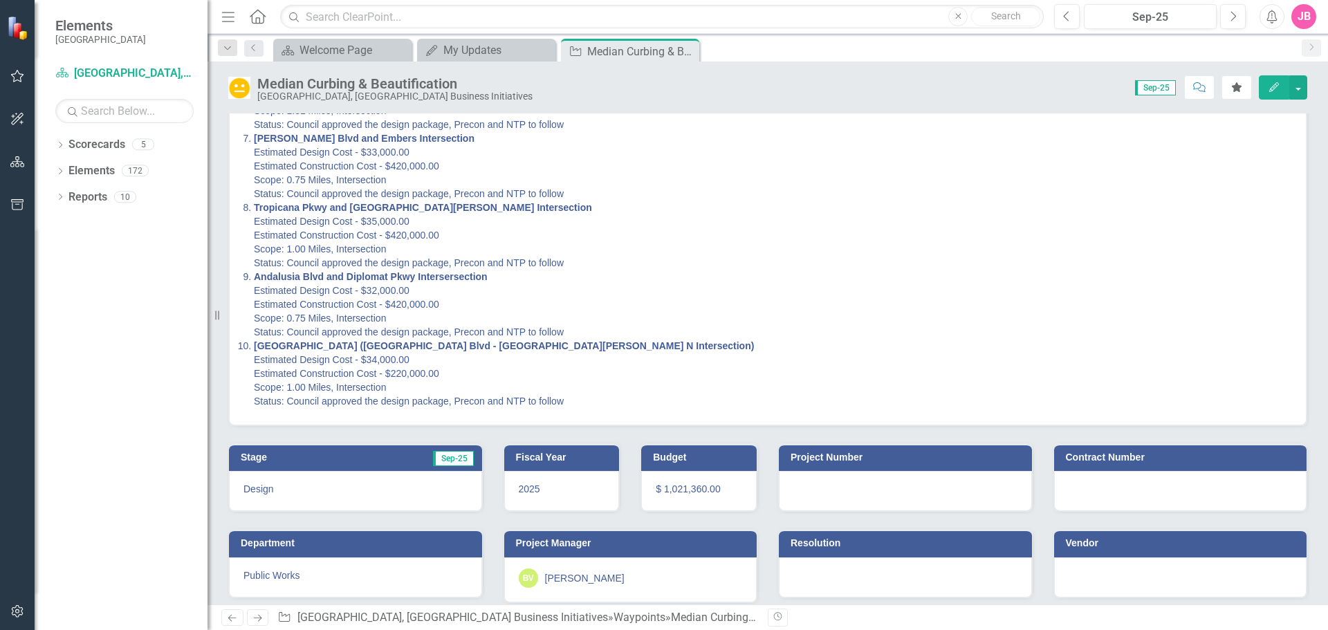
scroll to position [484, 0]
click at [689, 48] on icon at bounding box center [687, 52] width 8 height 8
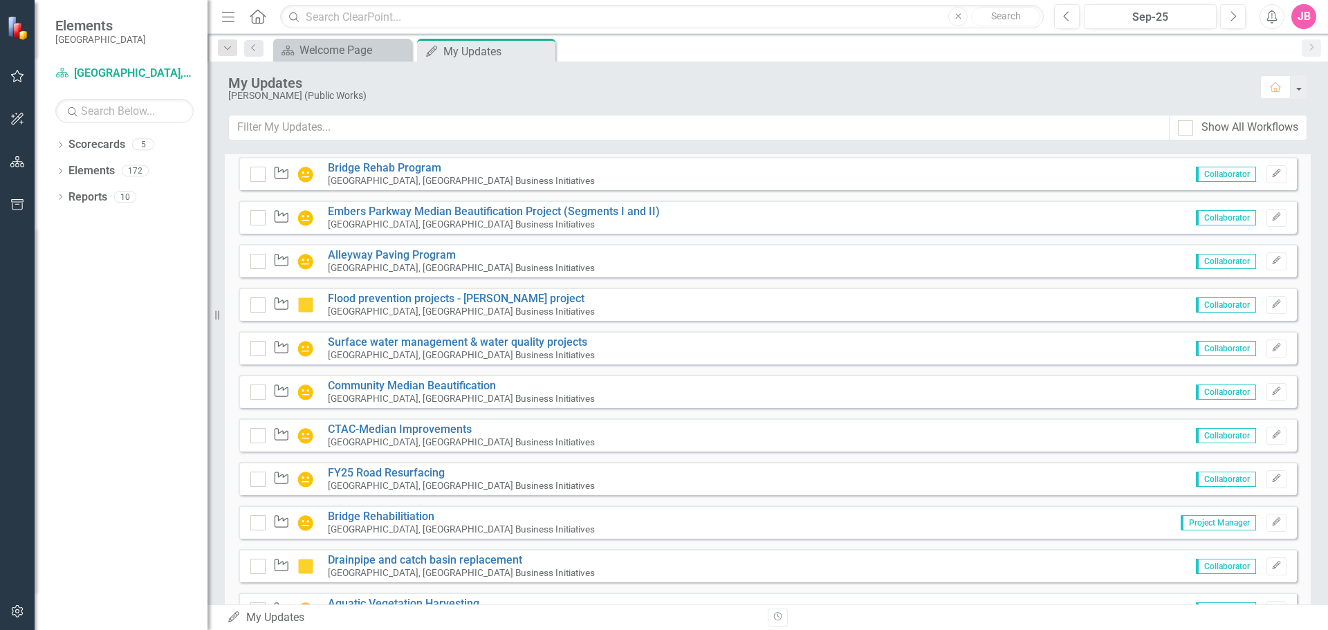
scroll to position [1730, 0]
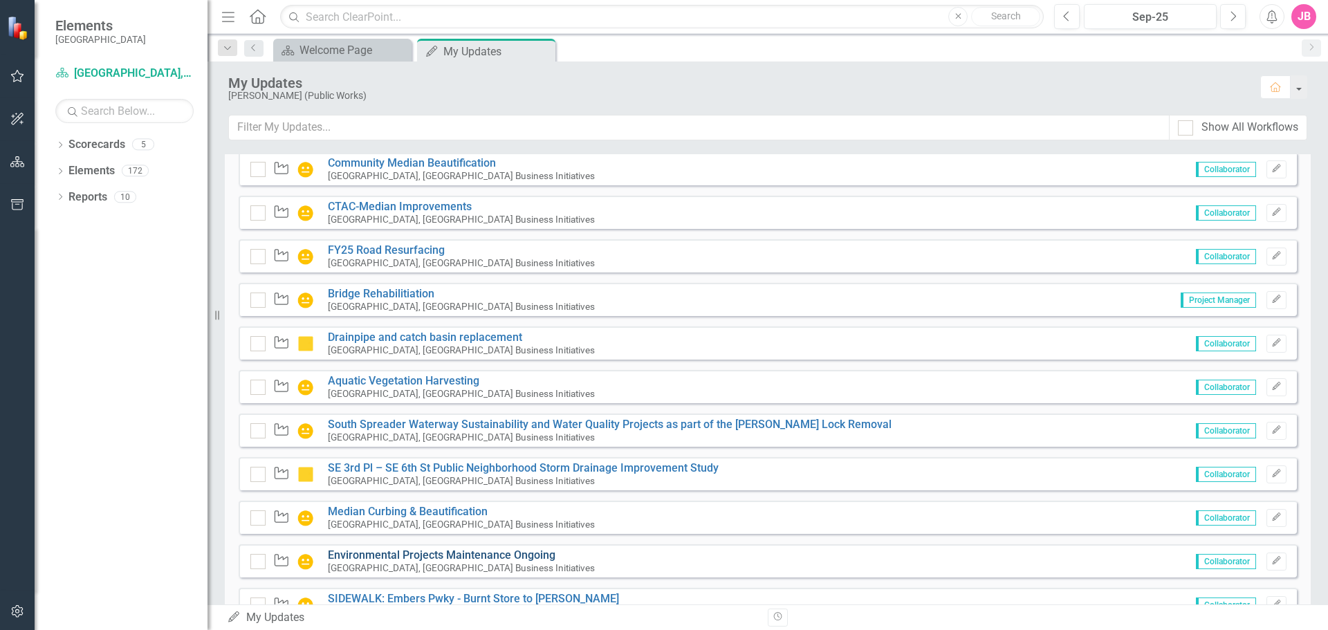
click at [414, 554] on link "Environmental Projects Maintenance Ongoing" at bounding box center [442, 555] width 228 height 13
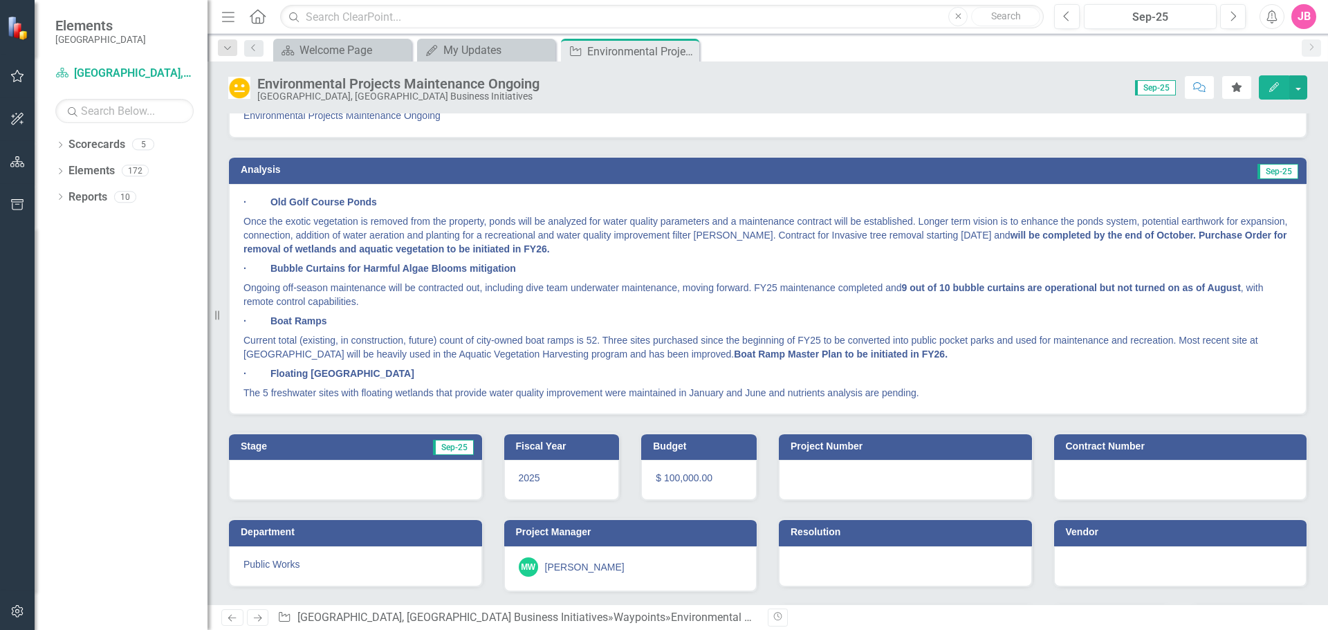
scroll to position [136, 0]
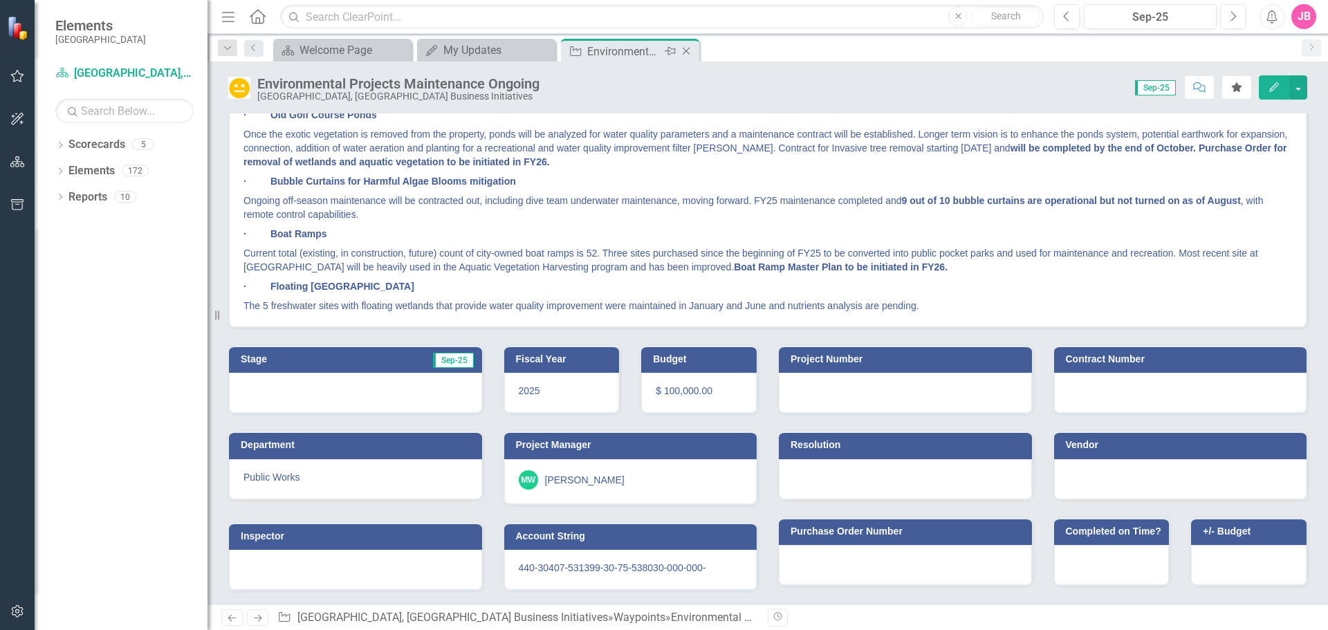
click at [686, 48] on icon "Close" at bounding box center [686, 51] width 14 height 11
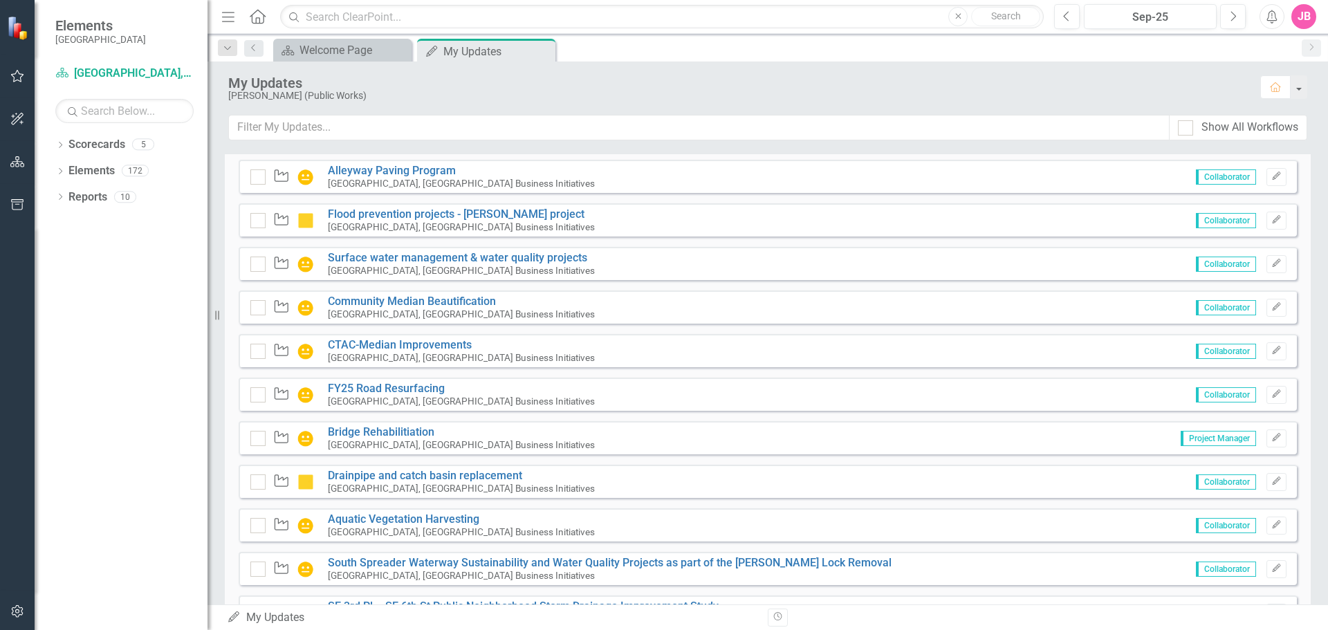
scroll to position [1831, 0]
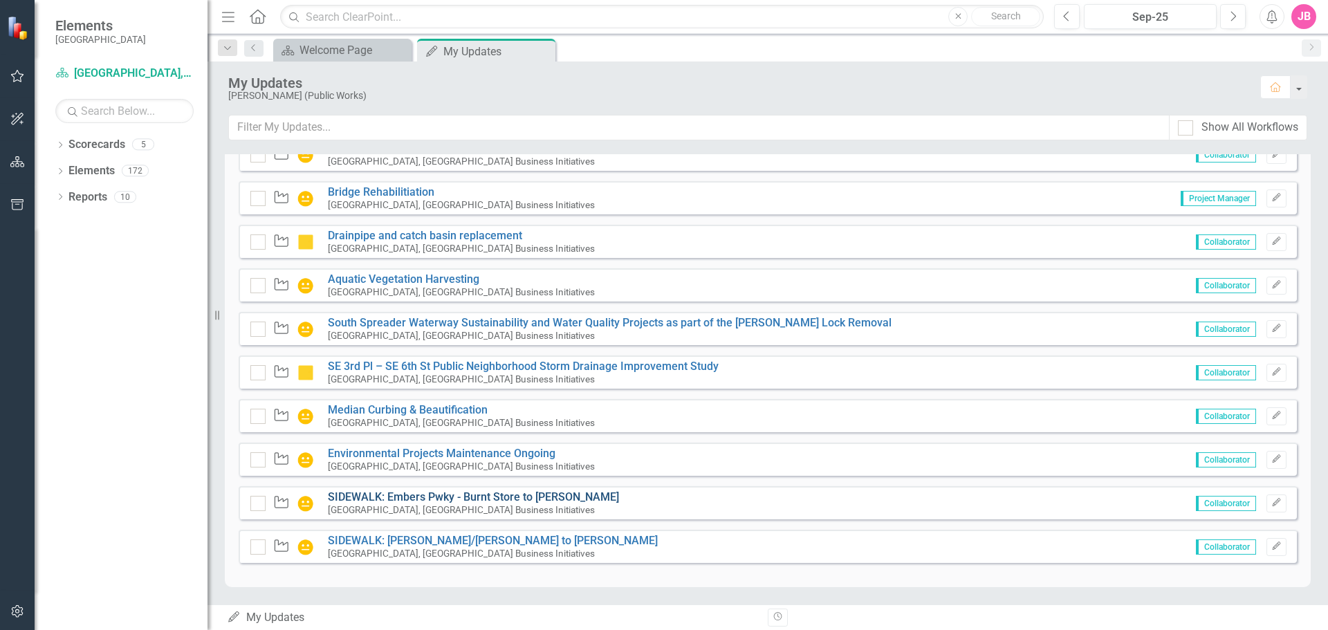
click at [383, 497] on link "SIDEWALK: Embers Pwky - Burnt Store to [PERSON_NAME]" at bounding box center [473, 497] width 291 height 13
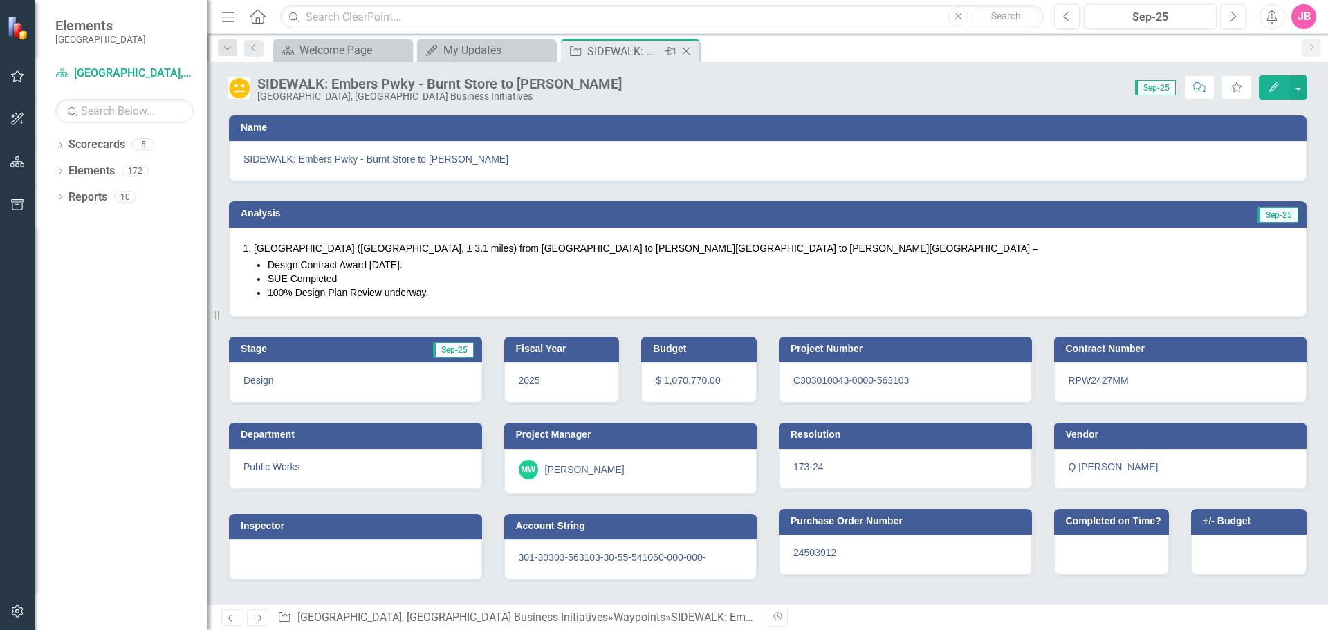
click at [686, 51] on icon "Close" at bounding box center [686, 51] width 14 height 11
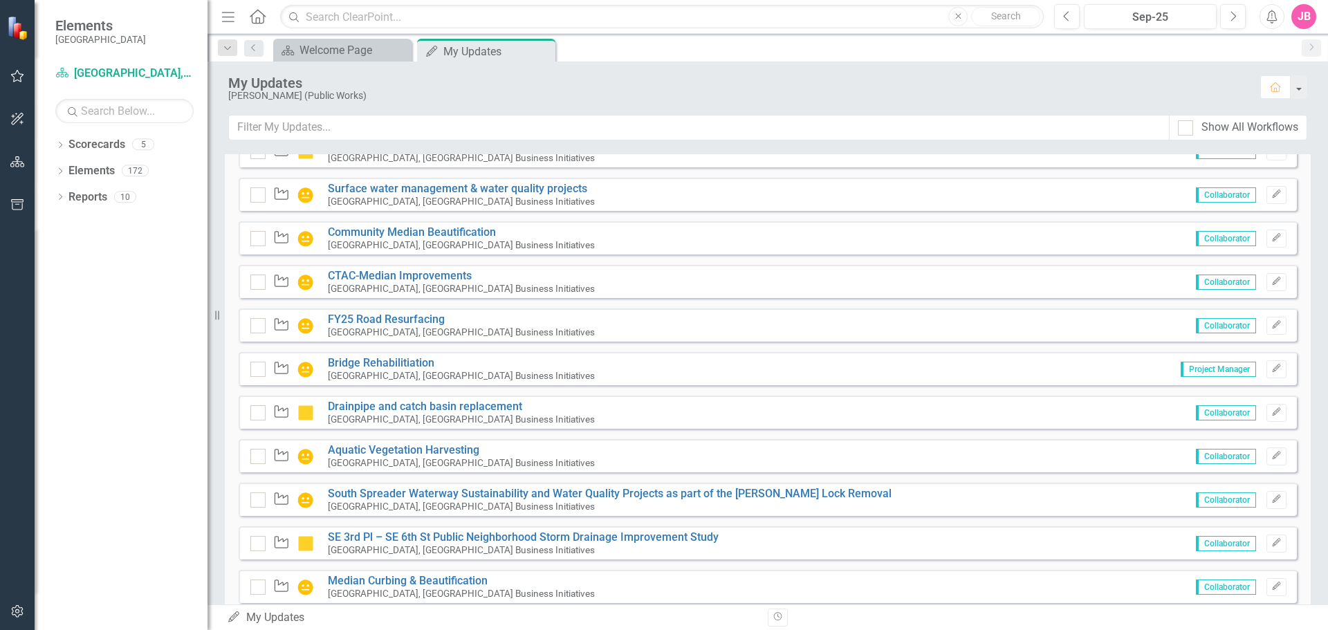
scroll to position [1831, 0]
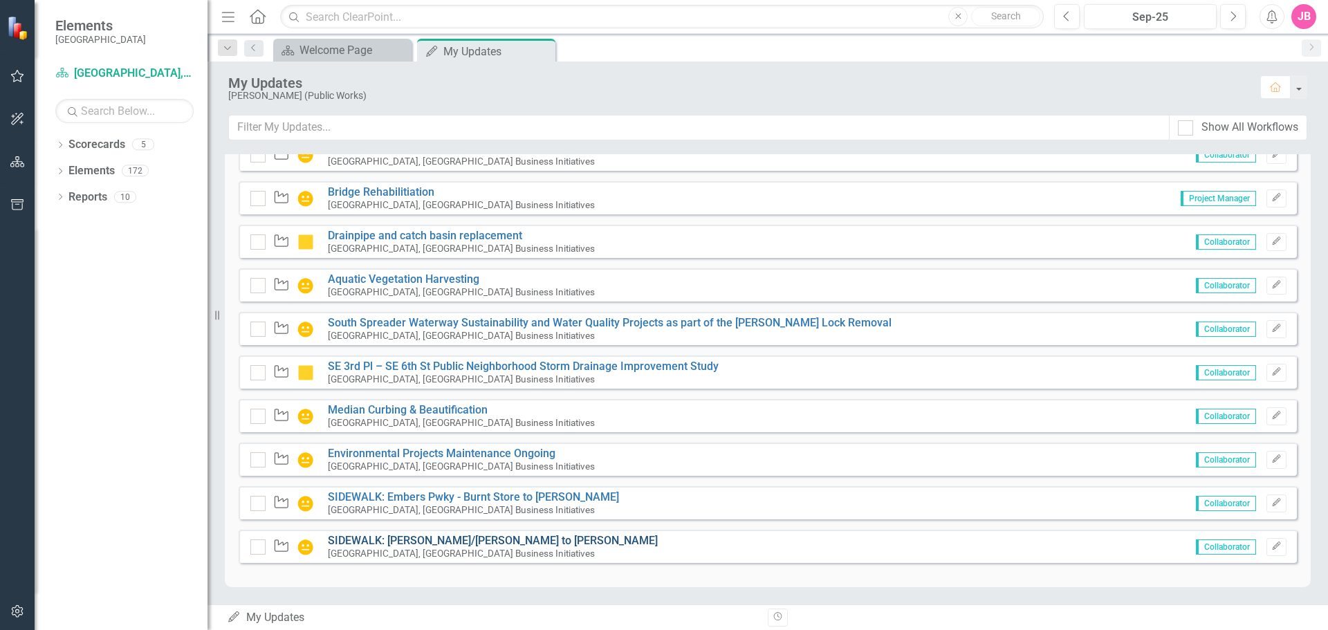
click at [479, 538] on link "SIDEWALK: [PERSON_NAME]/[PERSON_NAME] to [PERSON_NAME]" at bounding box center [493, 540] width 330 height 13
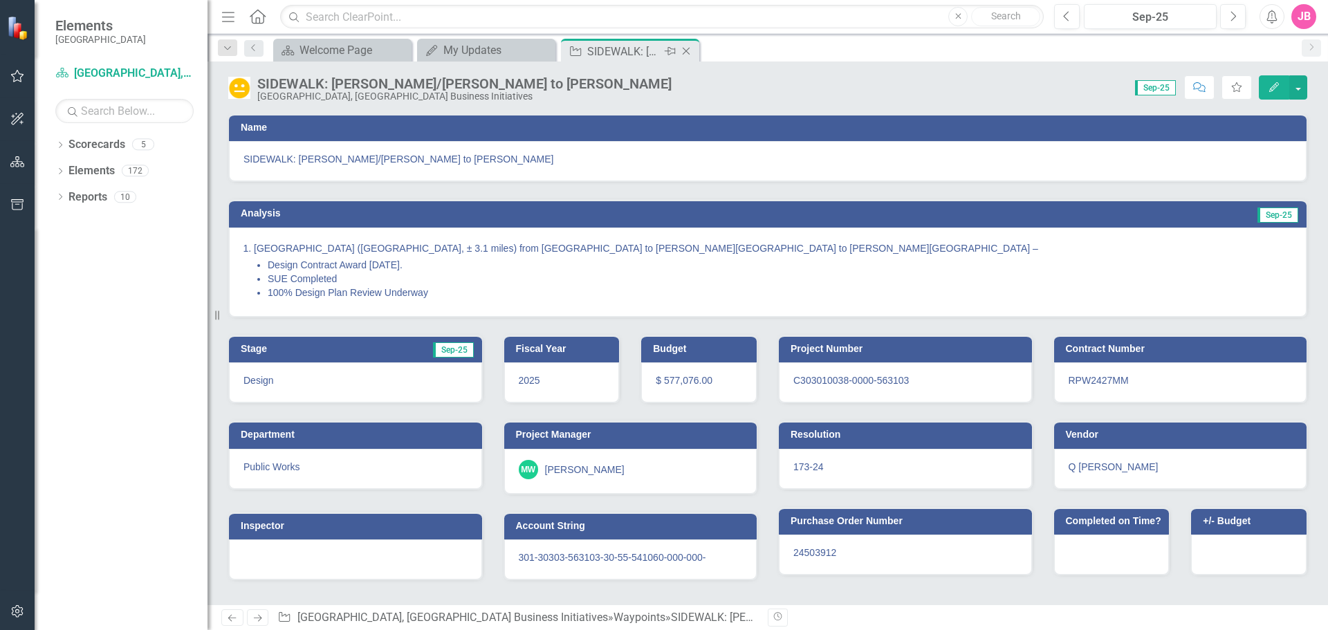
click at [688, 46] on div "Close" at bounding box center [687, 51] width 17 height 17
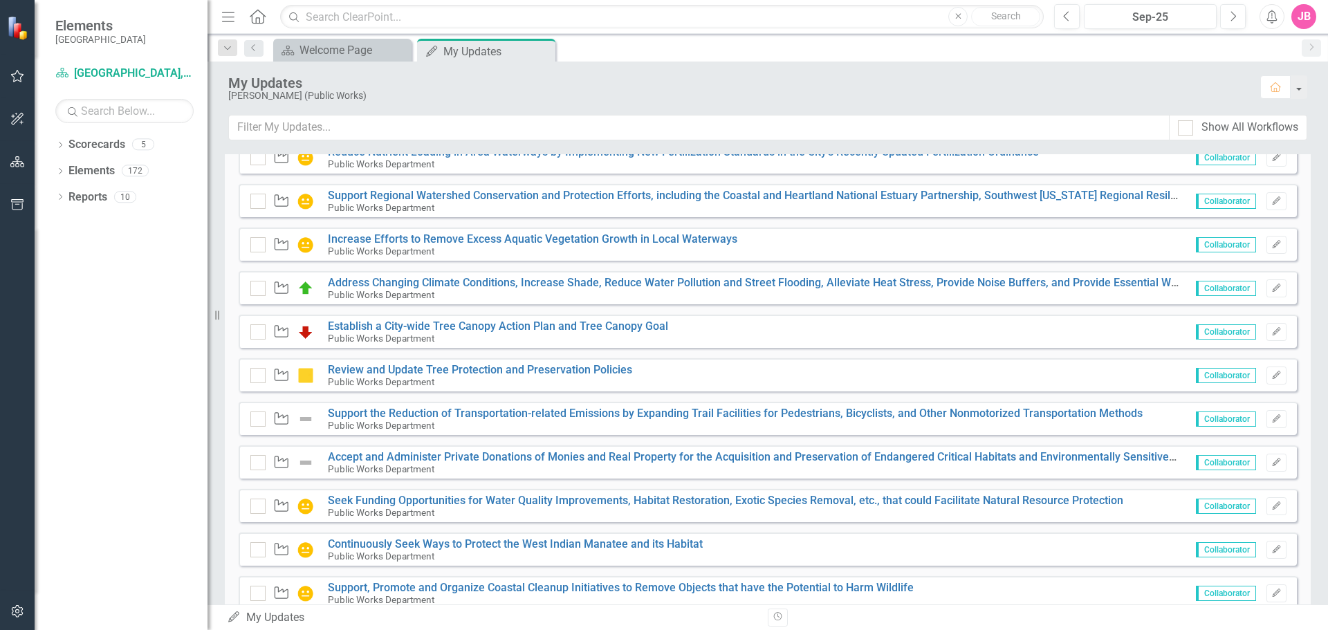
scroll to position [240, 0]
